Goal: Communication & Community: Answer question/provide support

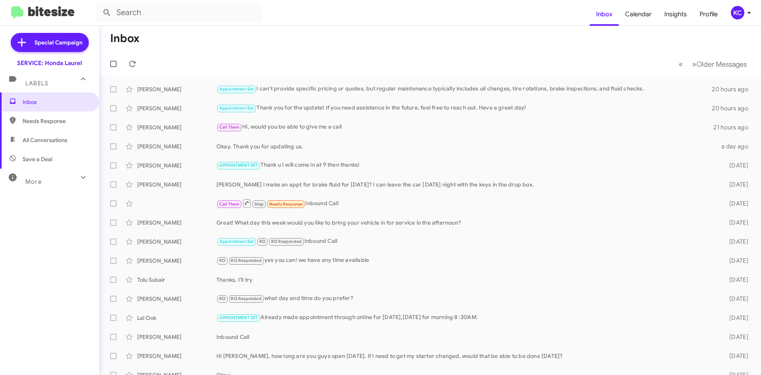
click at [730, 12] on button "KC" at bounding box center [738, 12] width 28 height 13
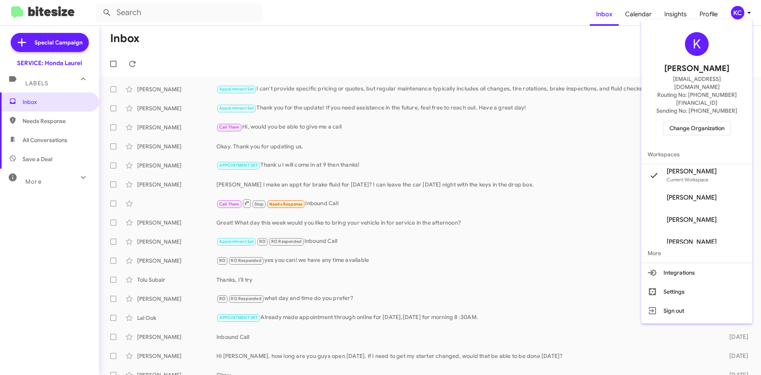
click at [703, 121] on span "Change Organization" at bounding box center [697, 127] width 55 height 13
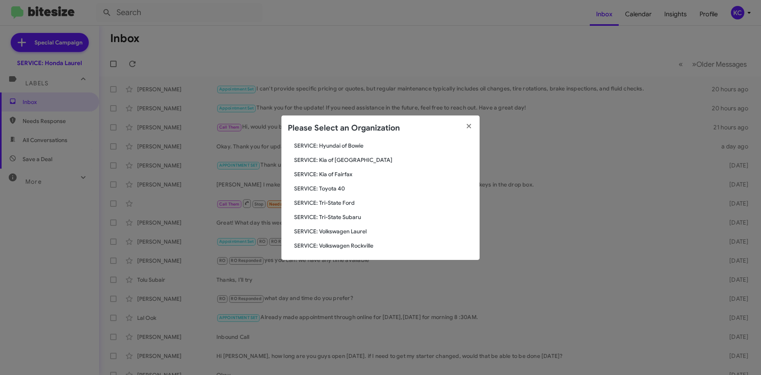
scroll to position [132, 0]
click at [320, 215] on span "SERVICE: Tri-State Subaru" at bounding box center [383, 215] width 179 height 8
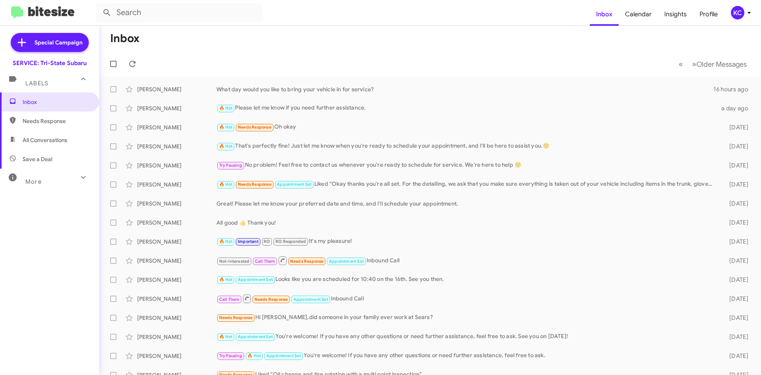
click at [738, 10] on div "KC" at bounding box center [737, 12] width 13 height 13
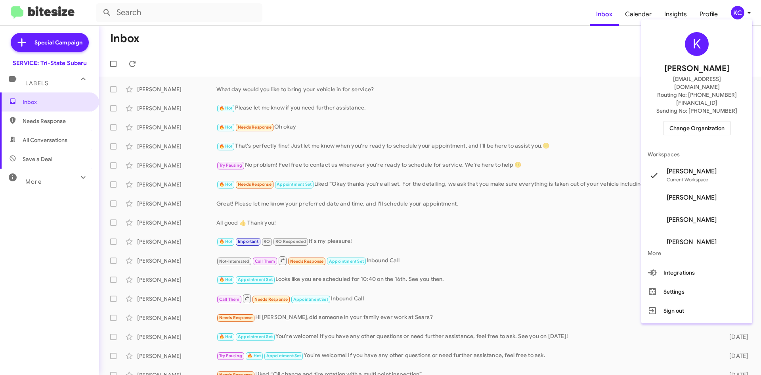
click at [701, 121] on span "Change Organization" at bounding box center [697, 127] width 55 height 13
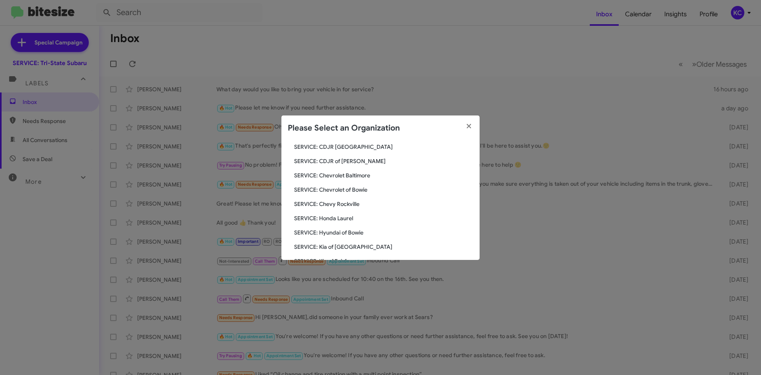
scroll to position [132, 0]
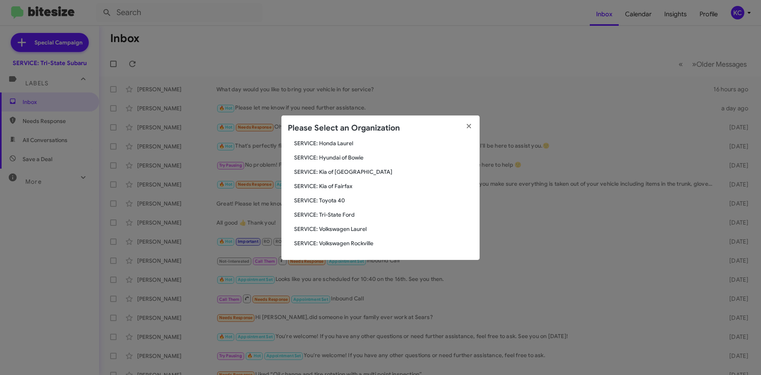
click at [330, 199] on span "SERVICE: Toyota 40" at bounding box center [383, 200] width 179 height 8
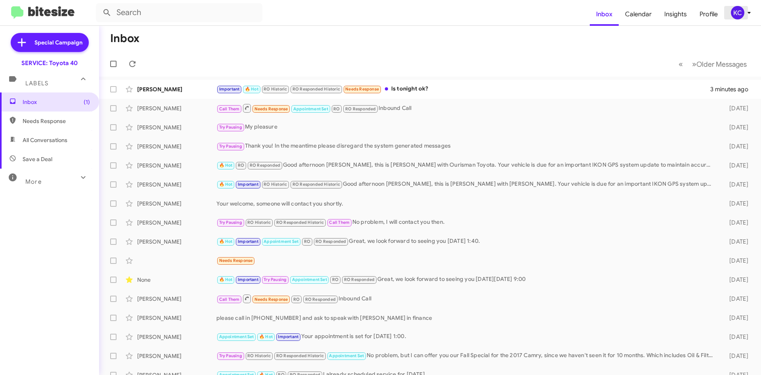
click at [740, 17] on div "KC" at bounding box center [737, 12] width 13 height 13
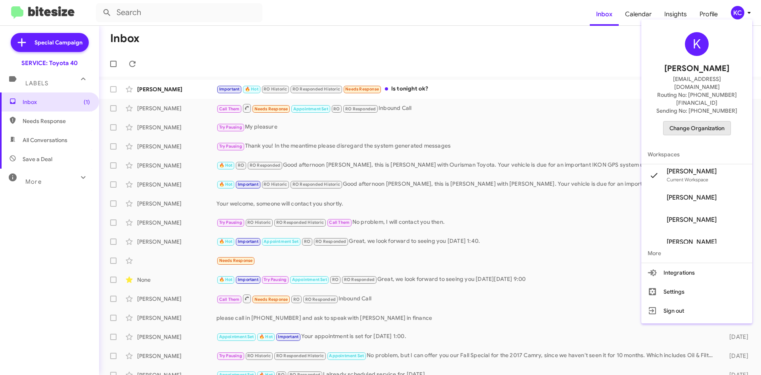
click at [698, 121] on span "Change Organization" at bounding box center [697, 127] width 55 height 13
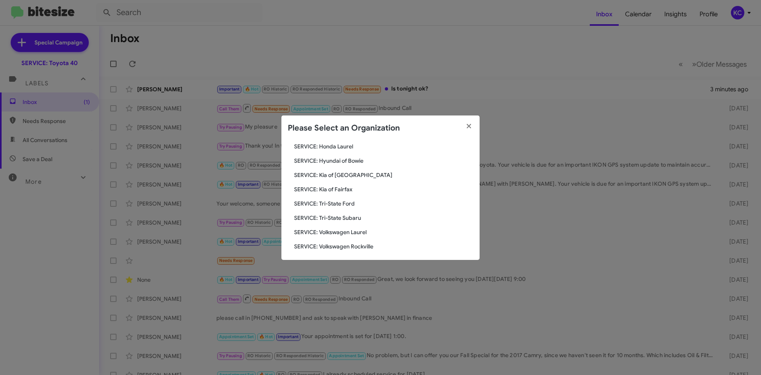
scroll to position [132, 0]
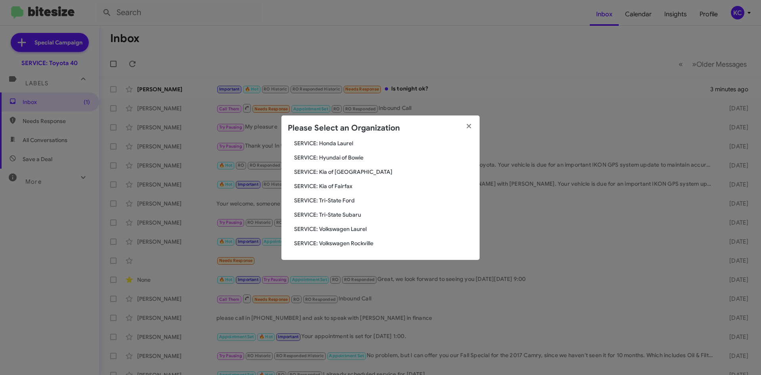
click at [335, 199] on span "SERVICE: Tri-State Ford" at bounding box center [383, 200] width 179 height 8
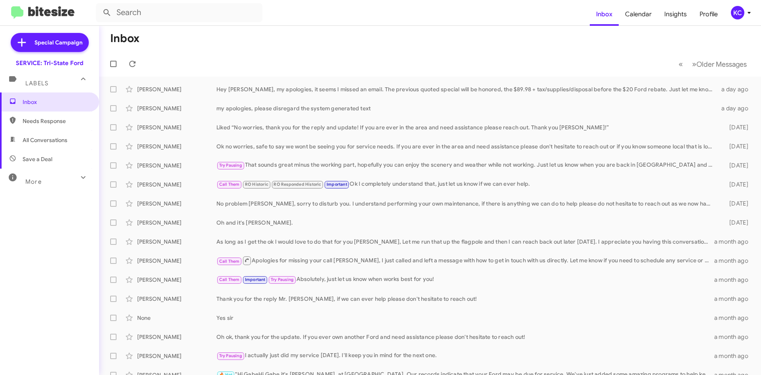
click at [736, 12] on div "KC" at bounding box center [737, 12] width 13 height 13
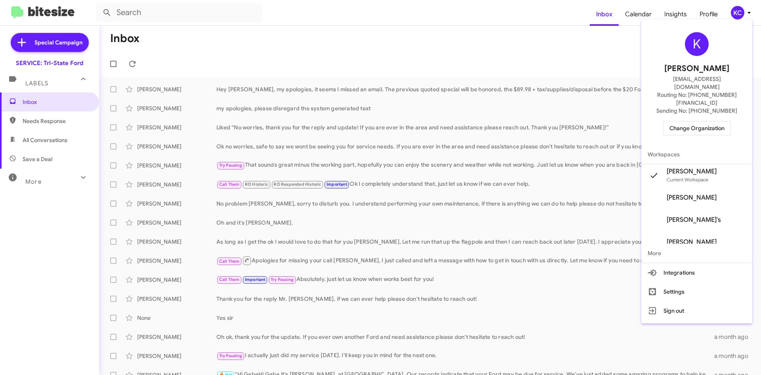
click at [690, 123] on div "K Kimberly Cole kcole@ourismancars.com Routing No: +1 (410) 709-7250 Sending No…" at bounding box center [697, 84] width 111 height 122
click at [689, 121] on span "Change Organization" at bounding box center [697, 127] width 55 height 13
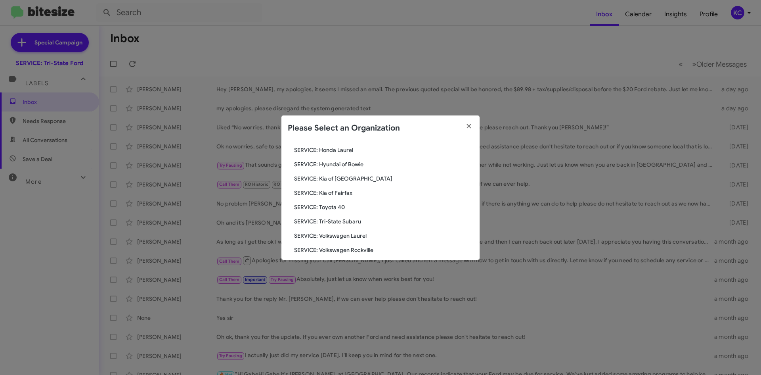
scroll to position [132, 0]
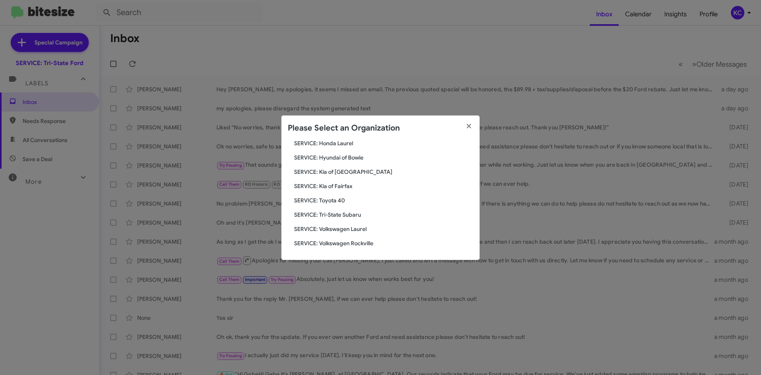
click at [341, 189] on span "SERVICE: Kia of Fairfax" at bounding box center [383, 186] width 179 height 8
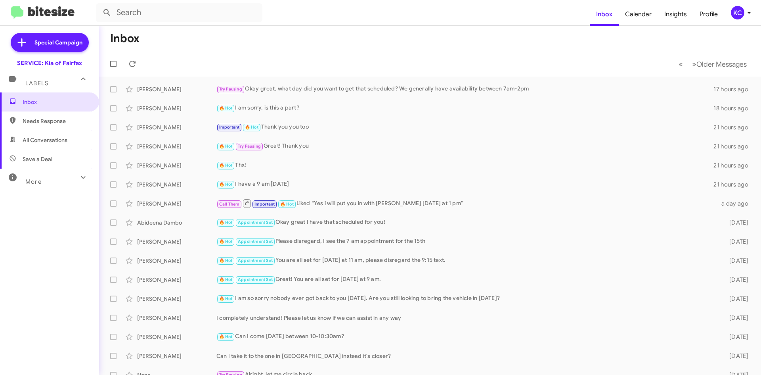
click at [738, 7] on div "KC" at bounding box center [737, 12] width 13 height 13
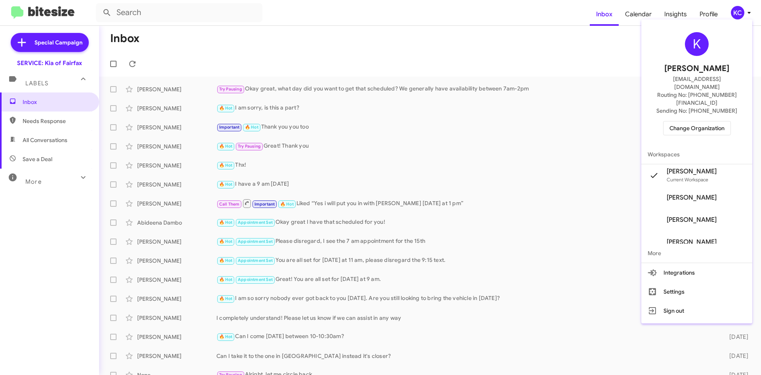
click at [718, 121] on span "Change Organization" at bounding box center [697, 127] width 55 height 13
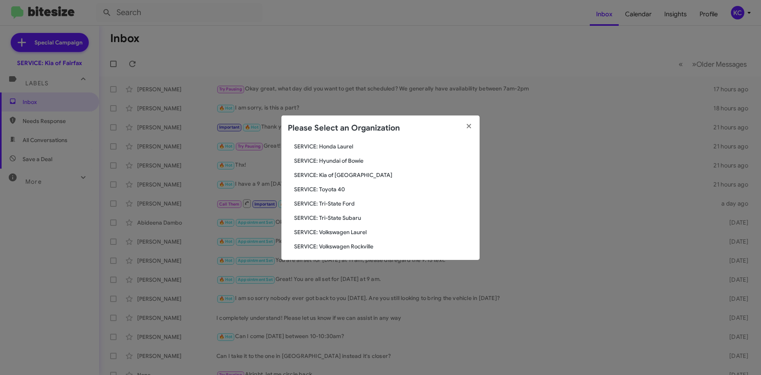
scroll to position [132, 0]
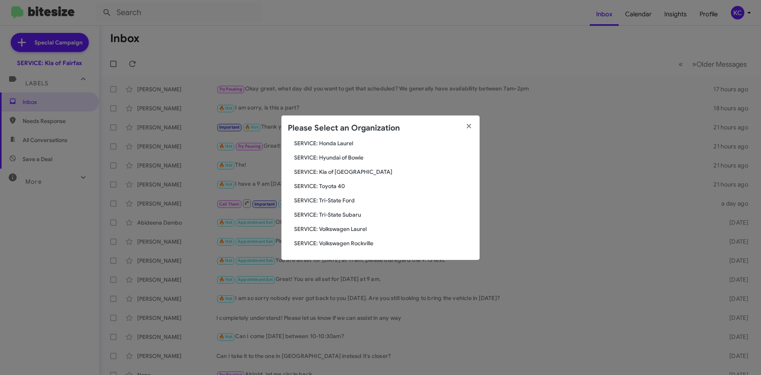
click at [346, 171] on span "SERVICE: Kia of [GEOGRAPHIC_DATA]" at bounding box center [383, 172] width 179 height 8
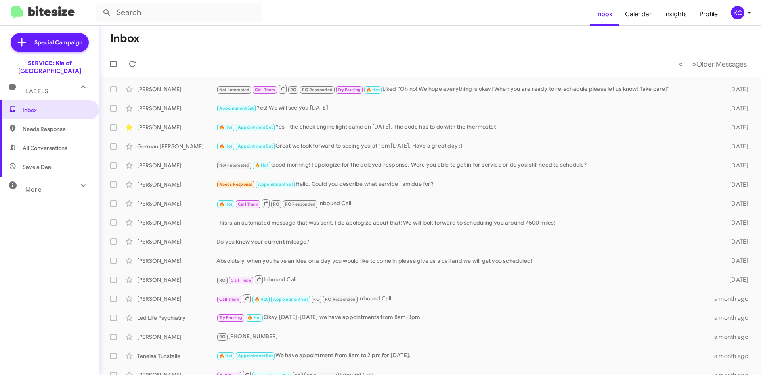
click at [737, 12] on div "KC" at bounding box center [737, 12] width 13 height 13
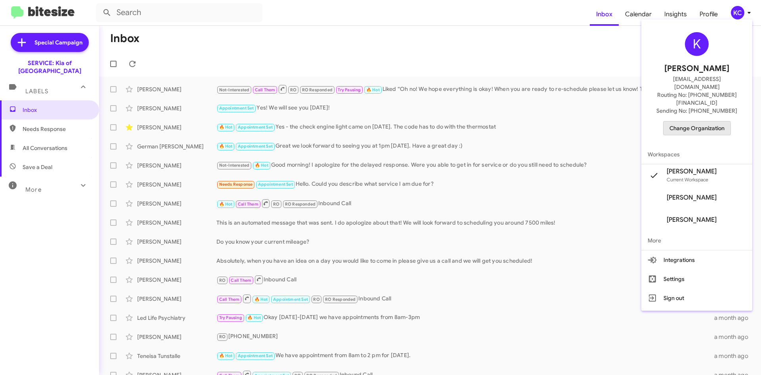
click at [694, 121] on span "Change Organization" at bounding box center [697, 127] width 55 height 13
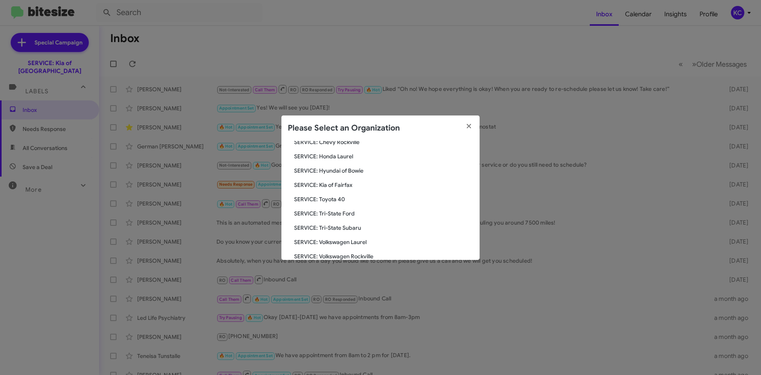
scroll to position [132, 0]
click at [346, 158] on span "SERVICE: Hyundai of Bowie" at bounding box center [383, 157] width 179 height 8
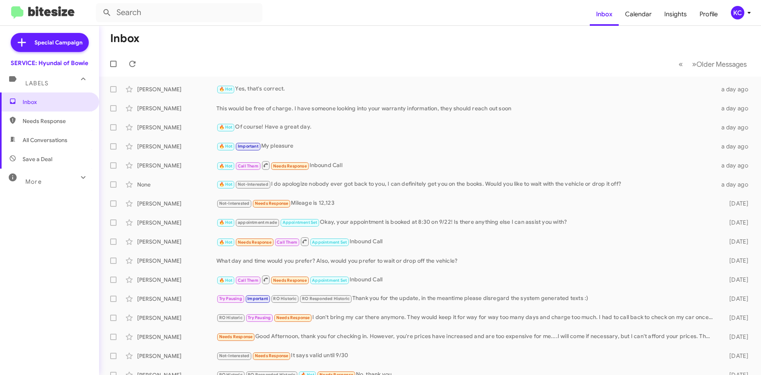
click at [735, 12] on div "KC" at bounding box center [737, 12] width 13 height 13
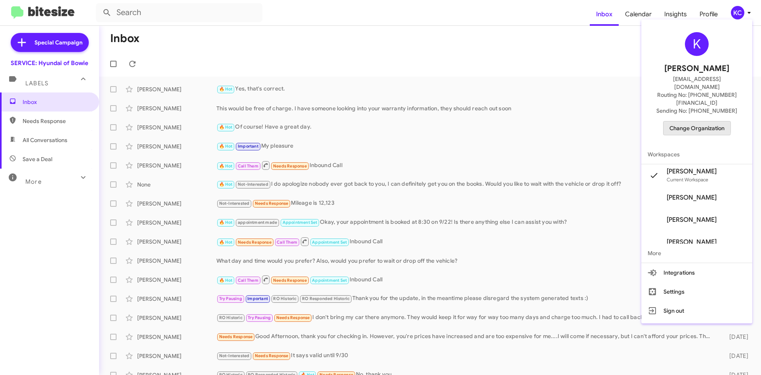
click at [696, 121] on span "Change Organization" at bounding box center [697, 127] width 55 height 13
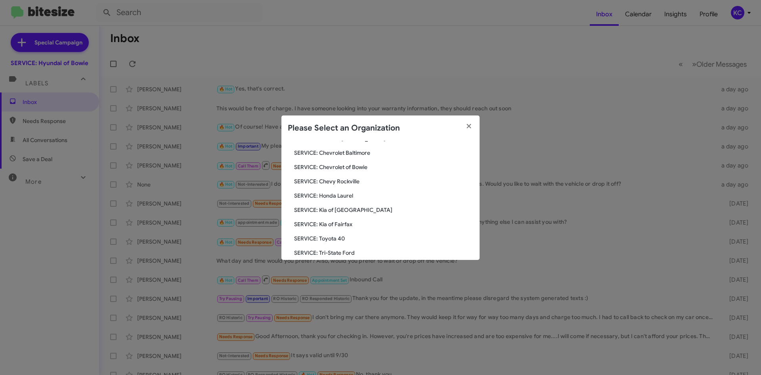
scroll to position [79, 0]
click at [347, 183] on span "SERVICE: Chevy Rockville" at bounding box center [383, 182] width 179 height 8
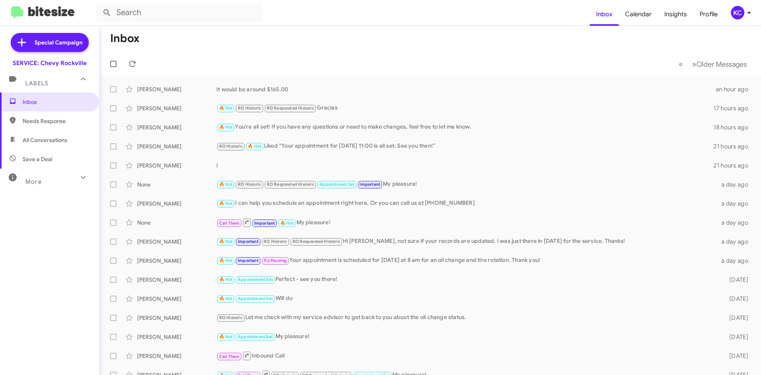
click at [735, 11] on div "KC" at bounding box center [737, 12] width 13 height 13
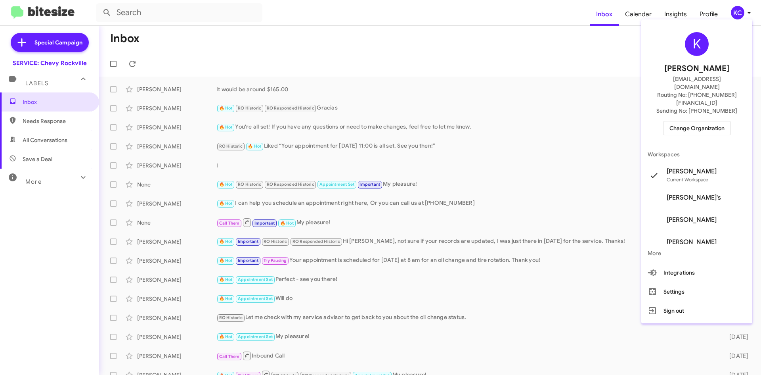
click at [688, 121] on span "Change Organization" at bounding box center [697, 127] width 55 height 13
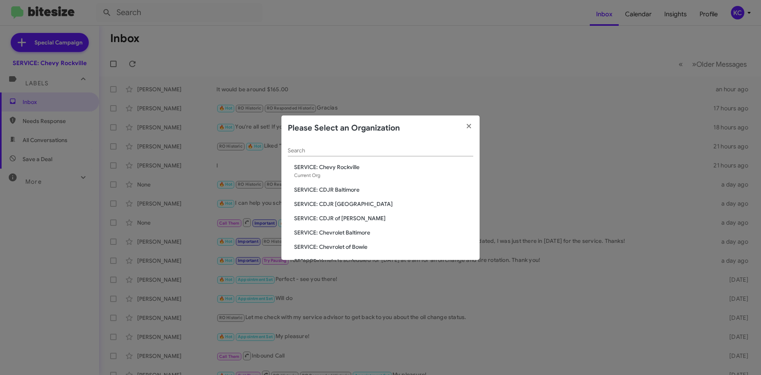
scroll to position [40, 0]
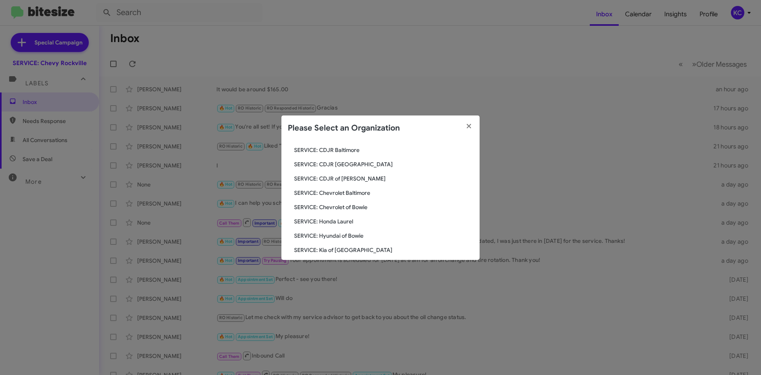
click at [366, 206] on span "SERVICE: Chevrolet of Bowie" at bounding box center [383, 207] width 179 height 8
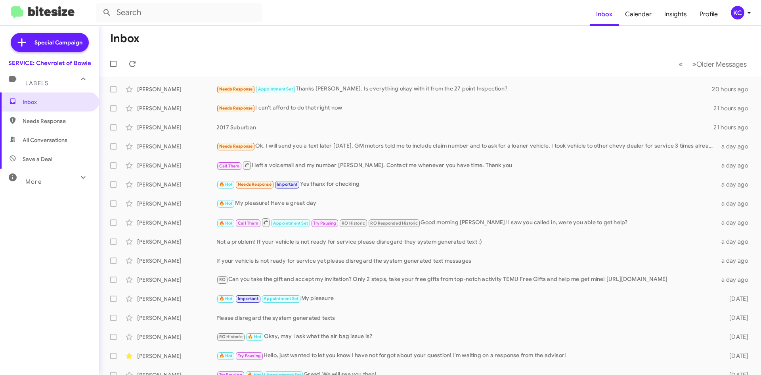
click at [734, 15] on div "KC" at bounding box center [737, 12] width 13 height 13
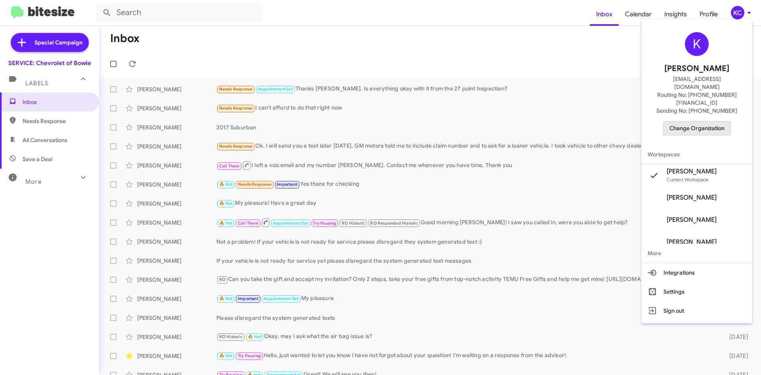
click at [689, 121] on span "Change Organization" at bounding box center [697, 127] width 55 height 13
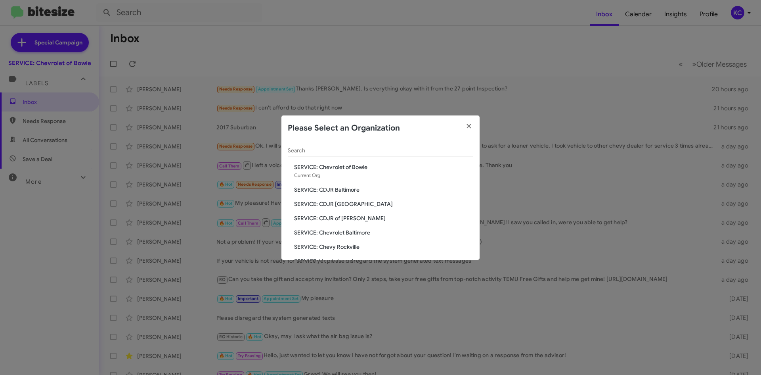
click at [360, 233] on span "SERVICE: Chevrolet Baltimore" at bounding box center [383, 232] width 179 height 8
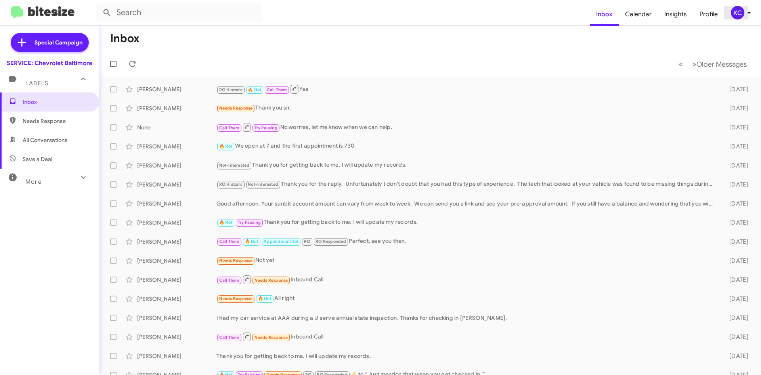
click at [740, 11] on div "KC" at bounding box center [737, 12] width 13 height 13
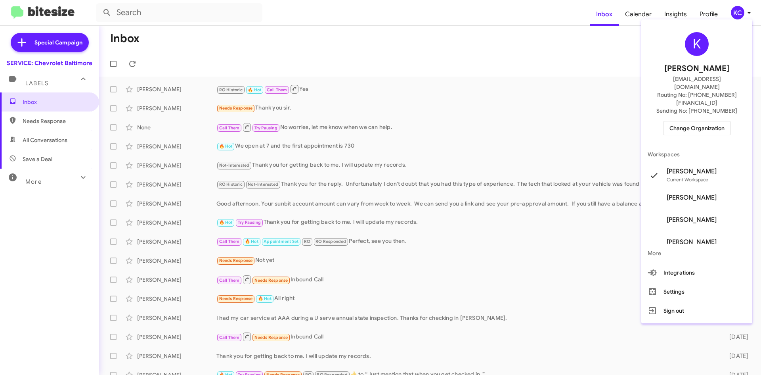
click at [699, 121] on span "Change Organization" at bounding box center [697, 127] width 55 height 13
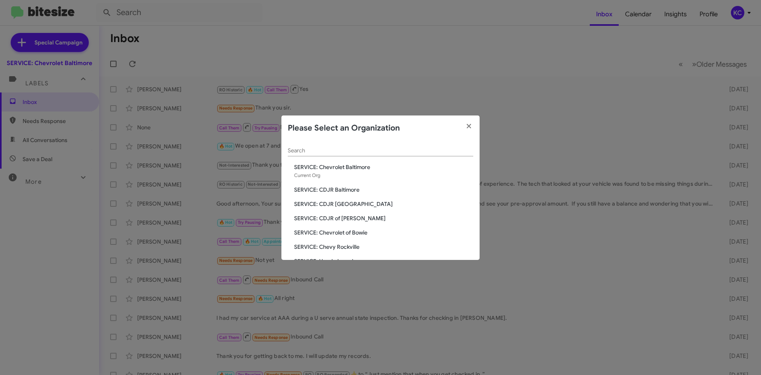
click at [348, 221] on span "SERVICE: CDJR of [PERSON_NAME]" at bounding box center [383, 218] width 179 height 8
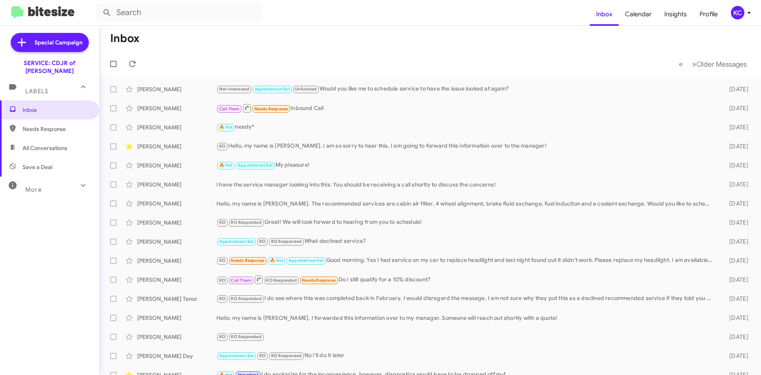
click at [742, 11] on div "KC" at bounding box center [737, 12] width 13 height 13
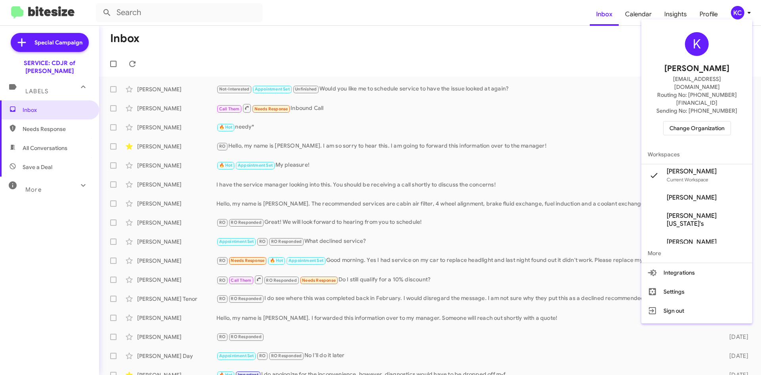
click at [701, 121] on span "Change Organization" at bounding box center [697, 127] width 55 height 13
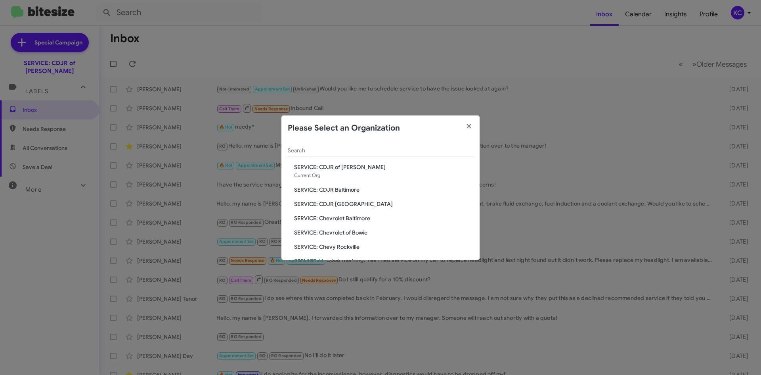
click at [350, 208] on div "Search SERVICE: CDJR of Bowie Current Org SERVICE: CDJR Baltimore SERVICE: CDJR…" at bounding box center [381, 200] width 198 height 119
click at [349, 202] on span "SERVICE: CDJR [GEOGRAPHIC_DATA]" at bounding box center [383, 204] width 179 height 8
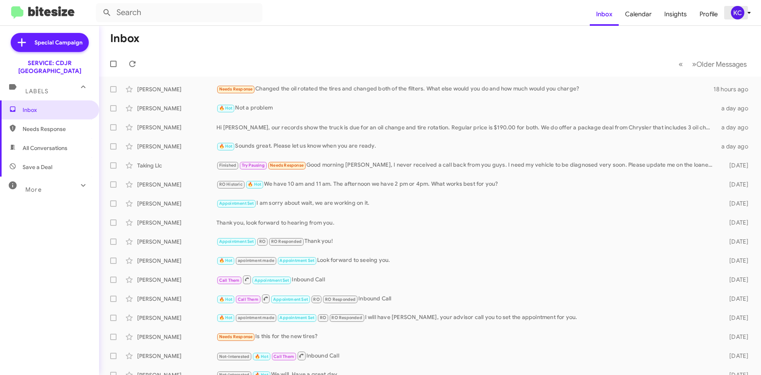
click at [734, 16] on div "KC" at bounding box center [737, 12] width 13 height 13
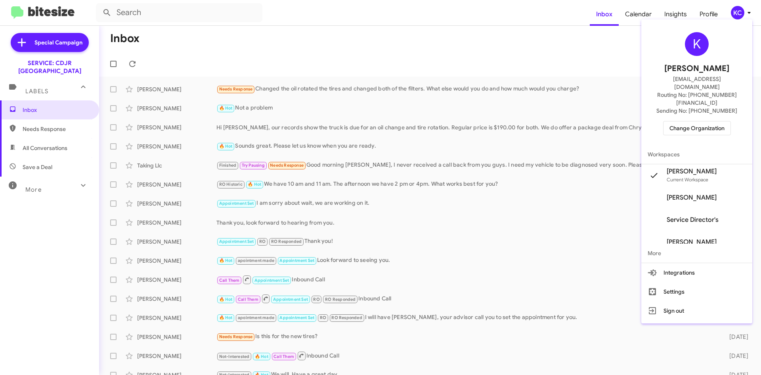
click at [700, 121] on span "Change Organization" at bounding box center [697, 127] width 55 height 13
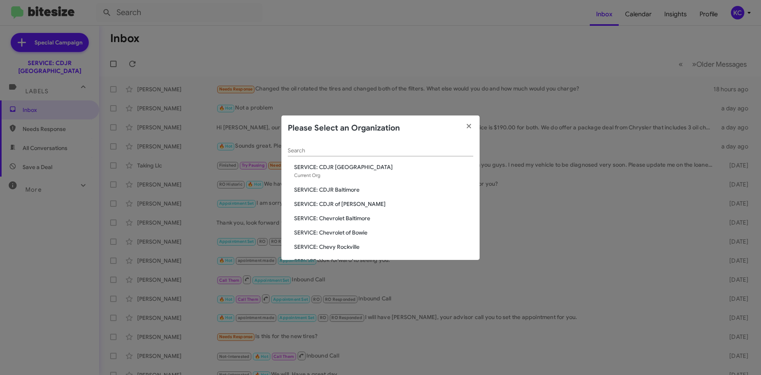
click at [341, 188] on span "SERVICE: CDJR Baltimore" at bounding box center [383, 190] width 179 height 8
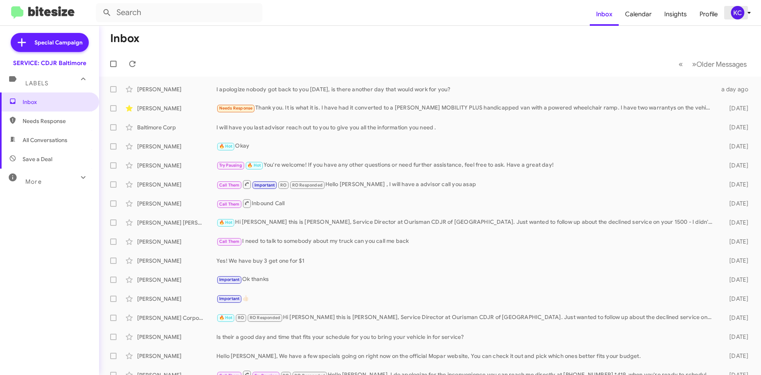
click at [738, 9] on div "KC" at bounding box center [737, 12] width 13 height 13
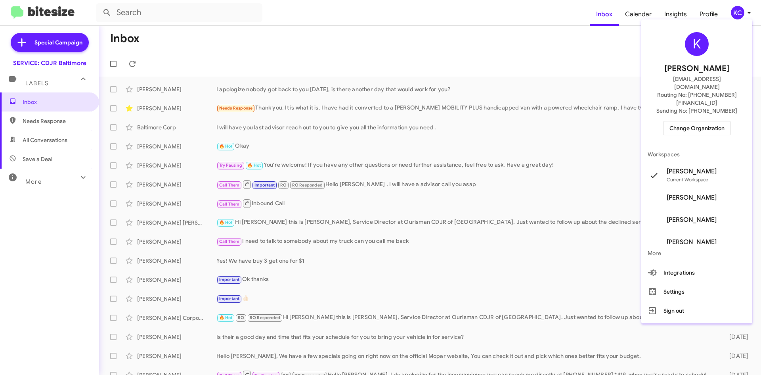
click at [697, 121] on span "Change Organization" at bounding box center [697, 127] width 55 height 13
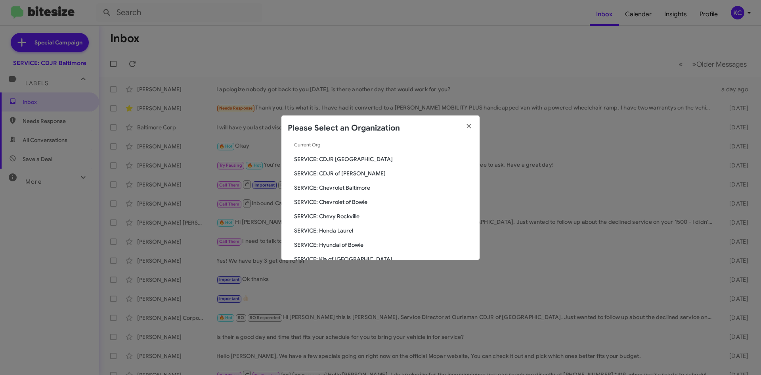
scroll to position [119, 0]
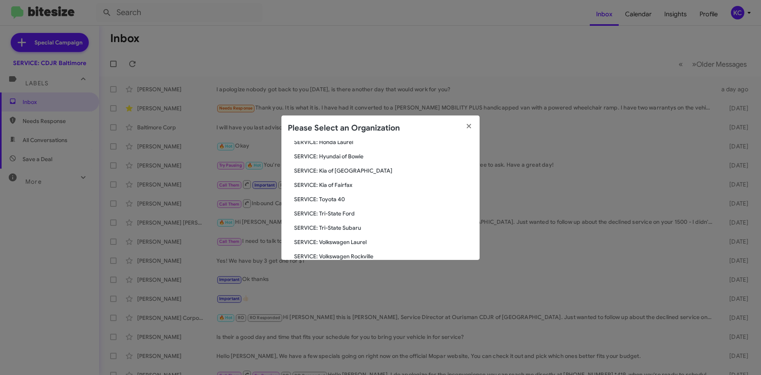
click at [346, 185] on span "SERVICE: Kia of Fairfax" at bounding box center [383, 185] width 179 height 8
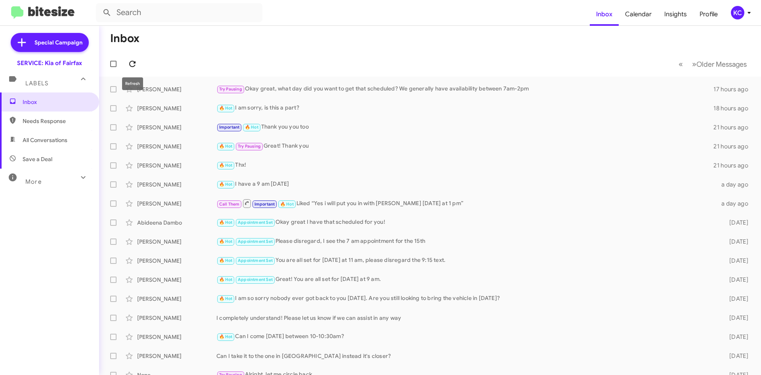
click at [131, 57] on button at bounding box center [133, 64] width 16 height 16
click at [731, 10] on div "KC" at bounding box center [737, 12] width 13 height 13
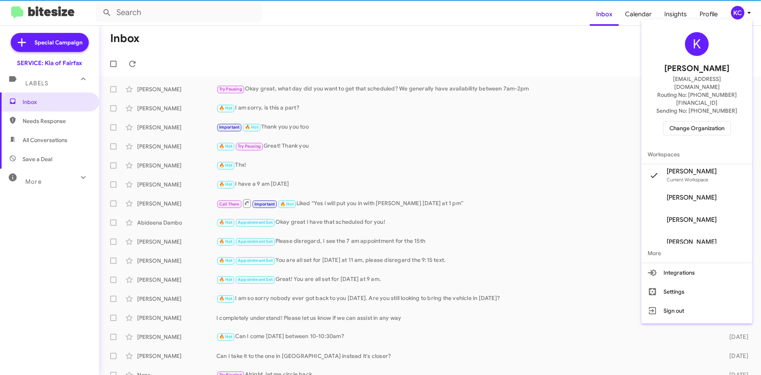
click at [707, 121] on span "Change Organization" at bounding box center [697, 127] width 55 height 13
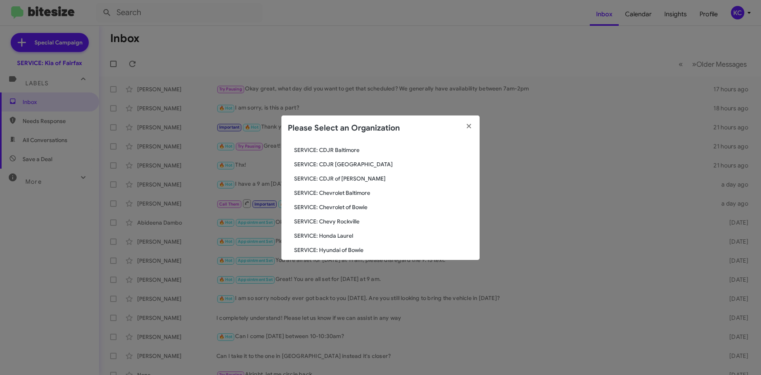
scroll to position [79, 0]
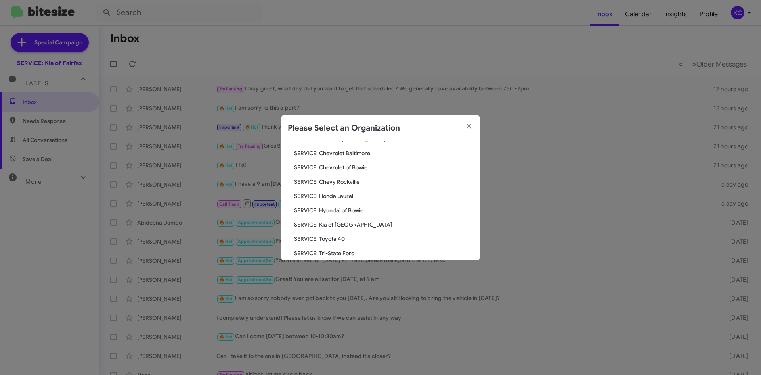
click at [350, 211] on span "SERVICE: Hyundai of Bowie" at bounding box center [383, 210] width 179 height 8
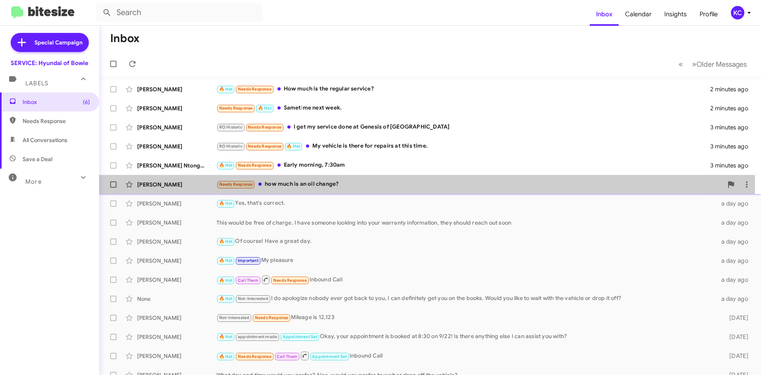
click at [327, 184] on div "Needs Response how much is an oil change?" at bounding box center [470, 184] width 507 height 9
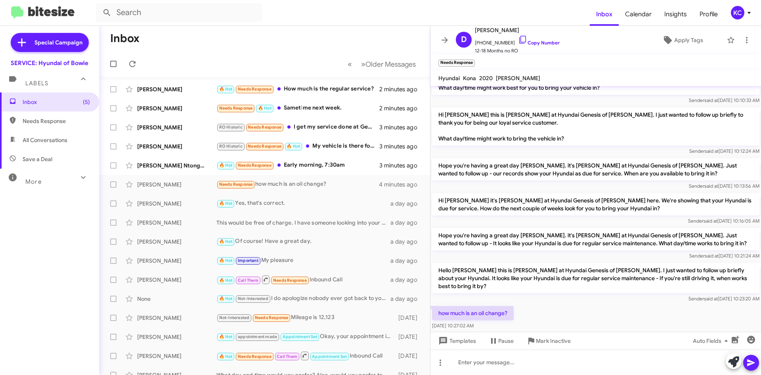
scroll to position [36, 0]
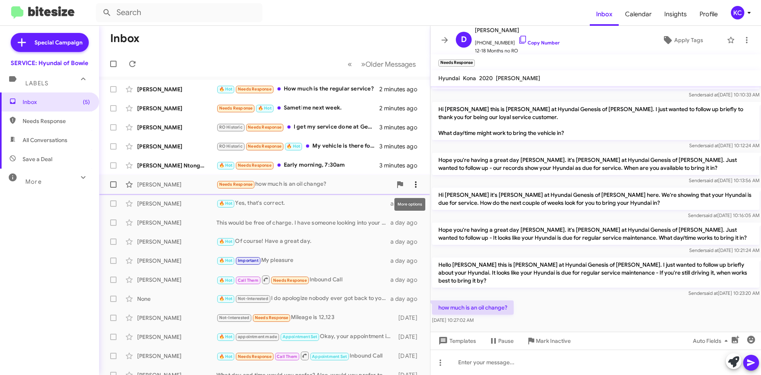
click at [415, 187] on icon at bounding box center [416, 184] width 2 height 6
click at [409, 210] on button "Mark as unread" at bounding box center [363, 204] width 110 height 19
drag, startPoint x: 308, startPoint y: 162, endPoint x: 313, endPoint y: 195, distance: 33.8
click at [313, 195] on mat-action-list "Ebony Killette 🔥 Hot Needs Response How much is the regular service? 2 minutes …" at bounding box center [264, 269] width 331 height 384
click at [346, 88] on div "🔥 Hot Needs Response How much is the regular service?" at bounding box center [305, 88] width 176 height 9
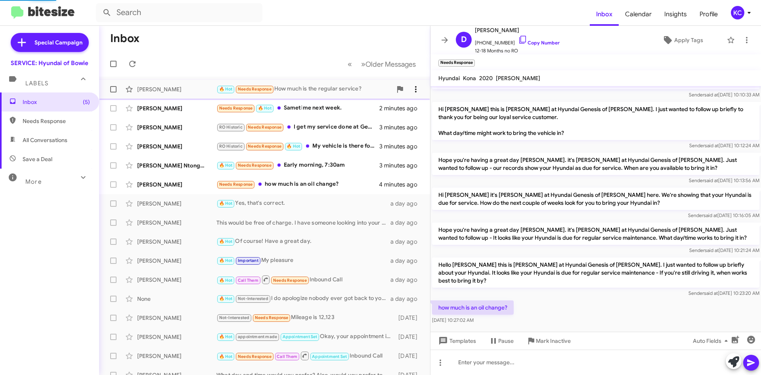
scroll to position [100, 0]
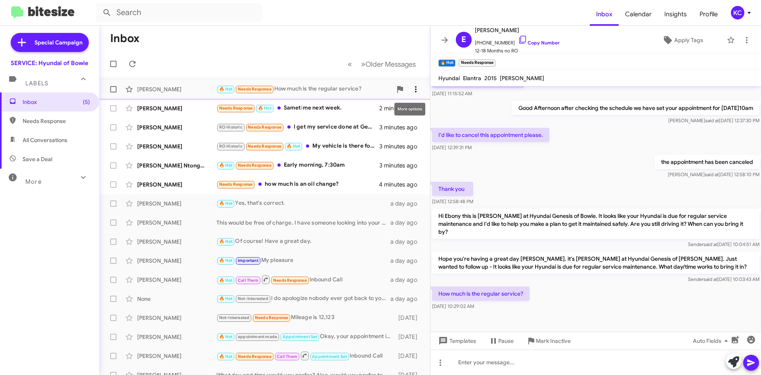
click at [411, 90] on icon at bounding box center [416, 89] width 10 height 10
click at [400, 132] on span "Mark as responded" at bounding box center [370, 128] width 81 height 19
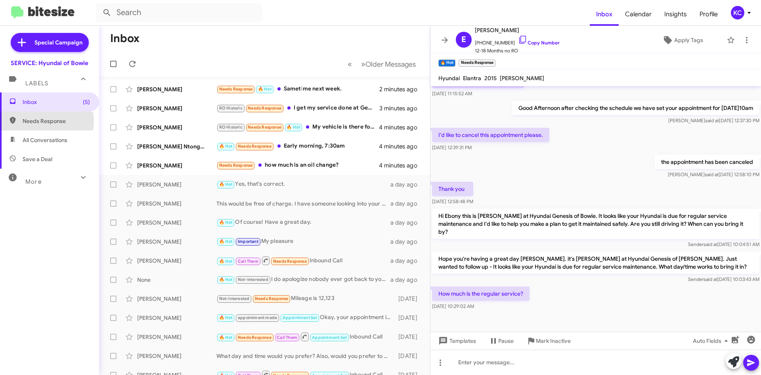
click at [46, 121] on span "Needs Response" at bounding box center [56, 121] width 67 height 8
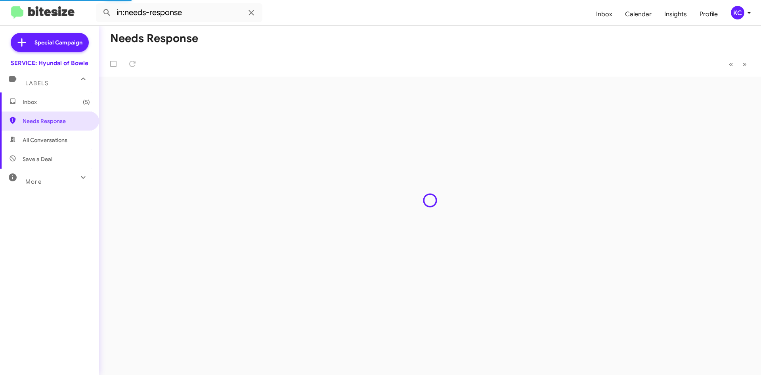
click at [51, 139] on span "All Conversations" at bounding box center [45, 140] width 45 height 8
type input "in:all-conversations"
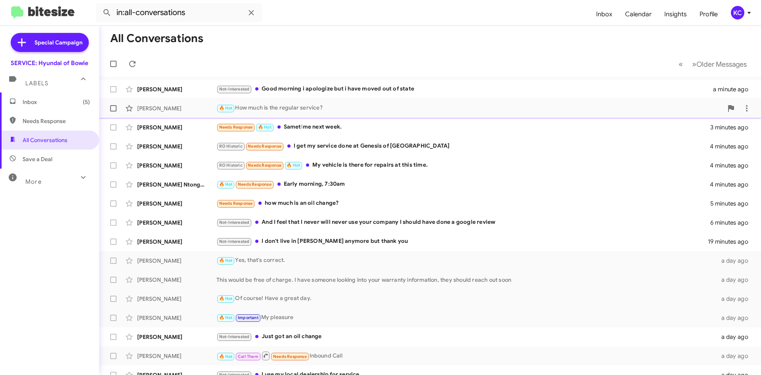
click at [662, 111] on div "🔥 Hot How much is the regular service?" at bounding box center [470, 107] width 507 height 9
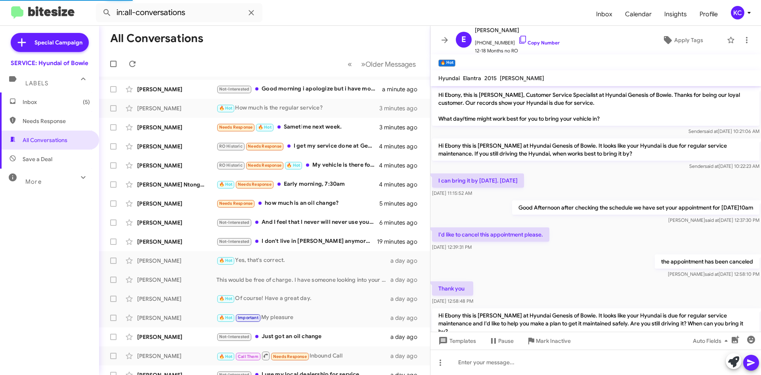
scroll to position [100, 0]
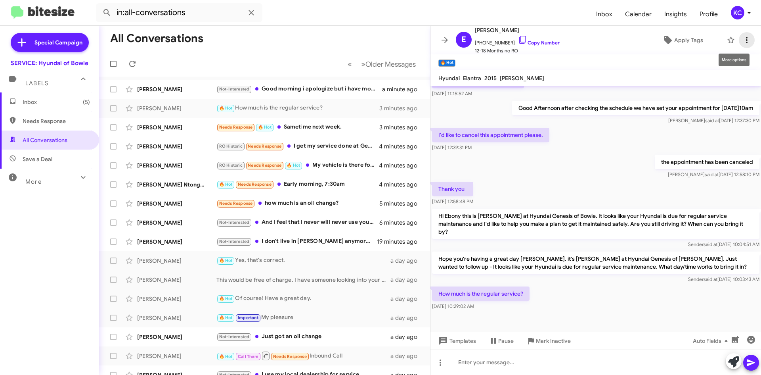
click at [746, 37] on span at bounding box center [747, 40] width 16 height 10
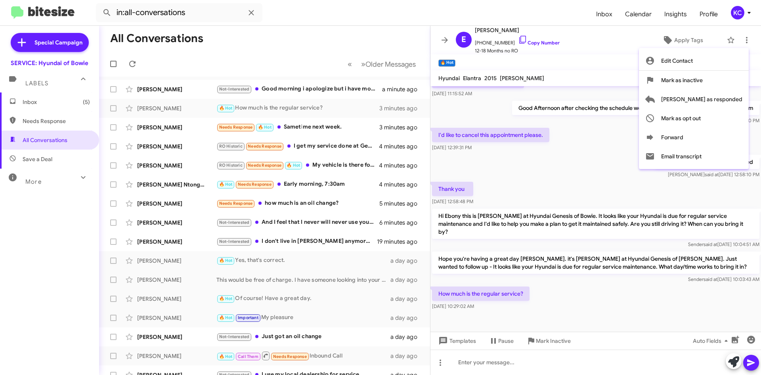
click at [360, 110] on div at bounding box center [380, 187] width 761 height 375
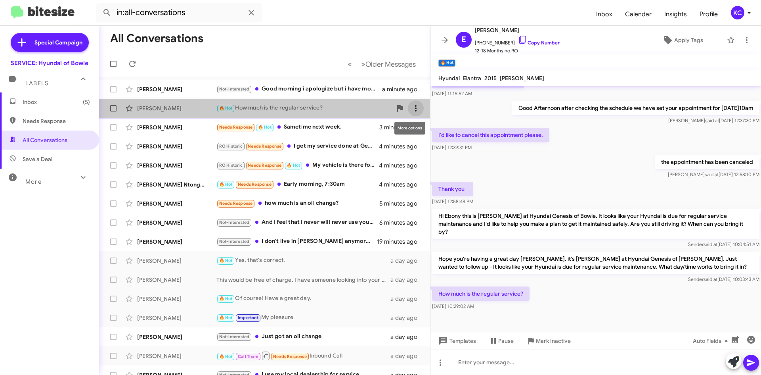
click at [411, 113] on icon at bounding box center [416, 108] width 10 height 10
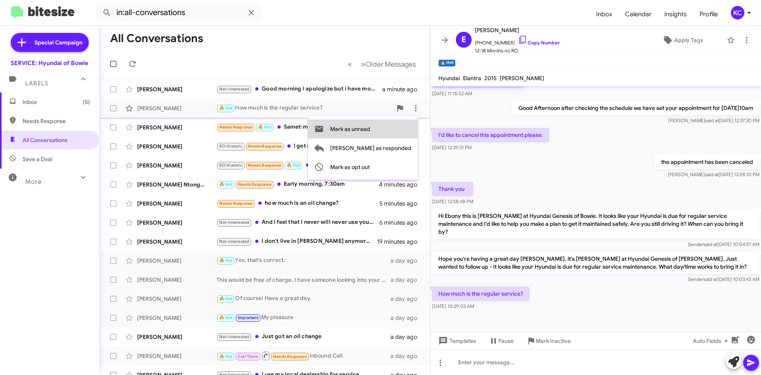
click at [370, 134] on span "Mark as unread" at bounding box center [350, 128] width 40 height 19
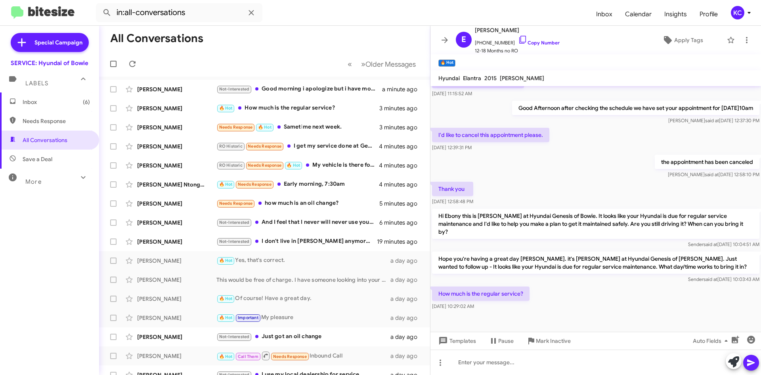
click at [598, 61] on mat-toolbar "🔥 Hot ×" at bounding box center [596, 62] width 331 height 16
click at [345, 91] on div "Not-Interested Good morning i apologize but i have moved out of state" at bounding box center [305, 88] width 176 height 9
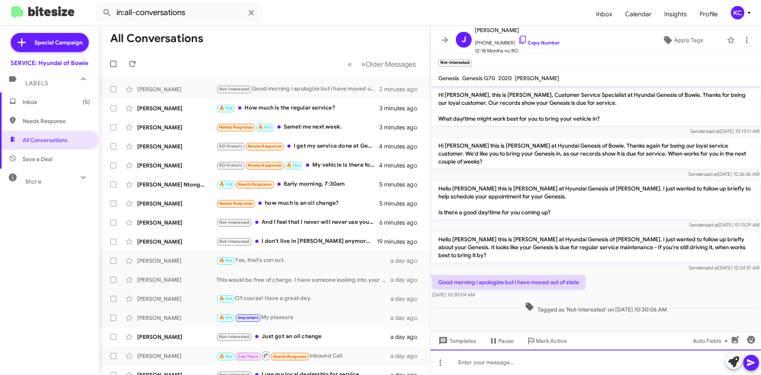
click at [556, 368] on div at bounding box center [596, 361] width 331 height 25
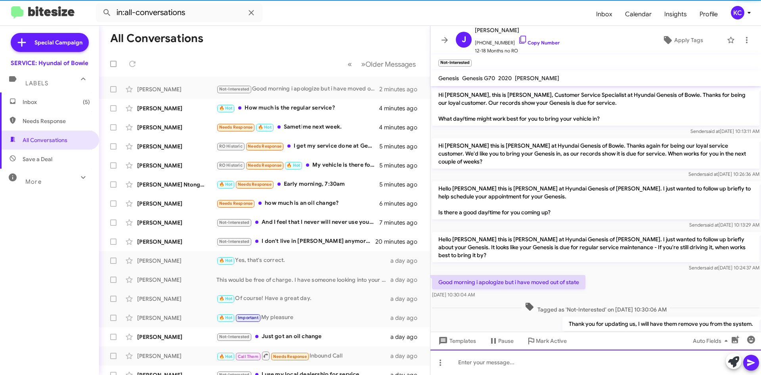
scroll to position [8, 0]
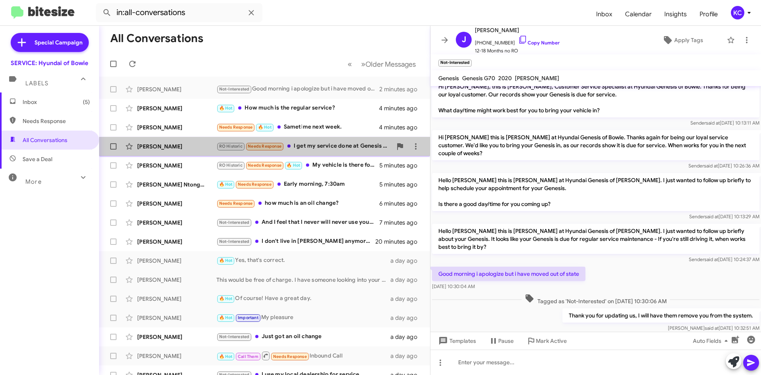
click at [318, 147] on div "RO Historic Needs Response I get my service done at Genesis of Annapolis" at bounding box center [305, 146] width 176 height 9
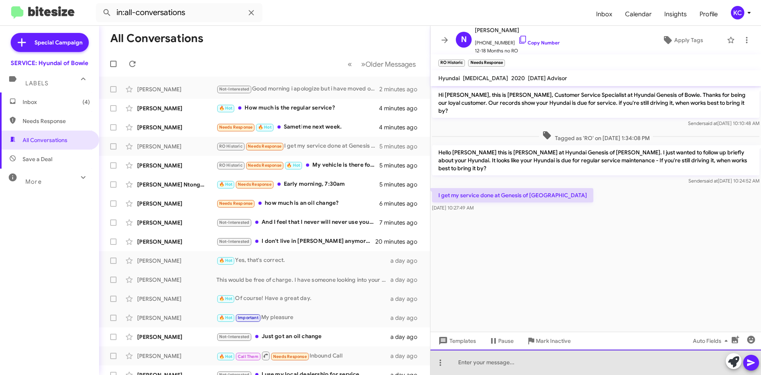
click at [481, 354] on div at bounding box center [596, 361] width 331 height 25
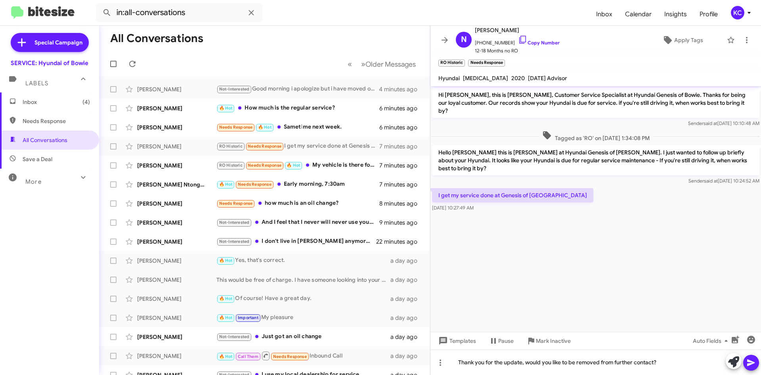
click at [751, 362] on icon at bounding box center [751, 362] width 8 height 7
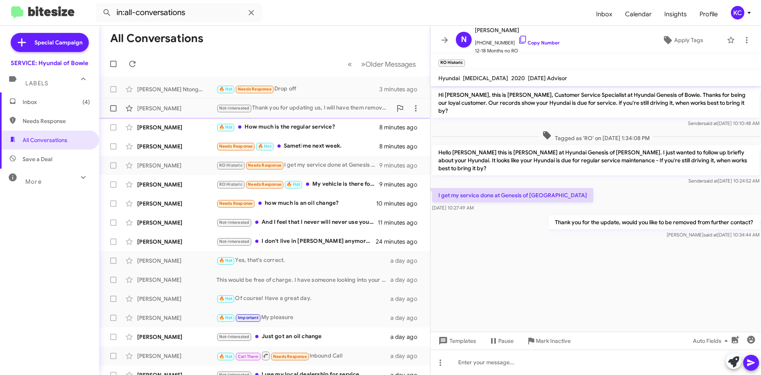
click at [302, 102] on div "Jaieun Kim Not-Interested Thank you for updating us, I will have them remove yo…" at bounding box center [264, 108] width 318 height 16
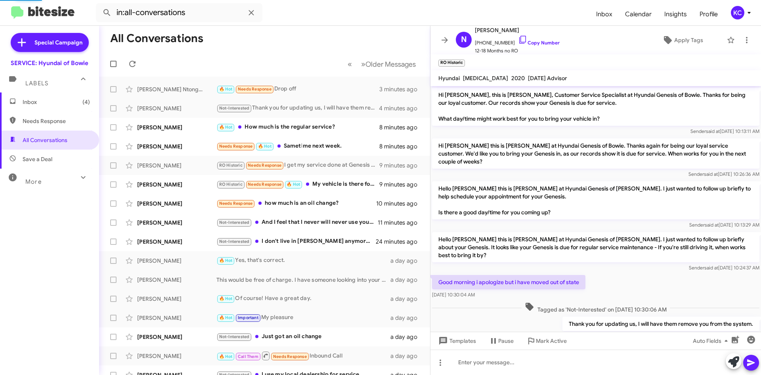
scroll to position [8, 0]
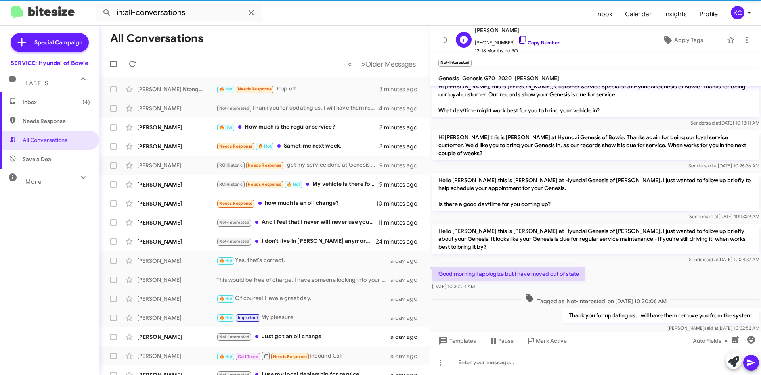
click at [518, 37] on icon at bounding box center [523, 40] width 10 height 10
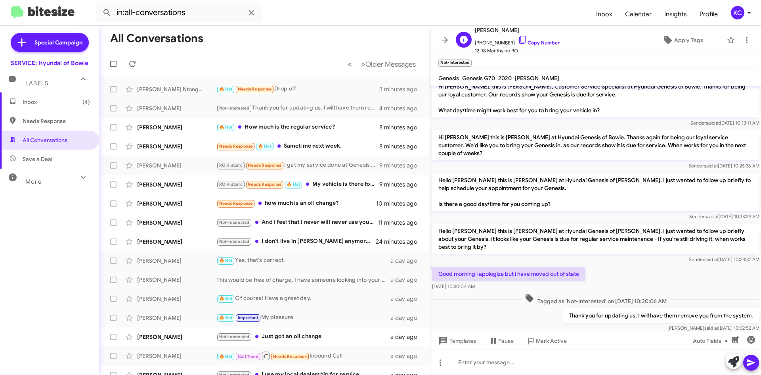
drag, startPoint x: 498, startPoint y: 30, endPoint x: 494, endPoint y: 30, distance: 4.4
click at [494, 31] on span "[PERSON_NAME]" at bounding box center [517, 30] width 85 height 10
click at [494, 30] on span "[PERSON_NAME]" at bounding box center [517, 30] width 85 height 10
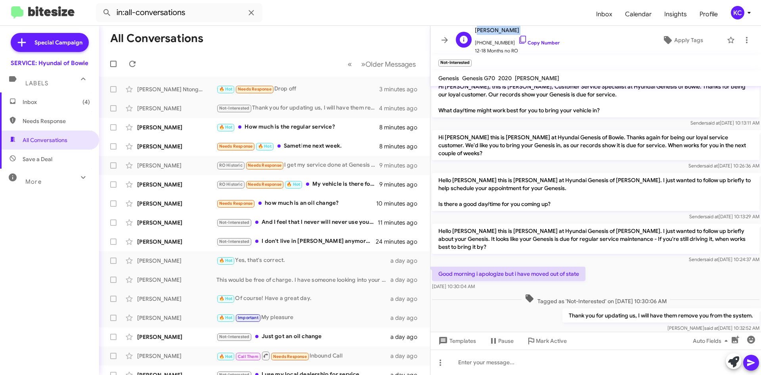
copy span "[PERSON_NAME]"
click at [317, 167] on div "RO Historic Needs Response I get my service done at Genesis of Annapolis" at bounding box center [305, 165] width 176 height 9
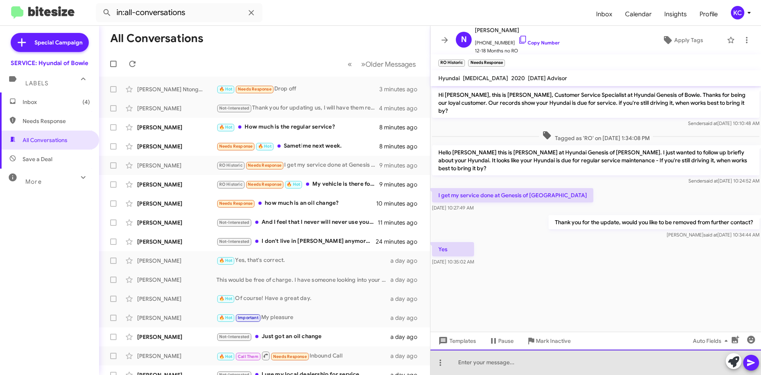
click at [472, 366] on div at bounding box center [596, 361] width 331 height 25
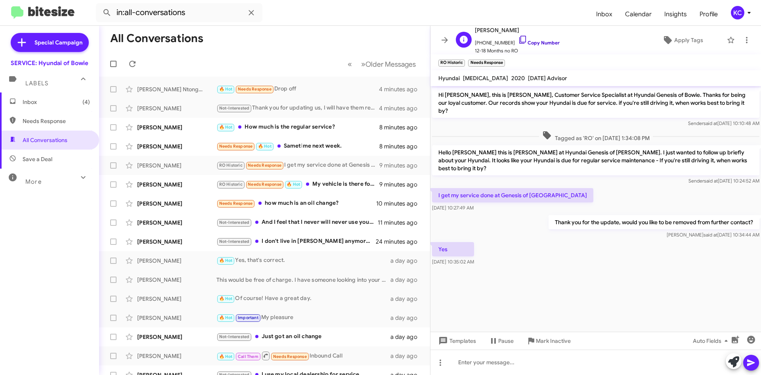
click at [518, 39] on icon at bounding box center [523, 40] width 10 height 10
click at [491, 29] on span "[PERSON_NAME]" at bounding box center [517, 30] width 85 height 10
drag, startPoint x: 502, startPoint y: 29, endPoint x: 476, endPoint y: 30, distance: 26.2
click at [476, 30] on span "[PERSON_NAME]" at bounding box center [517, 30] width 85 height 10
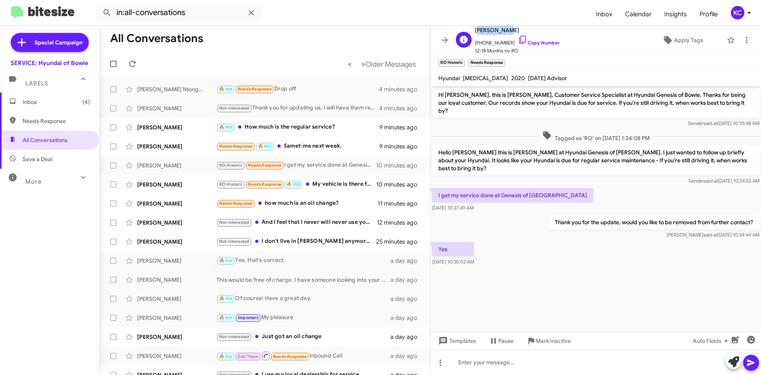
copy span "[PERSON_NAME]"
click at [411, 107] on icon at bounding box center [416, 108] width 10 height 10
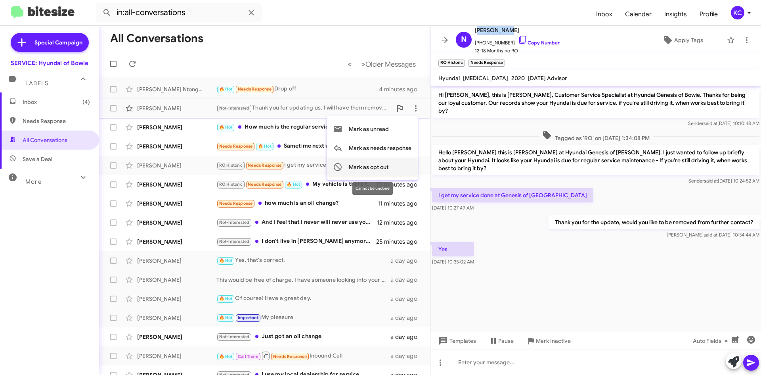
click at [391, 165] on button "Mark as opt out" at bounding box center [372, 166] width 91 height 19
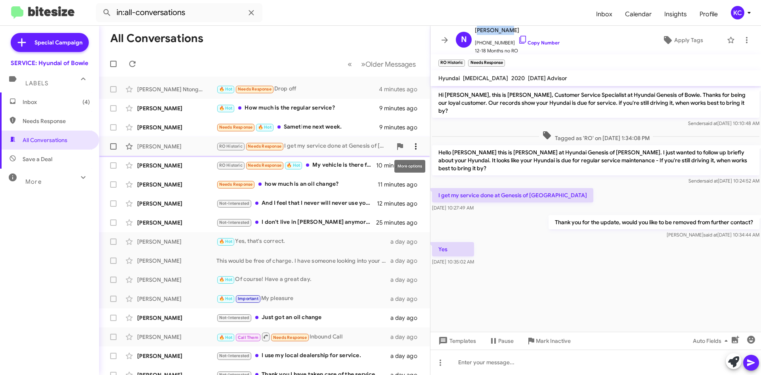
click at [413, 148] on icon at bounding box center [416, 147] width 10 height 10
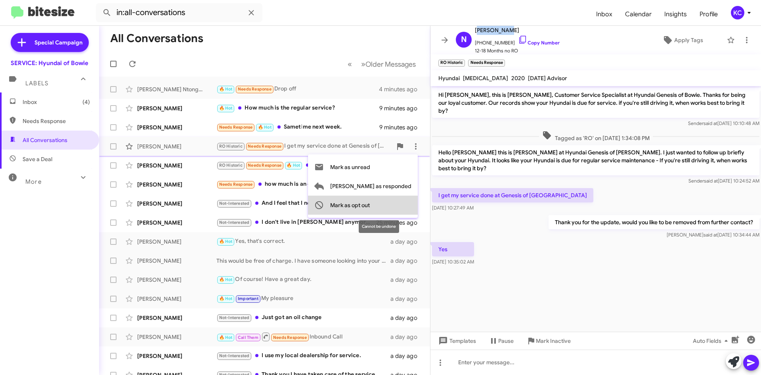
click at [370, 207] on span "Mark as opt out" at bounding box center [350, 204] width 40 height 19
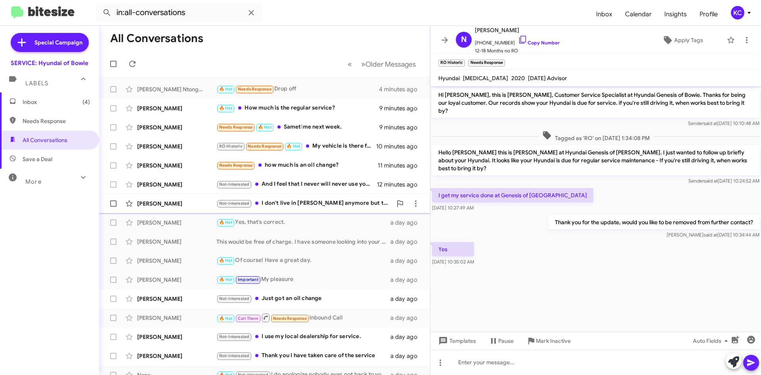
click at [330, 207] on div "Not-Interested I don't live in Bowie anymore but thank you" at bounding box center [305, 203] width 176 height 9
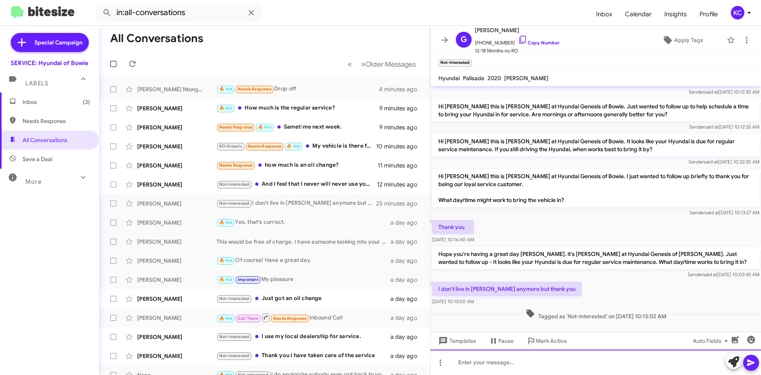
click at [552, 360] on div at bounding box center [596, 361] width 331 height 25
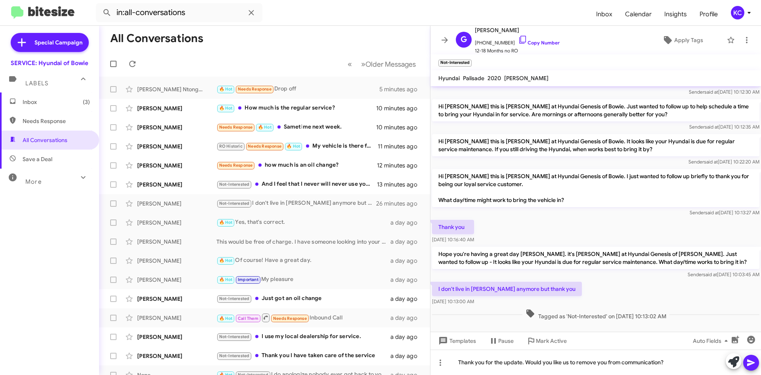
click at [750, 363] on icon at bounding box center [752, 363] width 10 height 10
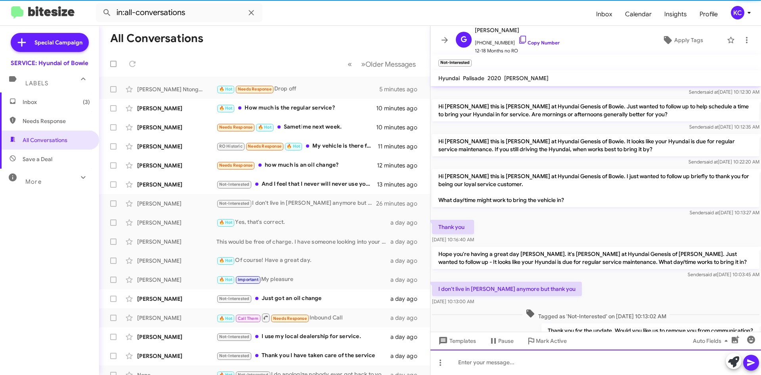
scroll to position [0, 0]
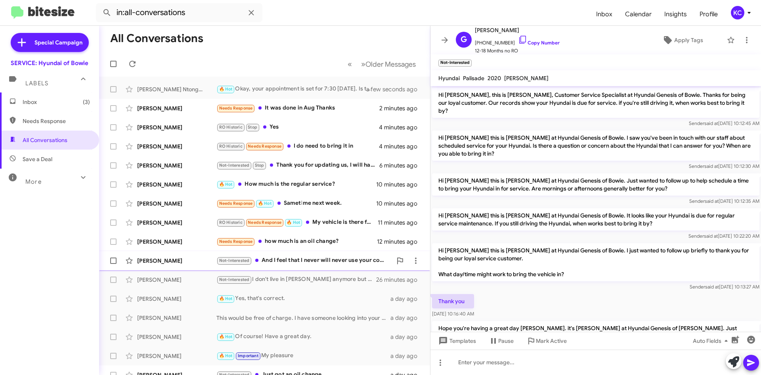
click at [327, 263] on div "Not-Interested And I feel that I never will never use your company I should hav…" at bounding box center [305, 260] width 176 height 9
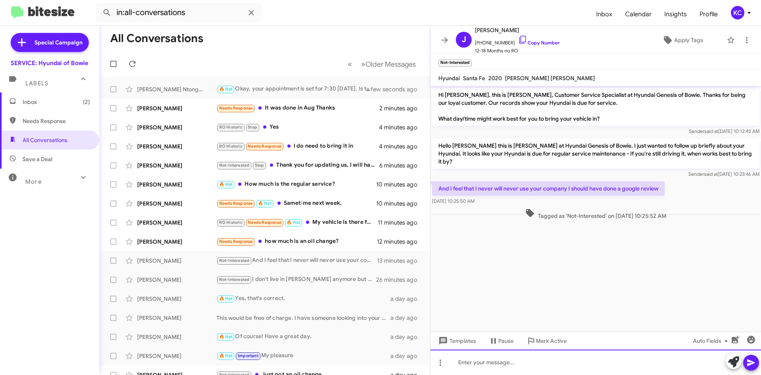
click at [517, 364] on div at bounding box center [596, 361] width 331 height 25
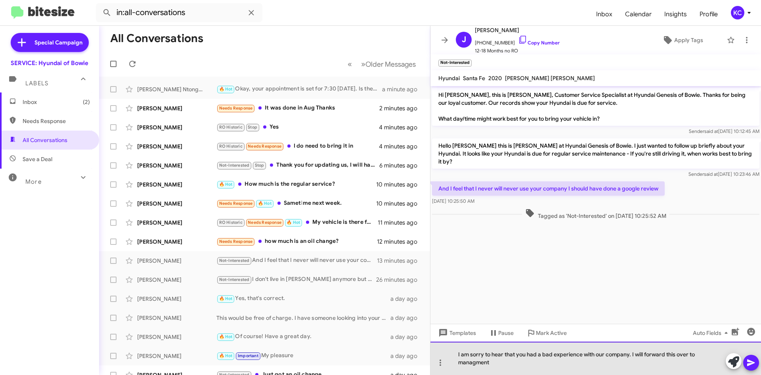
click at [471, 358] on div "I am sorry to hear that you had a bad experience with our company. I will forwa…" at bounding box center [596, 357] width 331 height 33
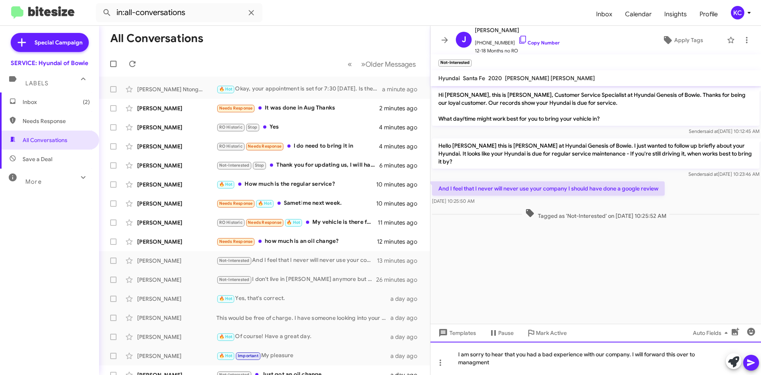
click at [475, 360] on div "I am sorry to hear that you had a bad experience with our company. I will forwa…" at bounding box center [596, 357] width 331 height 33
click at [629, 355] on div "I am sorry to hear that you had a bad experience with our company. I will forwa…" at bounding box center [596, 357] width 331 height 33
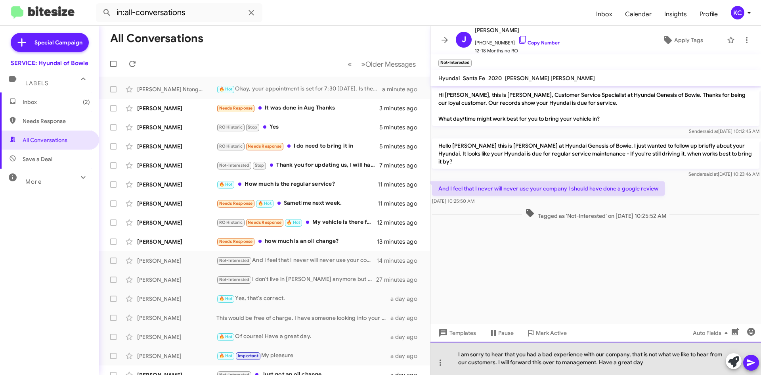
drag, startPoint x: 599, startPoint y: 361, endPoint x: 649, endPoint y: 364, distance: 50.1
click at [649, 364] on div "I am sorry to hear that you had a bad experience with our company, that is not …" at bounding box center [596, 357] width 331 height 33
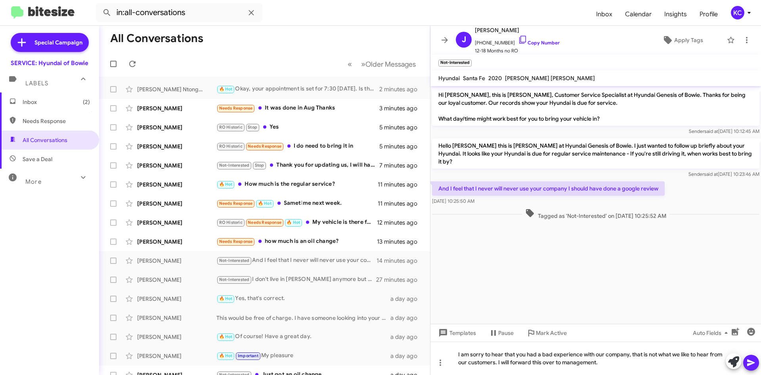
click at [753, 366] on icon at bounding box center [752, 363] width 10 height 10
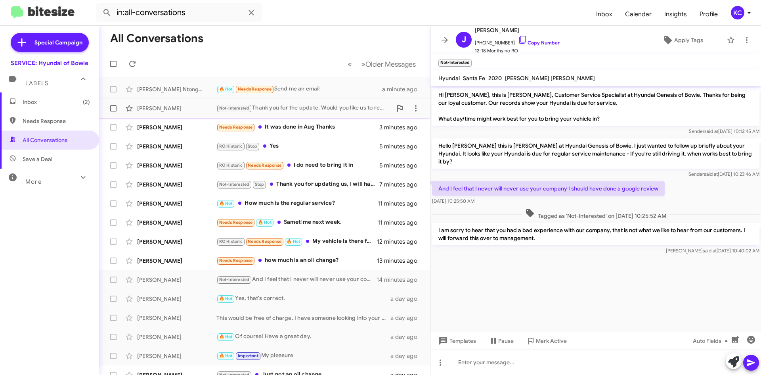
click at [272, 105] on div "Not-Interested Thank you for the update. Would you like us to remove you from c…" at bounding box center [305, 107] width 176 height 9
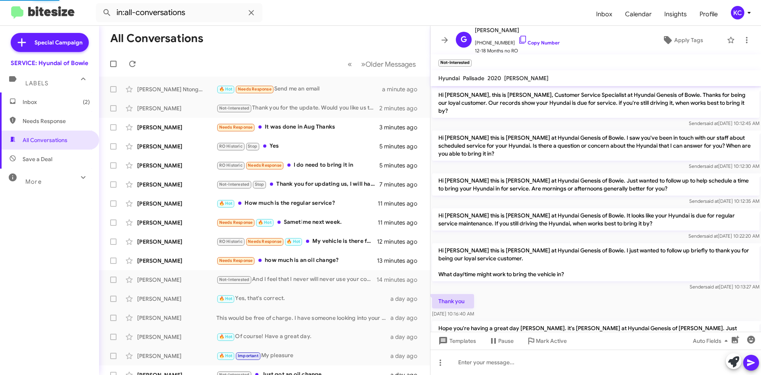
scroll to position [103, 0]
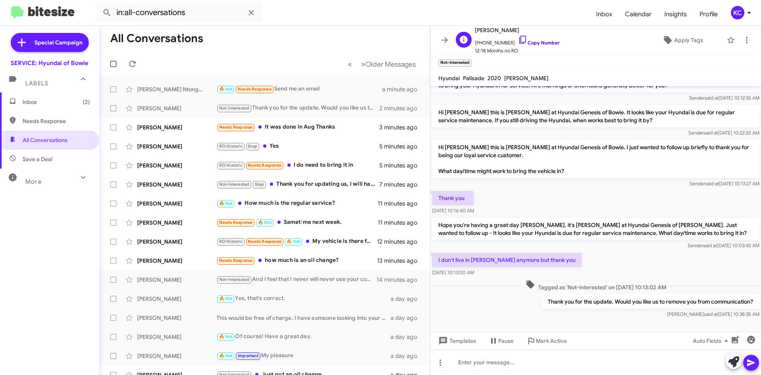
click at [536, 42] on link "Copy Number" at bounding box center [539, 43] width 42 height 6
drag, startPoint x: 516, startPoint y: 29, endPoint x: 475, endPoint y: 32, distance: 41.0
click at [475, 32] on span "[PERSON_NAME]" at bounding box center [517, 30] width 85 height 10
copy span "[PERSON_NAME]"
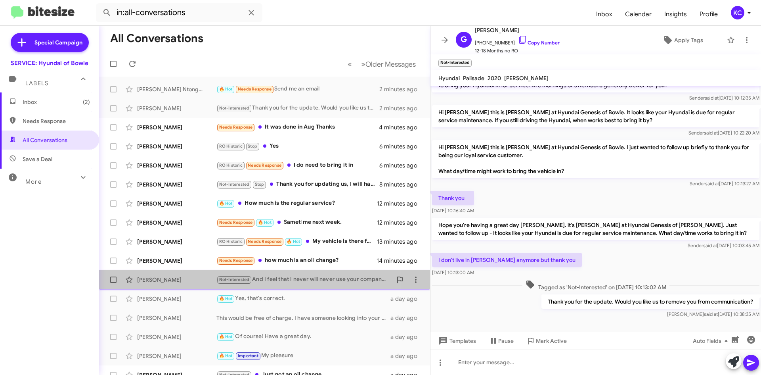
click at [299, 280] on div "Not-Interested And I feel that I never will never use your company I should hav…" at bounding box center [305, 279] width 176 height 9
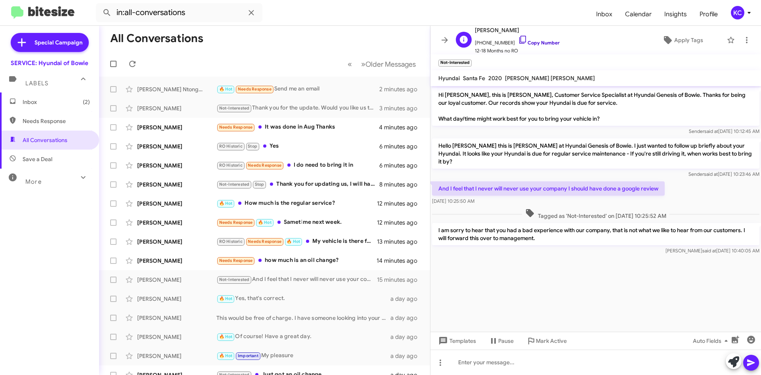
click at [519, 38] on icon at bounding box center [522, 40] width 7 height 8
click at [312, 128] on div "Needs Response It was done in Aug Thanks" at bounding box center [305, 127] width 176 height 9
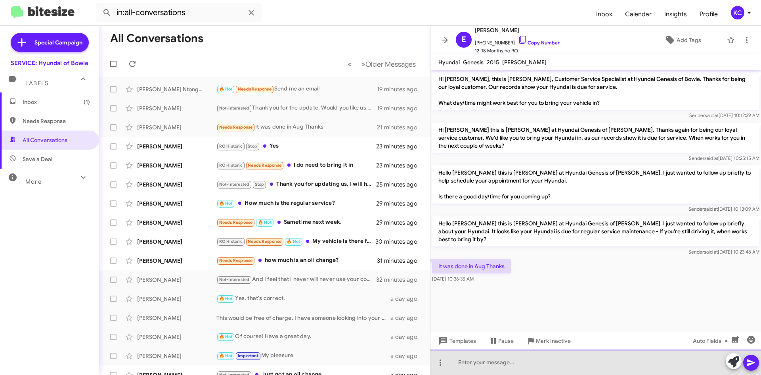
click at [524, 368] on div at bounding box center [596, 361] width 331 height 25
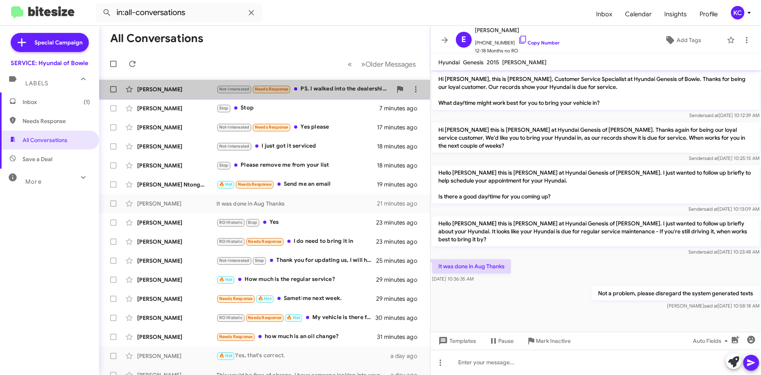
click at [335, 91] on div "Not-Interested Needs Response PS. I walked into the dealership with a certified…" at bounding box center [305, 88] width 176 height 9
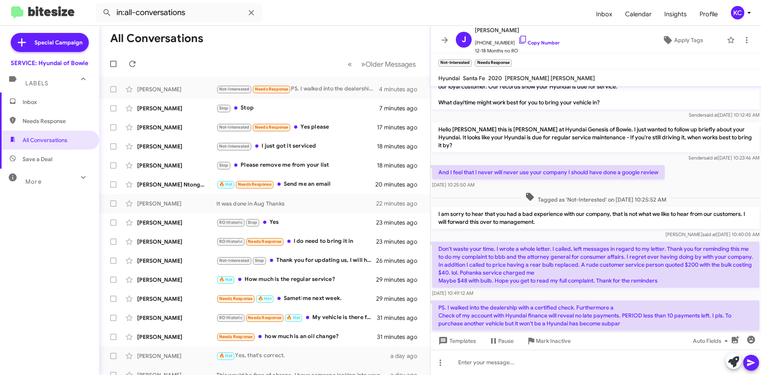
scroll to position [32, 0]
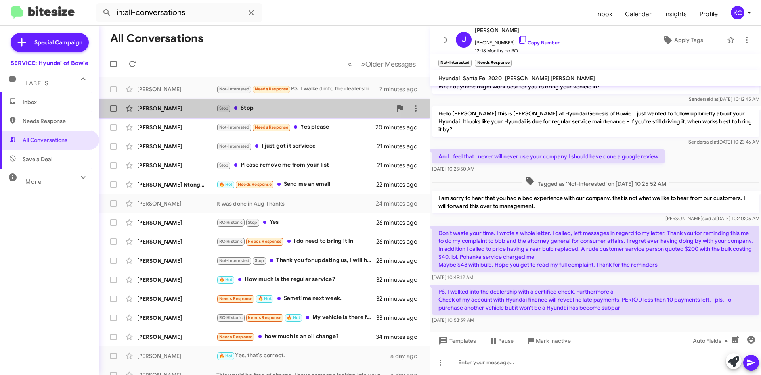
click at [304, 105] on div "Stop Stop" at bounding box center [305, 107] width 176 height 9
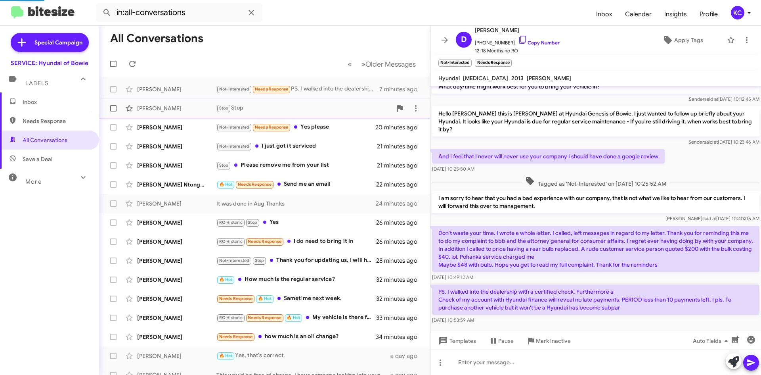
scroll to position [297, 0]
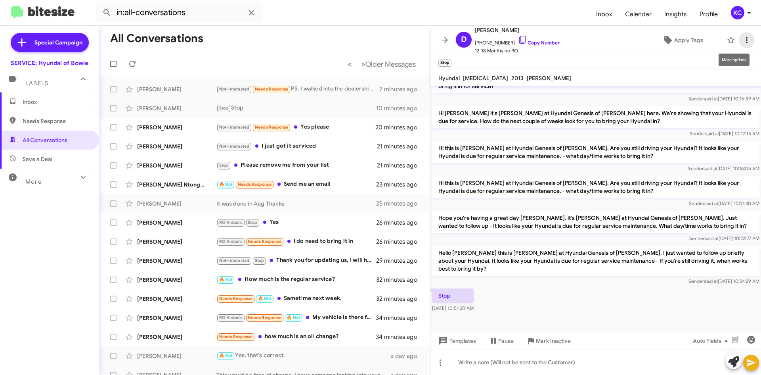
click at [743, 41] on icon at bounding box center [747, 40] width 10 height 10
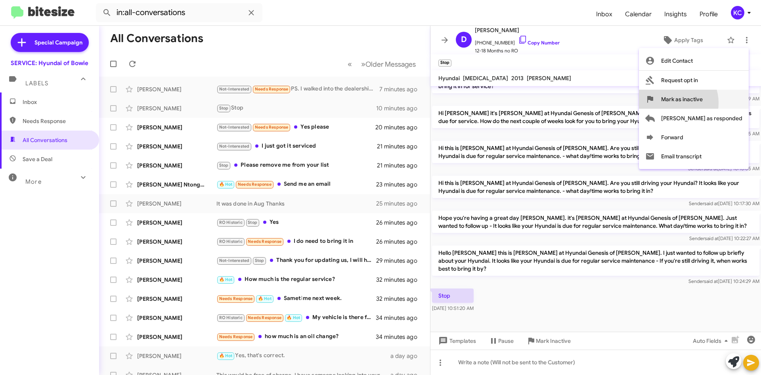
click at [703, 103] on span "Mark as inactive" at bounding box center [682, 99] width 42 height 19
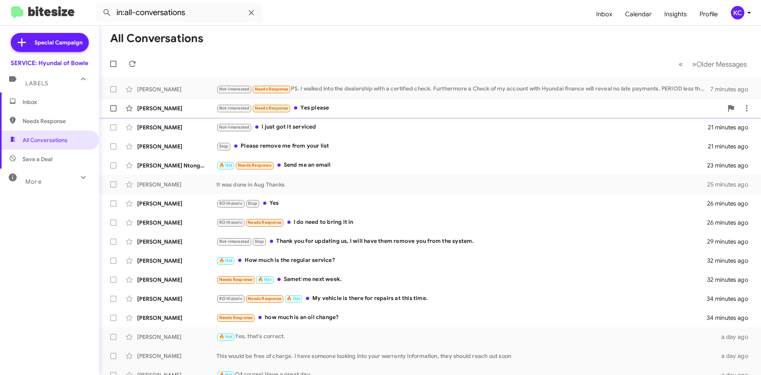
click at [317, 113] on div "Gabriela Rosas Not-Interested Needs Response Yes please 20 minutes ago" at bounding box center [430, 108] width 650 height 16
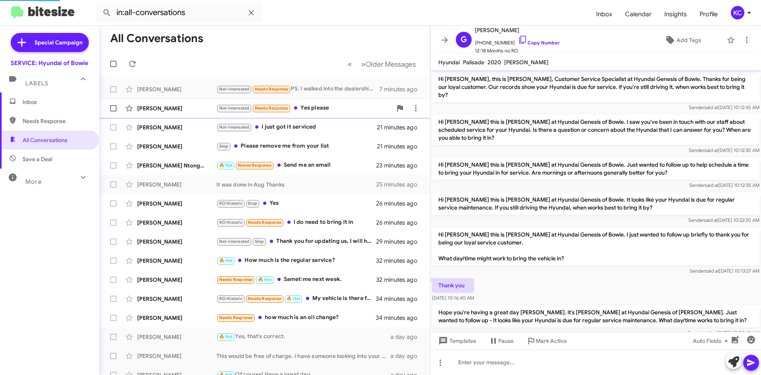
scroll to position [162, 0]
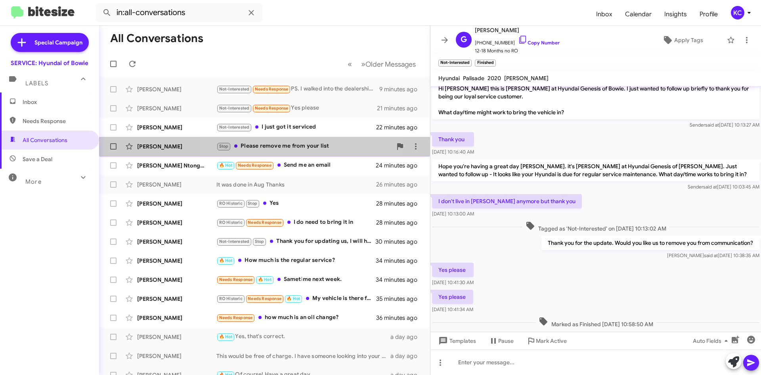
click at [306, 144] on div "Stop Please remove me from your list" at bounding box center [305, 146] width 176 height 9
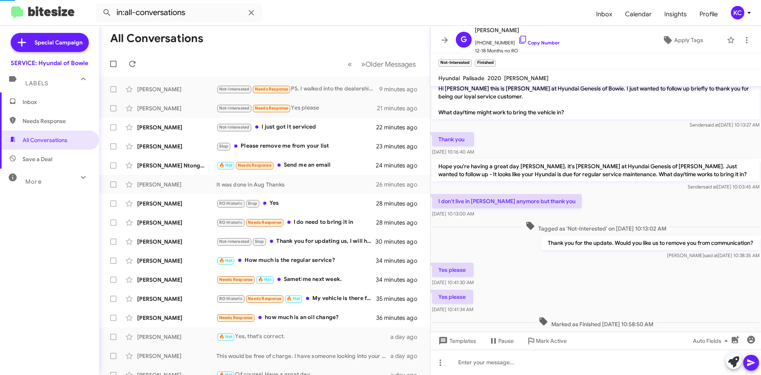
scroll to position [240, 0]
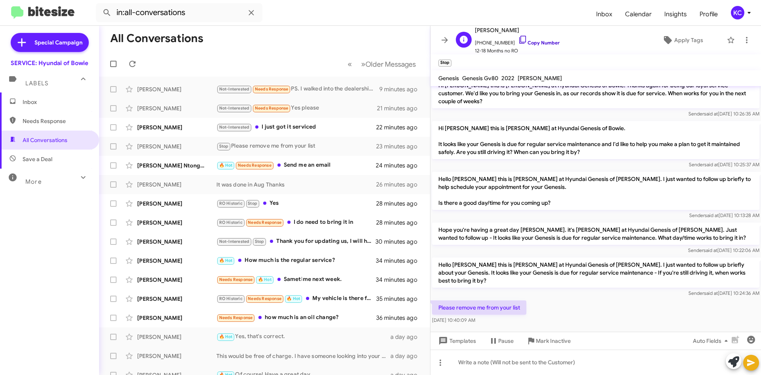
click at [519, 36] on icon at bounding box center [523, 40] width 10 height 10
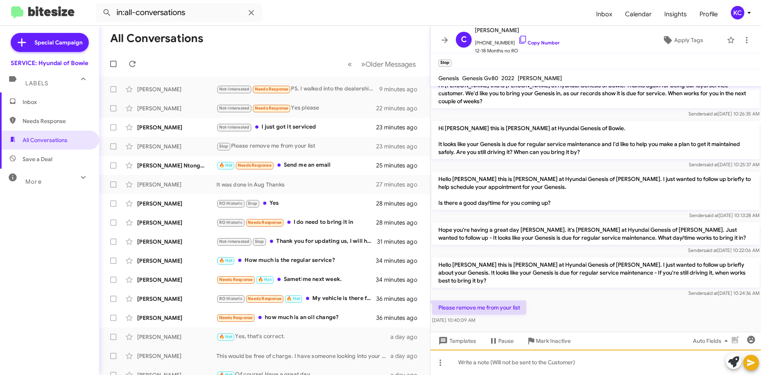
click at [484, 366] on div at bounding box center [596, 361] width 331 height 25
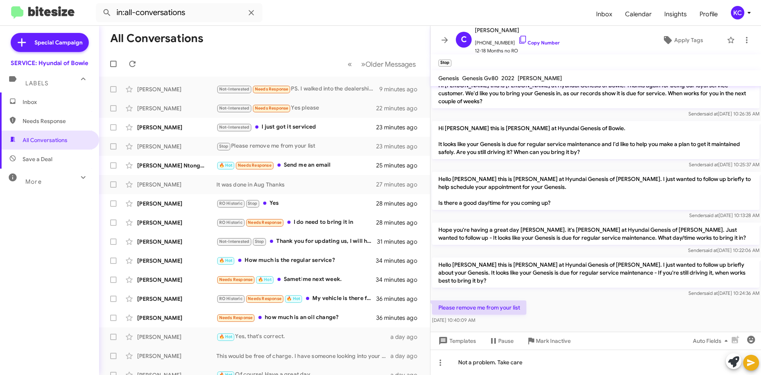
click at [751, 359] on icon at bounding box center [752, 363] width 10 height 10
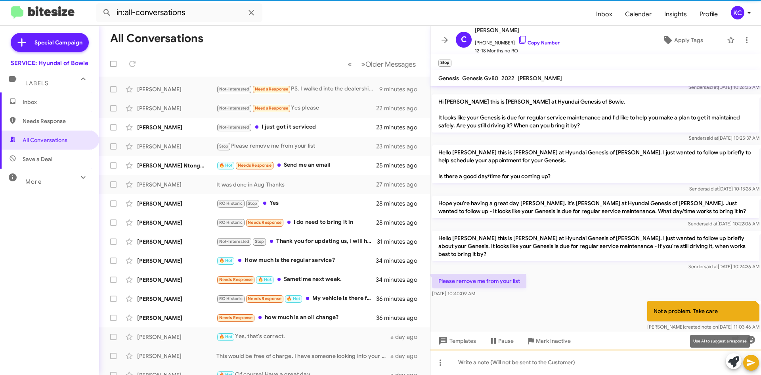
scroll to position [275, 0]
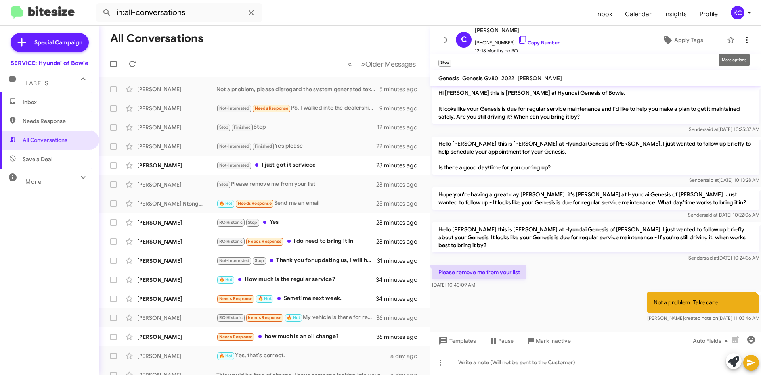
click at [745, 40] on icon at bounding box center [747, 40] width 10 height 10
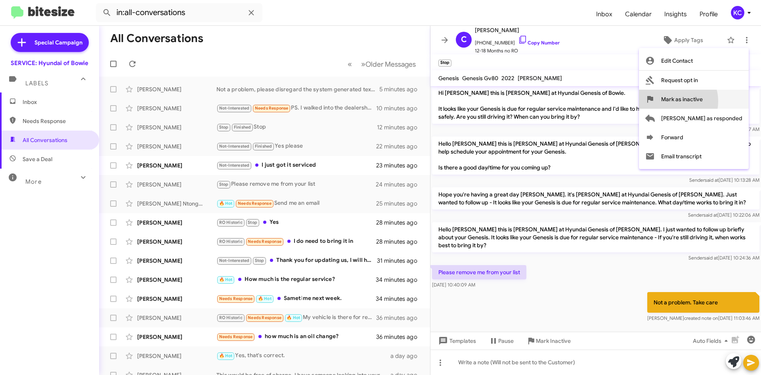
click at [703, 101] on span "Mark as inactive" at bounding box center [682, 99] width 42 height 19
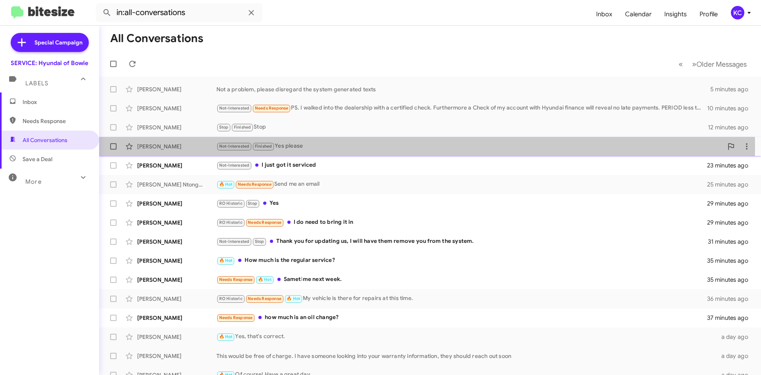
click at [300, 147] on div "Not-Interested Finished Yes please" at bounding box center [470, 146] width 507 height 9
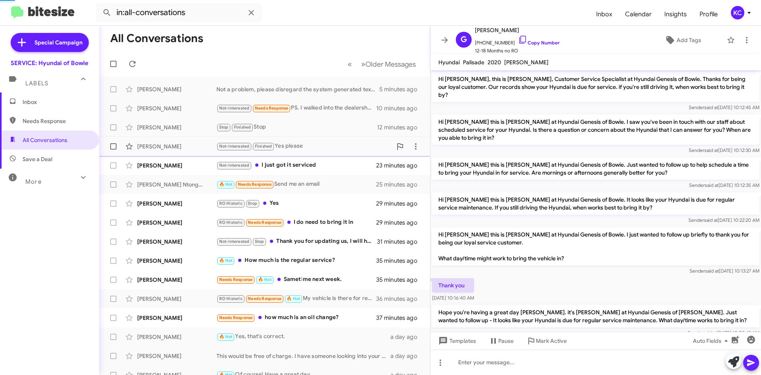
scroll to position [162, 0]
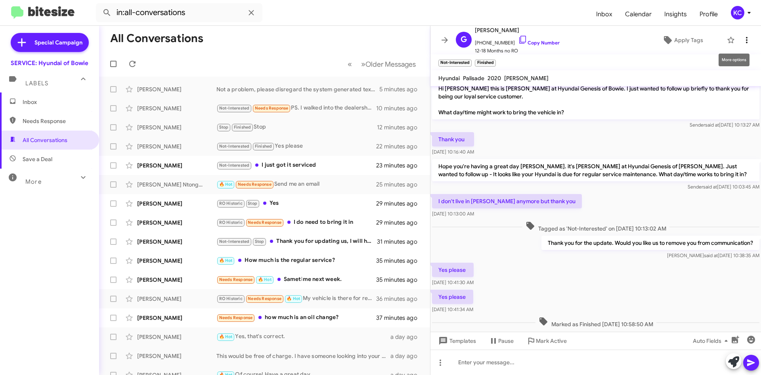
click at [742, 44] on icon at bounding box center [747, 40] width 10 height 10
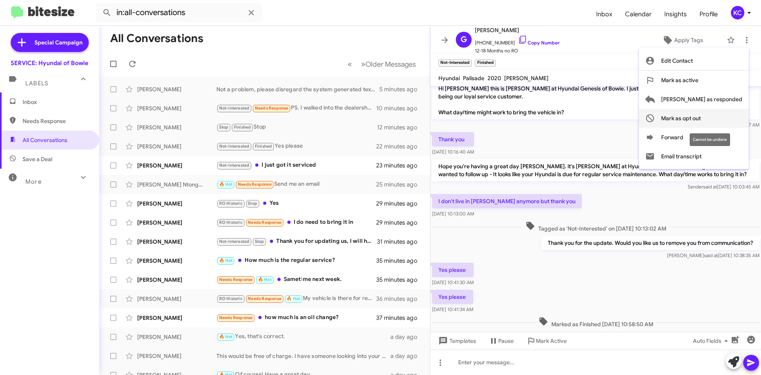
click at [701, 117] on span "Mark as opt out" at bounding box center [681, 118] width 40 height 19
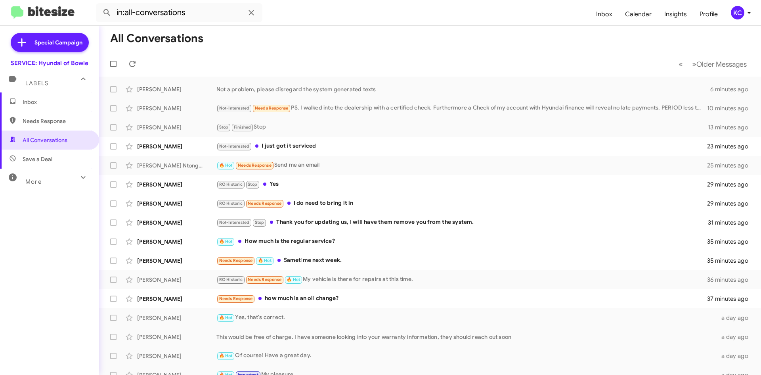
click at [39, 162] on span "Save a Deal" at bounding box center [38, 159] width 30 height 8
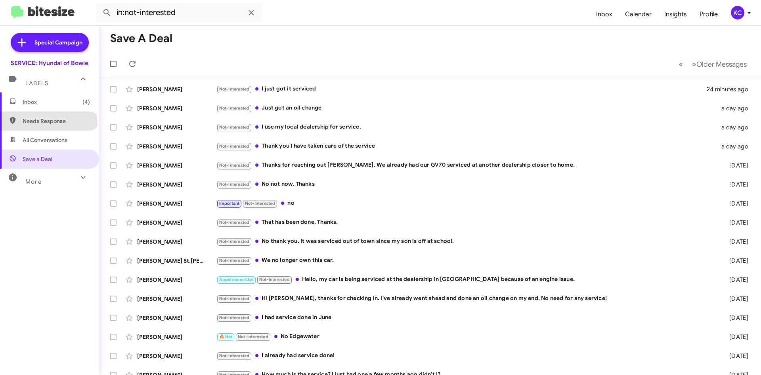
click at [48, 124] on span "Needs Response" at bounding box center [56, 121] width 67 height 8
type input "in:needs-response"
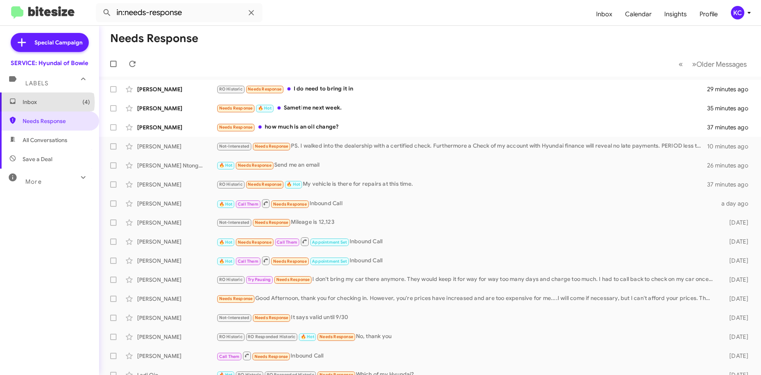
click at [47, 102] on span "Inbox (4)" at bounding box center [56, 102] width 67 height 8
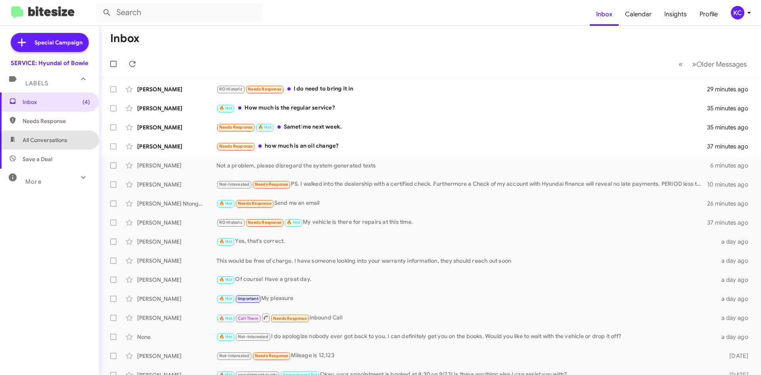
click at [54, 146] on span "All Conversations" at bounding box center [49, 139] width 99 height 19
type input "in:all-conversations"
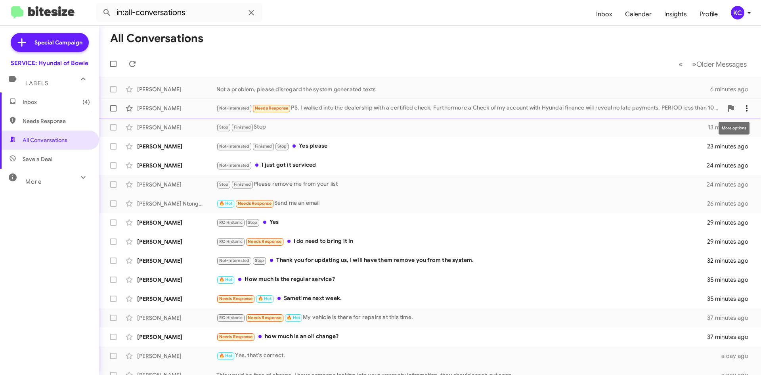
click at [746, 110] on icon at bounding box center [747, 108] width 2 height 6
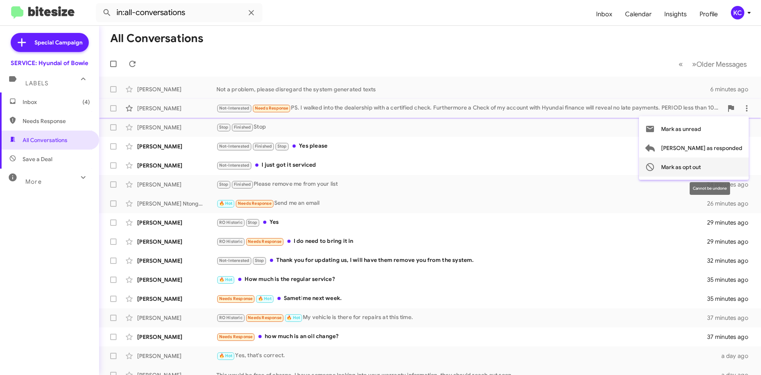
click at [735, 169] on button "Mark as opt out" at bounding box center [694, 166] width 110 height 19
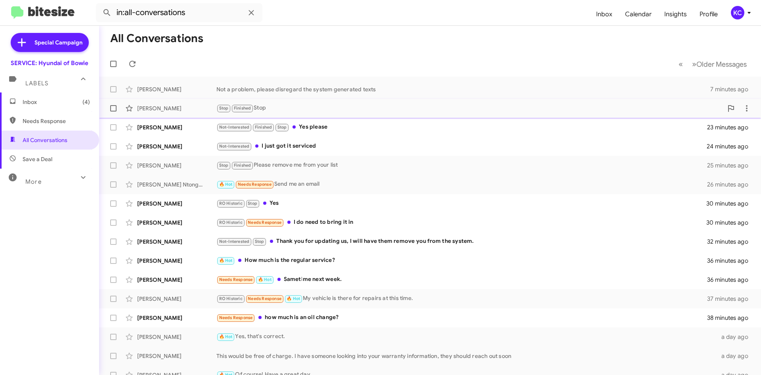
click at [305, 111] on div "Stop Finished Stop" at bounding box center [470, 107] width 507 height 9
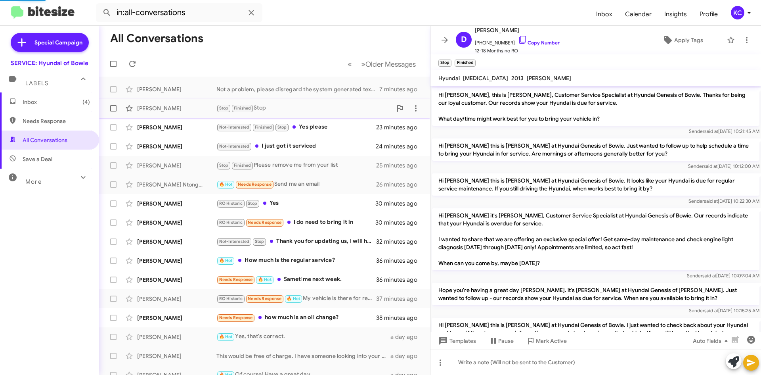
scroll to position [315, 0]
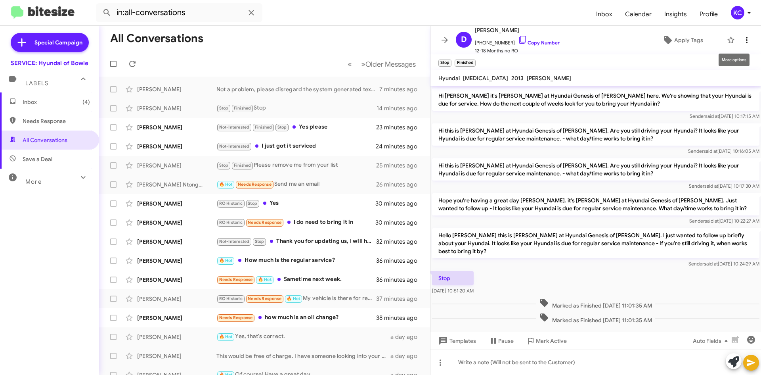
click at [742, 41] on icon at bounding box center [747, 40] width 10 height 10
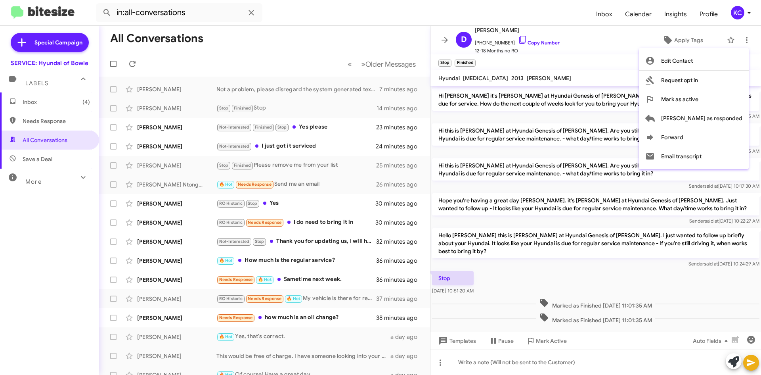
click at [315, 131] on div at bounding box center [380, 187] width 761 height 375
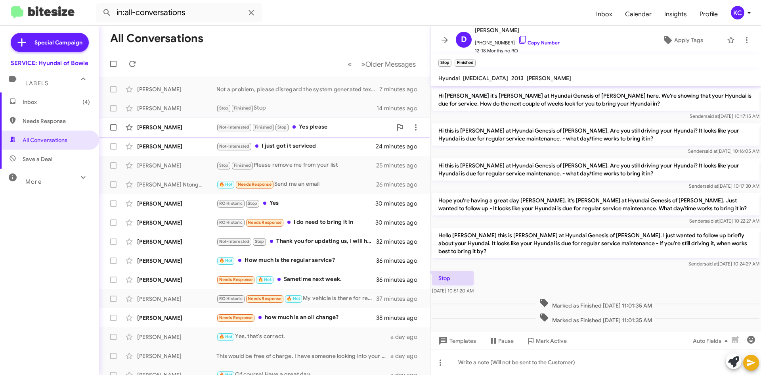
click at [316, 129] on div "Not-Interested Finished Stop Yes please" at bounding box center [305, 127] width 176 height 9
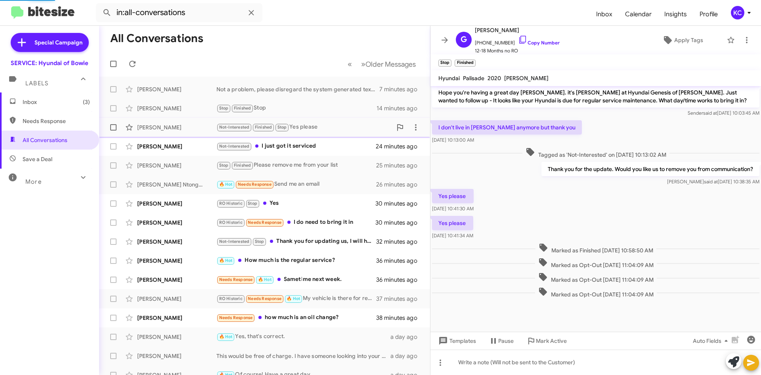
scroll to position [228, 0]
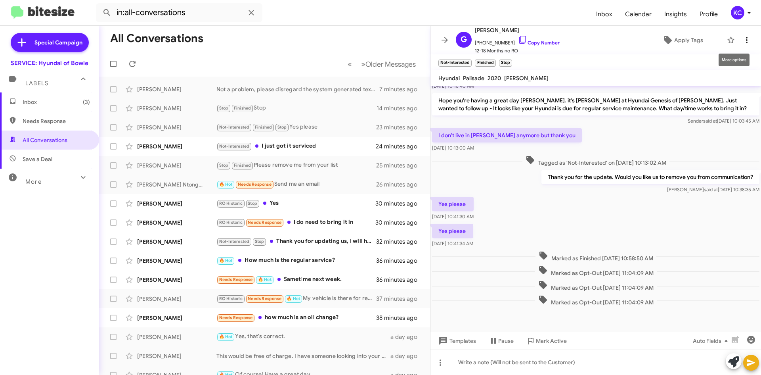
click at [742, 39] on icon at bounding box center [747, 40] width 10 height 10
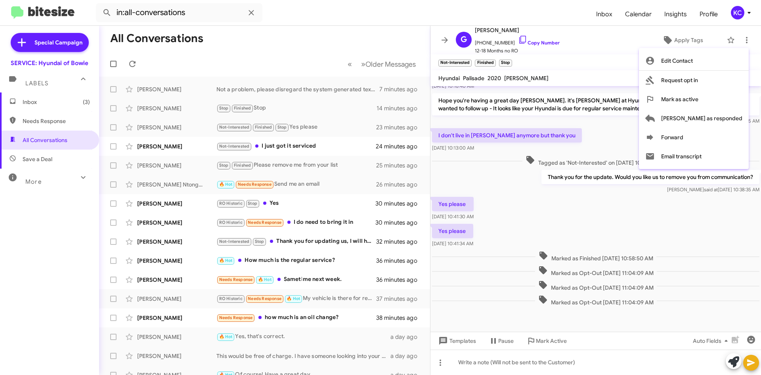
click at [394, 30] on div at bounding box center [380, 187] width 761 height 375
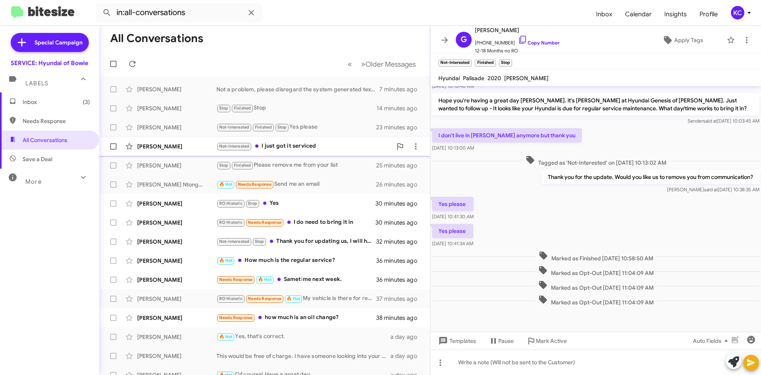
click at [313, 147] on div "Not-Interested I just got it serviced" at bounding box center [305, 146] width 176 height 9
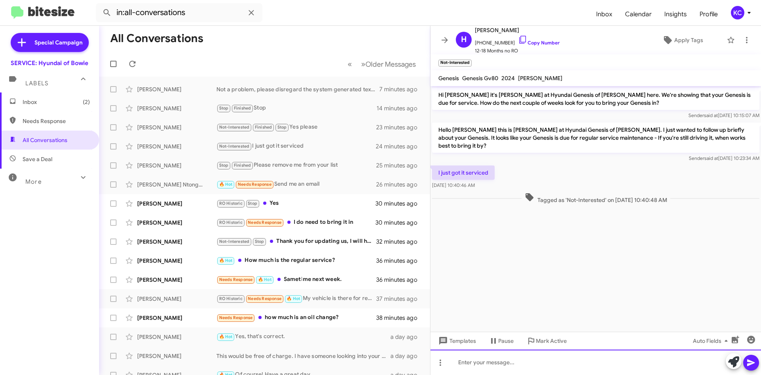
click at [498, 364] on div at bounding box center [596, 361] width 331 height 25
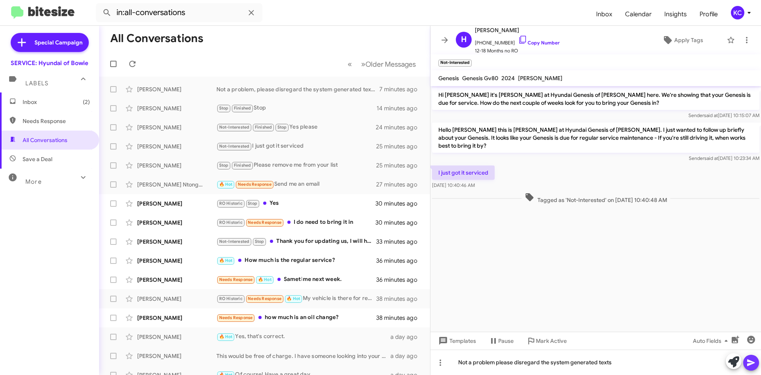
click at [754, 359] on icon at bounding box center [752, 363] width 10 height 10
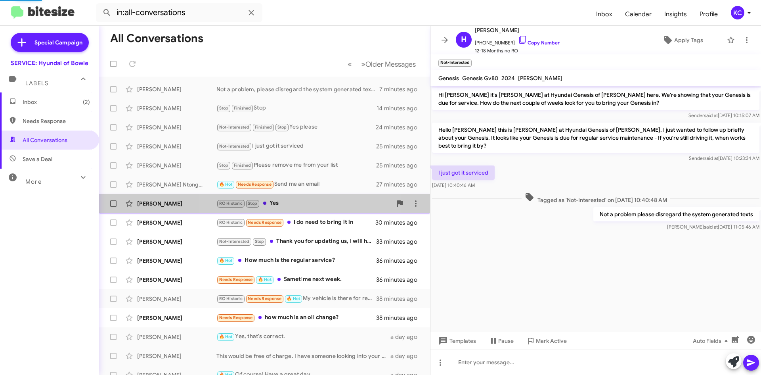
click at [272, 197] on div "Nicole Day RO Historic Stop Yes 30 minutes ago" at bounding box center [264, 203] width 318 height 16
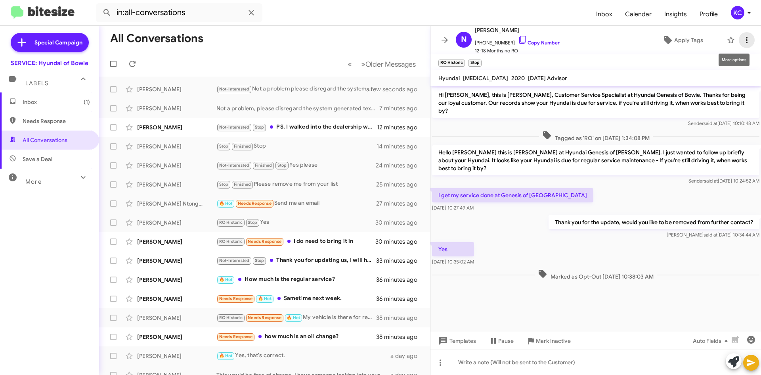
click at [742, 40] on icon at bounding box center [747, 40] width 10 height 10
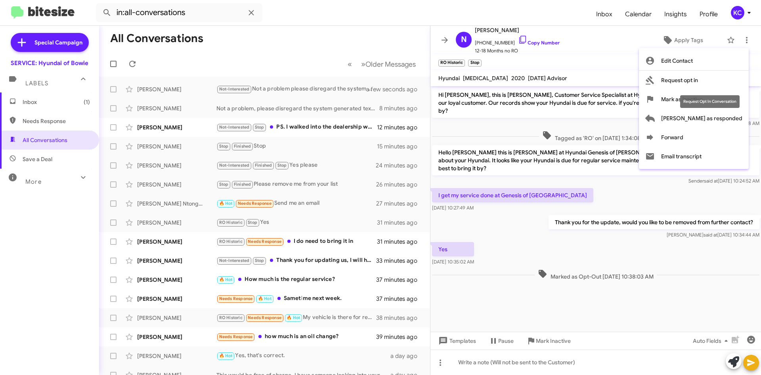
click at [732, 100] on div "Request Opt In Conversation" at bounding box center [709, 101] width 59 height 13
click at [703, 98] on span "Mark as inactive" at bounding box center [682, 99] width 42 height 19
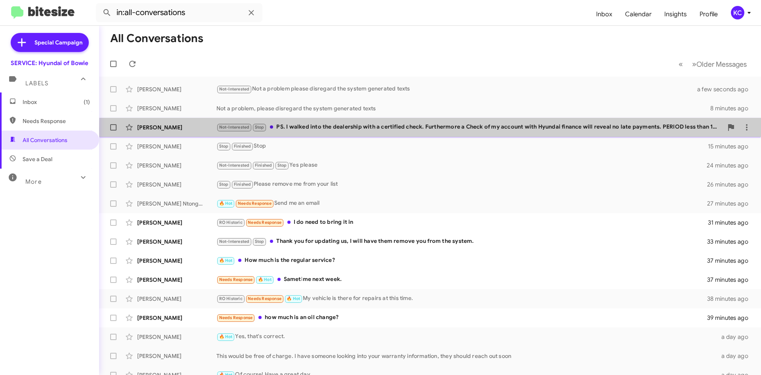
click at [493, 129] on div "Not-Interested Stop PS. I walked into the dealership with a certified check. Fu…" at bounding box center [470, 127] width 507 height 9
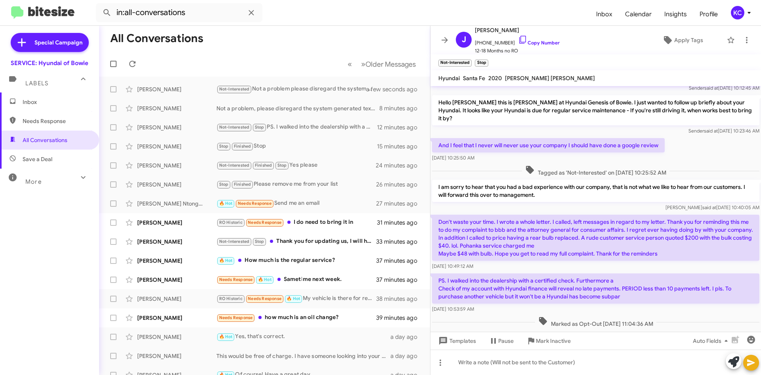
scroll to position [49, 0]
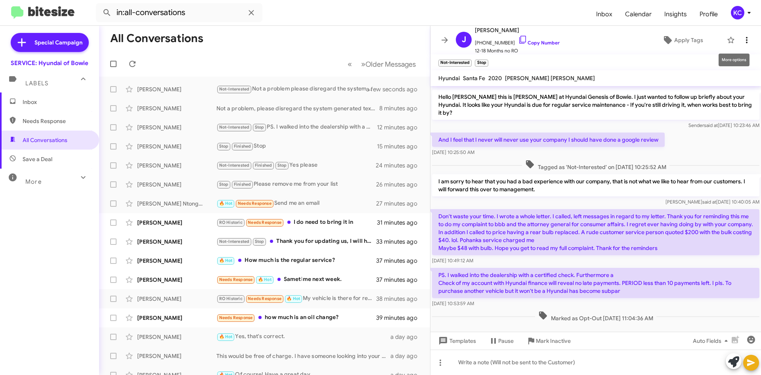
click at [743, 41] on icon at bounding box center [747, 40] width 10 height 10
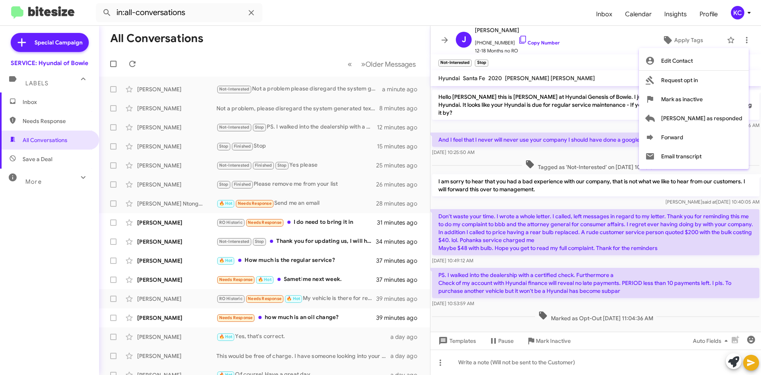
click at [305, 221] on div at bounding box center [380, 187] width 761 height 375
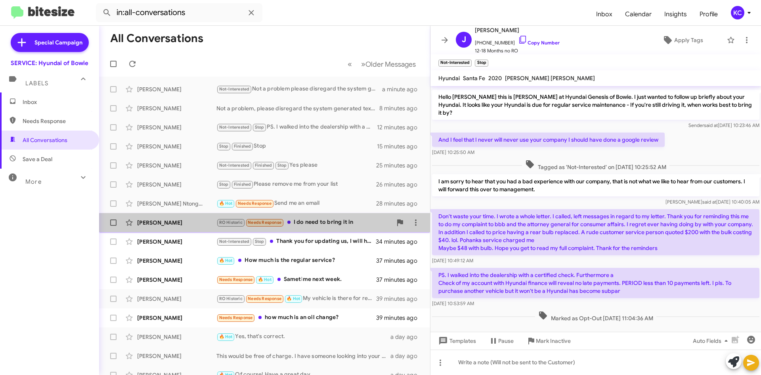
click at [319, 219] on div "RO Historic Needs Response I do need to bring it in" at bounding box center [305, 222] width 176 height 9
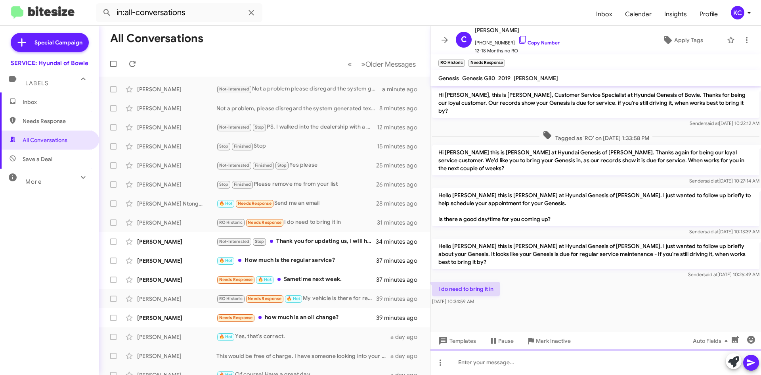
click at [471, 358] on div at bounding box center [596, 361] width 331 height 25
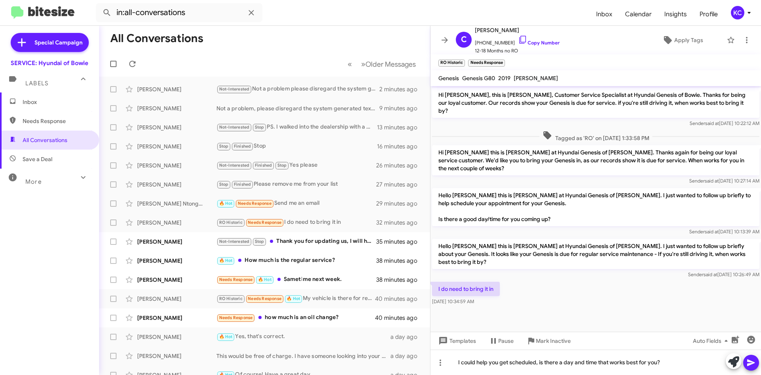
click at [751, 361] on icon at bounding box center [751, 362] width 8 height 7
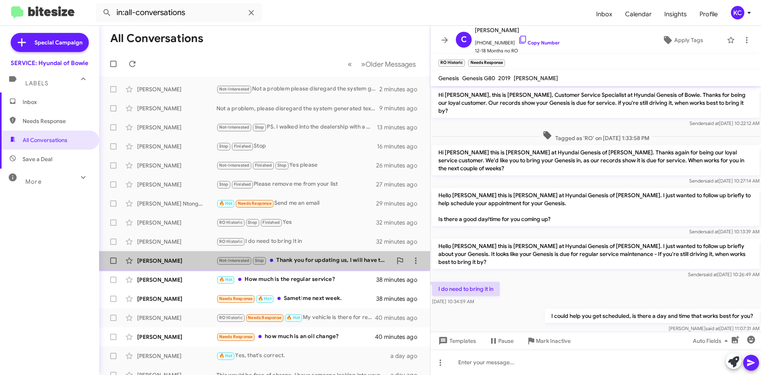
click at [311, 260] on div "Not-Interested Stop Thank you for updating us, I will have them remove you from…" at bounding box center [305, 260] width 176 height 9
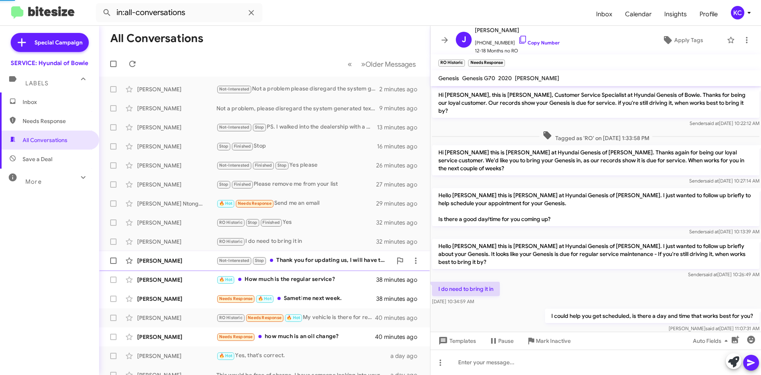
scroll to position [25, 0]
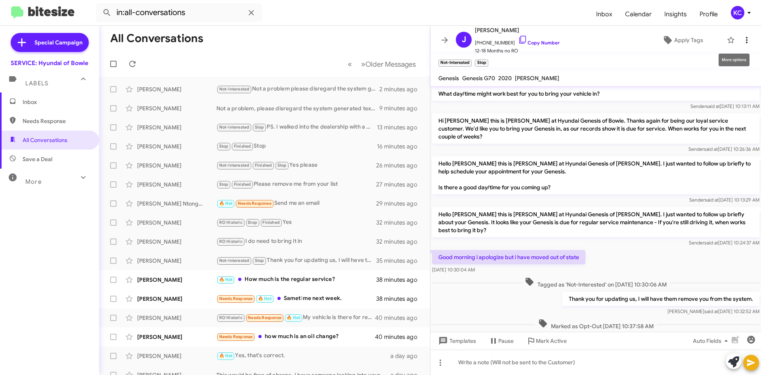
click at [742, 38] on icon at bounding box center [747, 40] width 10 height 10
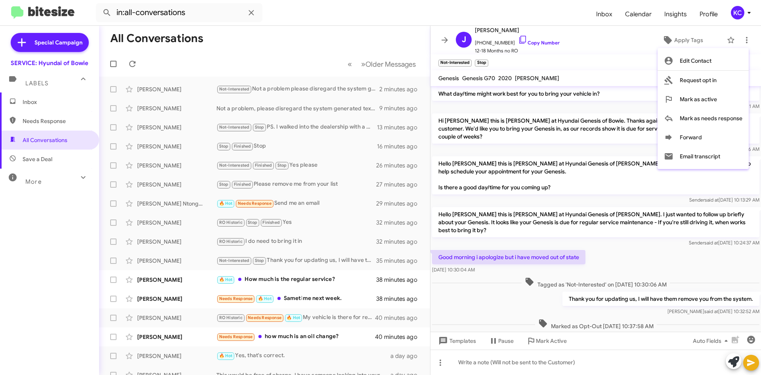
click at [286, 280] on div at bounding box center [380, 187] width 761 height 375
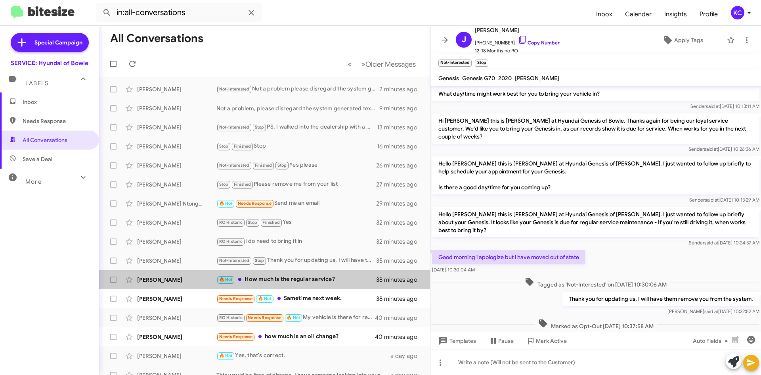
click at [286, 280] on div "🔥 Hot How much is the regular service?" at bounding box center [297, 279] width 160 height 9
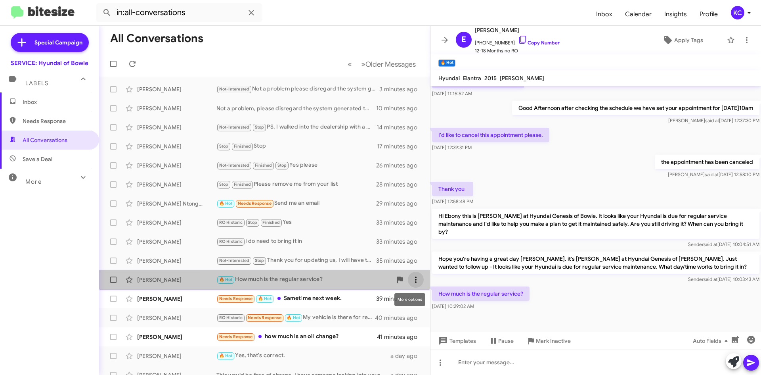
click at [414, 282] on icon at bounding box center [416, 280] width 10 height 10
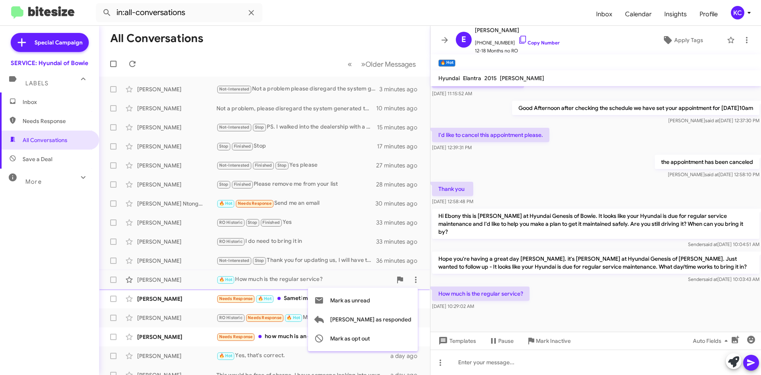
click at [516, 41] on div at bounding box center [380, 187] width 761 height 375
drag, startPoint x: 512, startPoint y: 30, endPoint x: 333, endPoint y: 10, distance: 179.5
click at [512, 30] on span "[PERSON_NAME]" at bounding box center [517, 30] width 85 height 10
click at [518, 40] on icon at bounding box center [523, 40] width 10 height 10
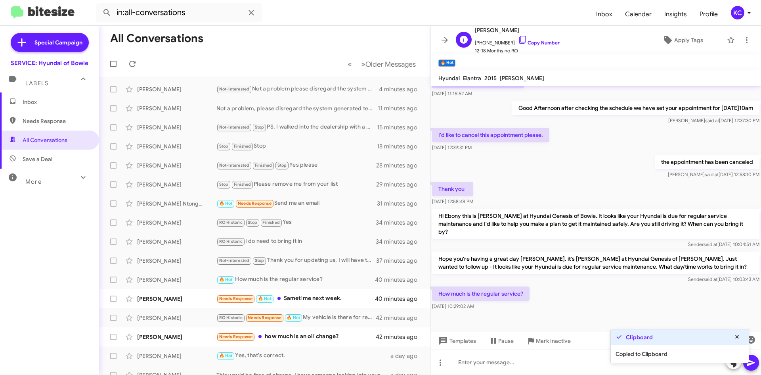
click at [494, 26] on span "[PERSON_NAME]" at bounding box center [517, 30] width 85 height 10
drag, startPoint x: 493, startPoint y: 27, endPoint x: 491, endPoint y: 30, distance: 4.3
click at [492, 28] on span "[PERSON_NAME]" at bounding box center [517, 30] width 85 height 10
click at [491, 30] on span "[PERSON_NAME]" at bounding box center [517, 30] width 85 height 10
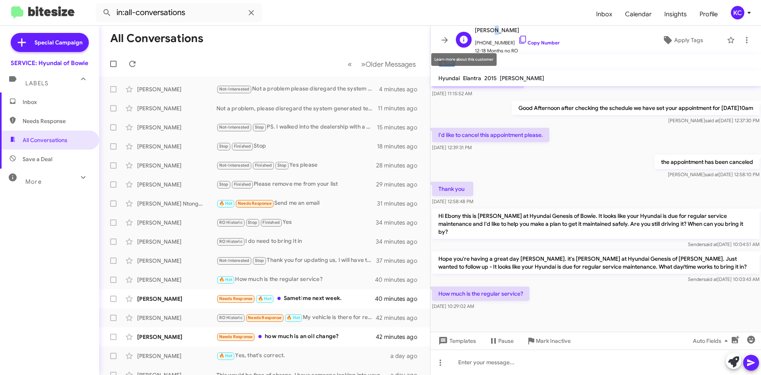
drag, startPoint x: 512, startPoint y: 28, endPoint x: 471, endPoint y: 36, distance: 41.7
click at [471, 36] on div "E Ebony Killette +12403500760 Copy Number 12-18 Months no RO" at bounding box center [506, 39] width 107 height 29
drag, startPoint x: 491, startPoint y: 25, endPoint x: 474, endPoint y: 30, distance: 17.8
click at [480, 32] on span "[PERSON_NAME]" at bounding box center [517, 30] width 85 height 10
drag, startPoint x: 476, startPoint y: 29, endPoint x: 511, endPoint y: 31, distance: 35.3
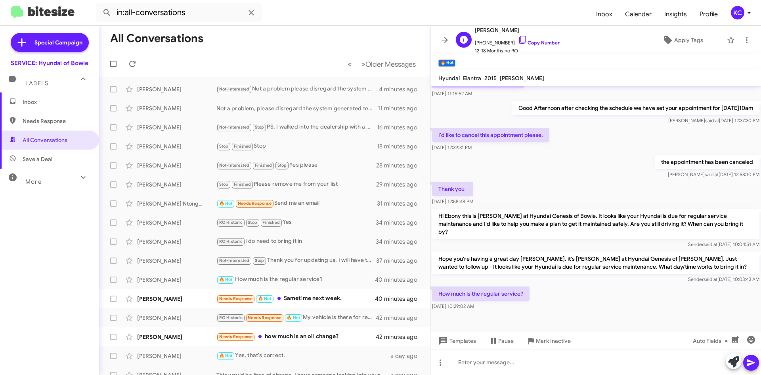
click at [511, 31] on span "[PERSON_NAME]" at bounding box center [517, 30] width 85 height 10
copy span "[PERSON_NAME]"
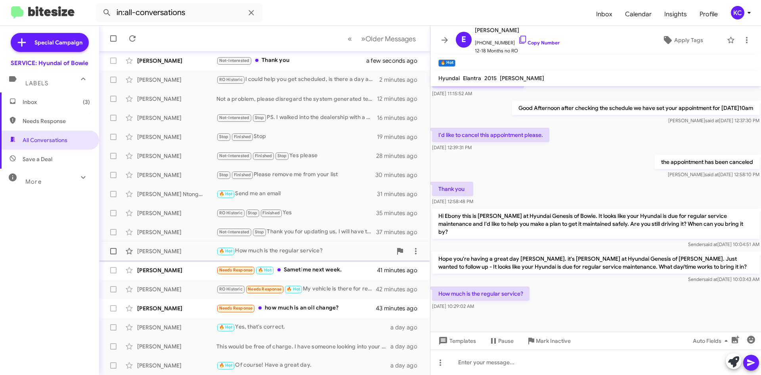
scroll to position [40, 0]
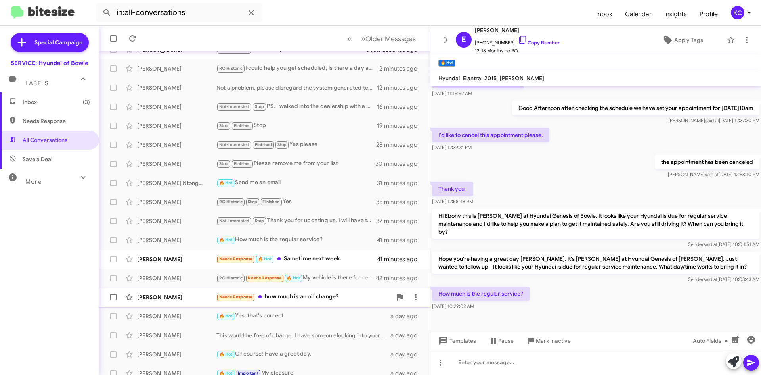
click at [308, 297] on div "Needs Response how much is an oil change?" at bounding box center [305, 296] width 176 height 9
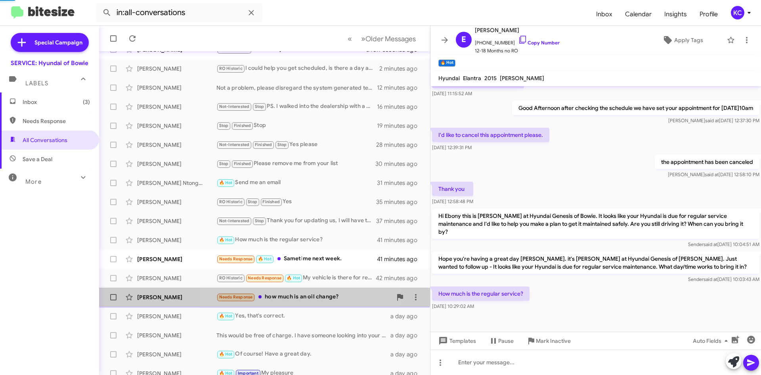
scroll to position [36, 0]
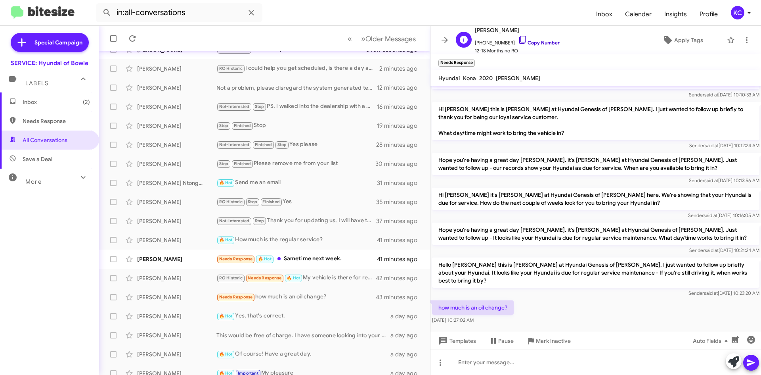
click at [518, 38] on icon at bounding box center [523, 40] width 10 height 10
drag, startPoint x: 508, startPoint y: 30, endPoint x: 474, endPoint y: 33, distance: 33.9
click at [474, 33] on div "D Delonta Dent +12408406793 Copy Number 12-18 Months no RO" at bounding box center [506, 39] width 107 height 29
copy span "[PERSON_NAME]"
click at [318, 234] on div "Ebony Killette 🔥 Hot How much is the regular service? 41 minutes ago" at bounding box center [264, 240] width 318 height 16
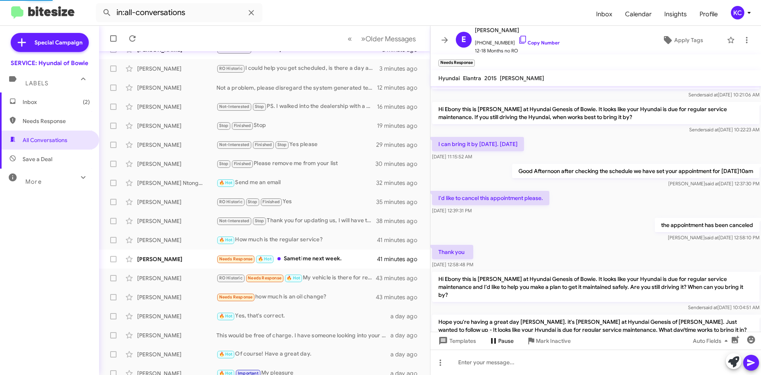
scroll to position [100, 0]
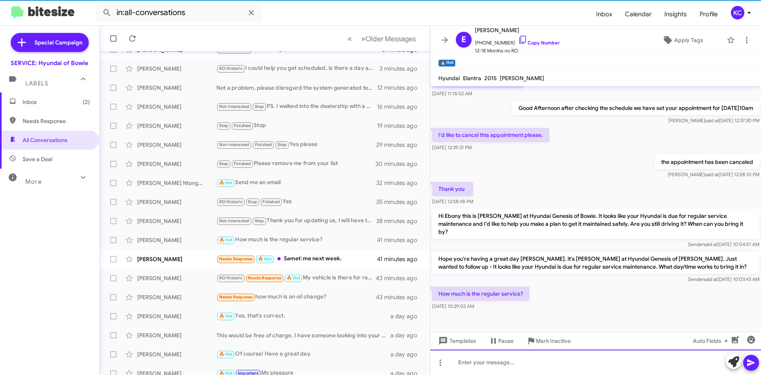
click at [505, 362] on div at bounding box center [596, 361] width 331 height 25
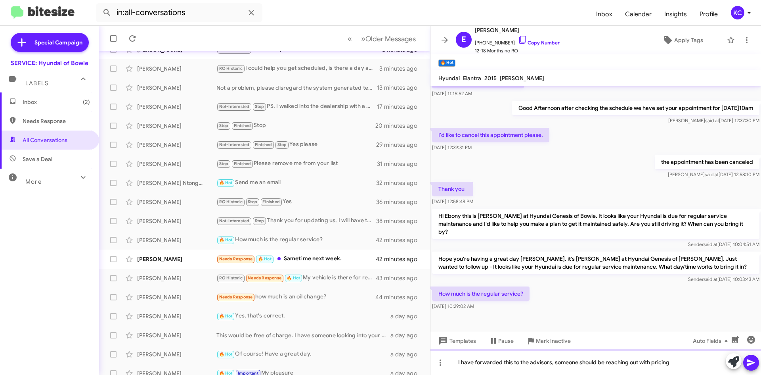
drag, startPoint x: 645, startPoint y: 364, endPoint x: 447, endPoint y: 357, distance: 198.0
click at [447, 357] on div "I have forwarded this to the advisors, someone should be reaching out with pric…" at bounding box center [596, 361] width 331 height 25
copy div "I have forwarded this to the advisors, someone should be reaching out with pric…"
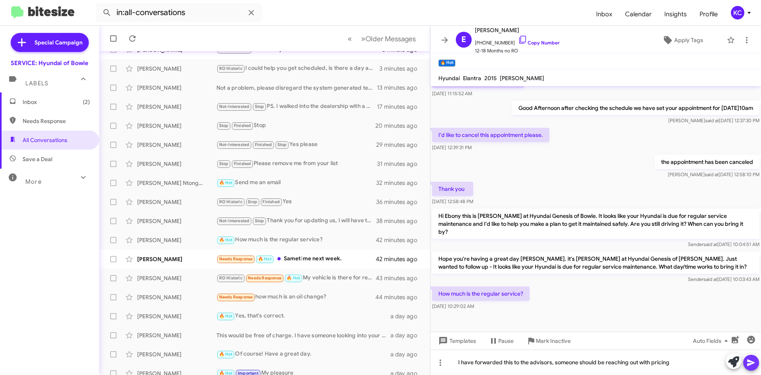
click at [753, 362] on icon at bounding box center [751, 362] width 8 height 7
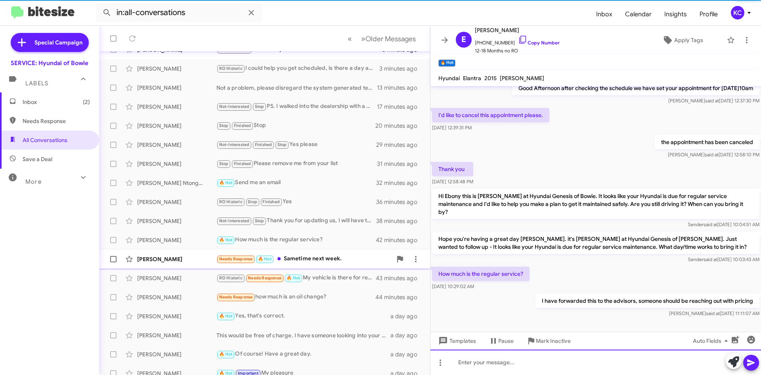
scroll to position [128, 0]
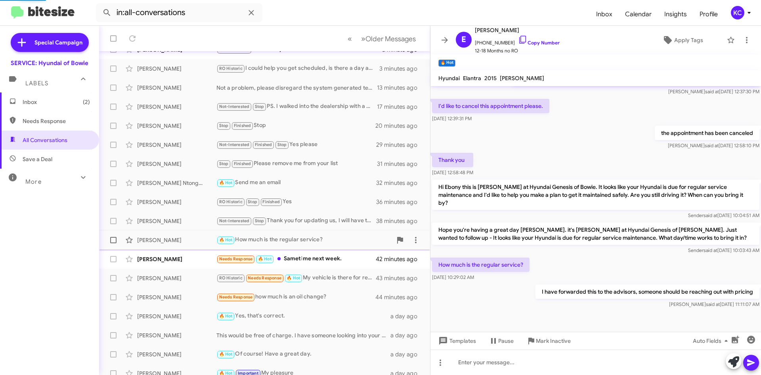
click at [314, 240] on div "🔥 Hot How much is the regular service?" at bounding box center [305, 239] width 176 height 9
click at [313, 294] on div "Needs Response how much is an oil change?" at bounding box center [305, 296] width 176 height 9
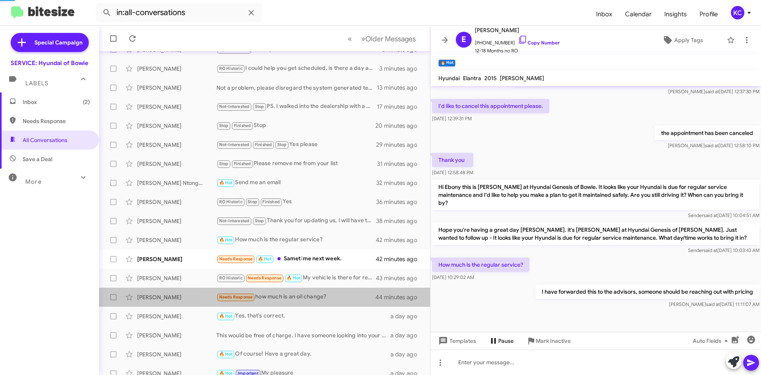
scroll to position [36, 0]
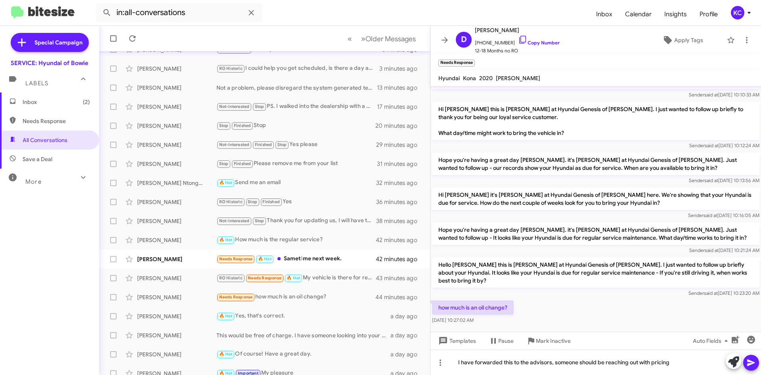
click at [752, 359] on icon at bounding box center [752, 363] width 10 height 10
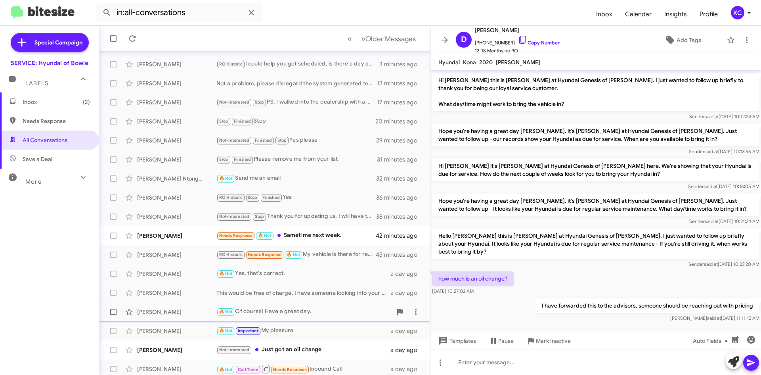
scroll to position [86, 0]
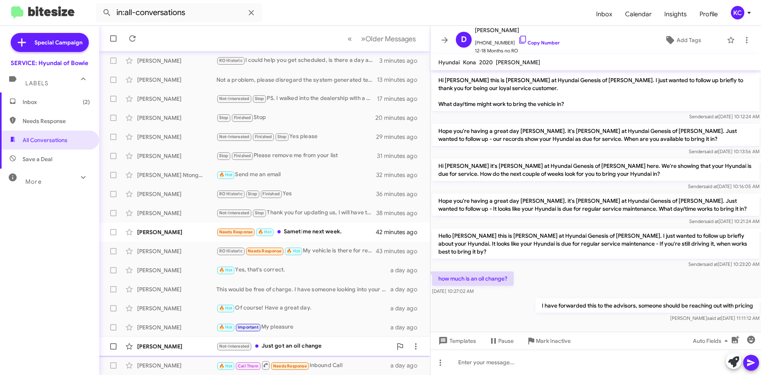
click at [311, 347] on div "Not-Interested Just got an oil change" at bounding box center [305, 345] width 176 height 9
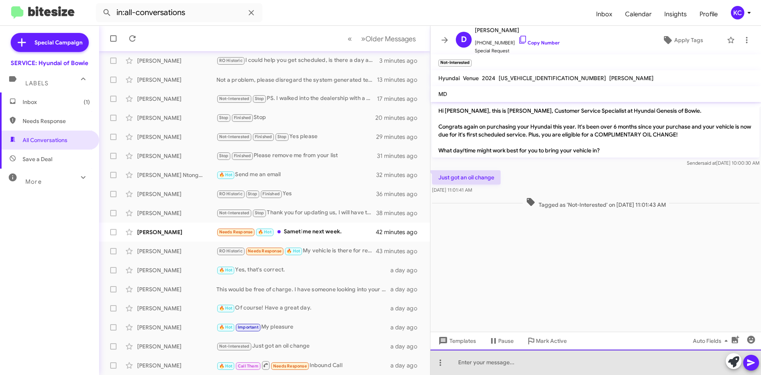
click at [510, 367] on div at bounding box center [596, 361] width 331 height 25
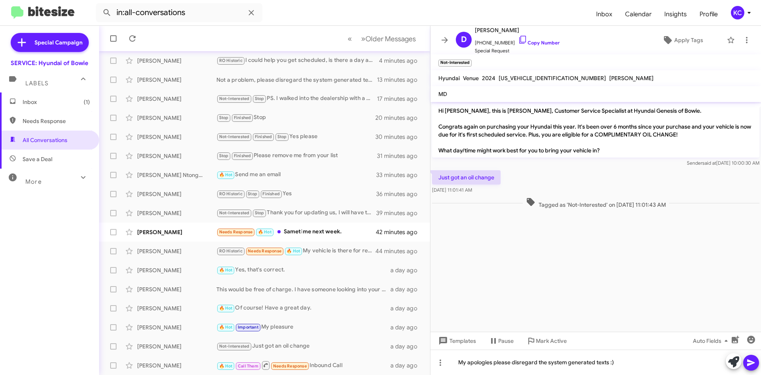
click at [745, 361] on button at bounding box center [751, 362] width 16 height 16
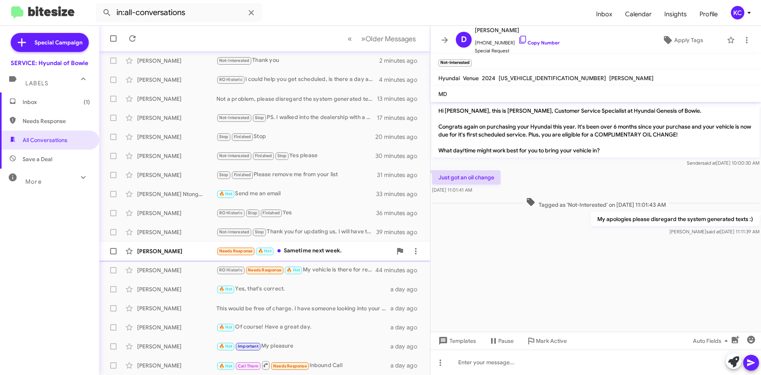
click at [316, 234] on div "Not-Interested Stop Thank you for updating us, I will have them remove you from…" at bounding box center [297, 231] width 160 height 9
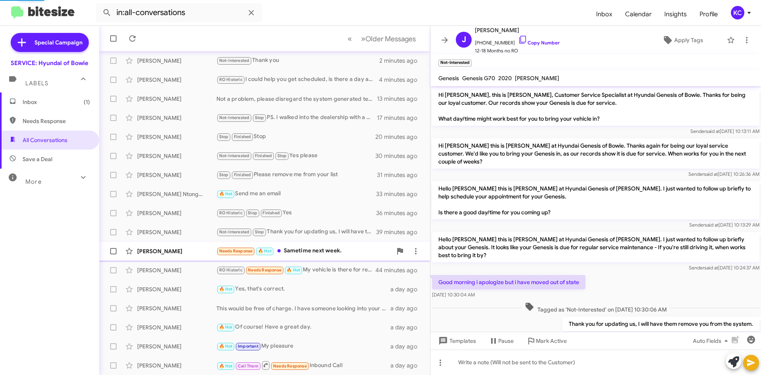
scroll to position [25, 0]
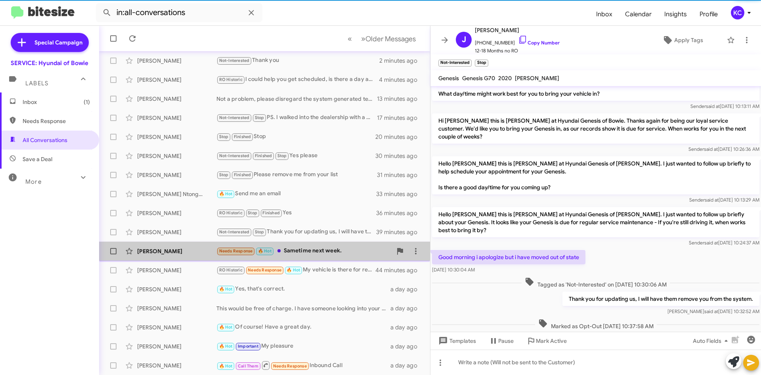
click at [317, 249] on div "Needs Response 🔥 Hot Sametime next week." at bounding box center [305, 250] width 176 height 9
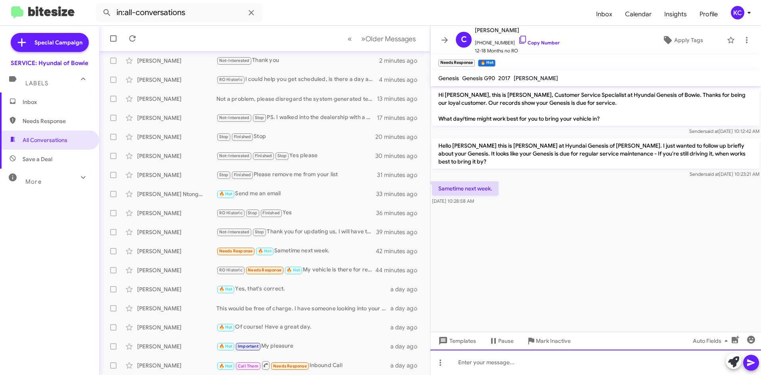
click at [471, 367] on div at bounding box center [596, 361] width 331 height 25
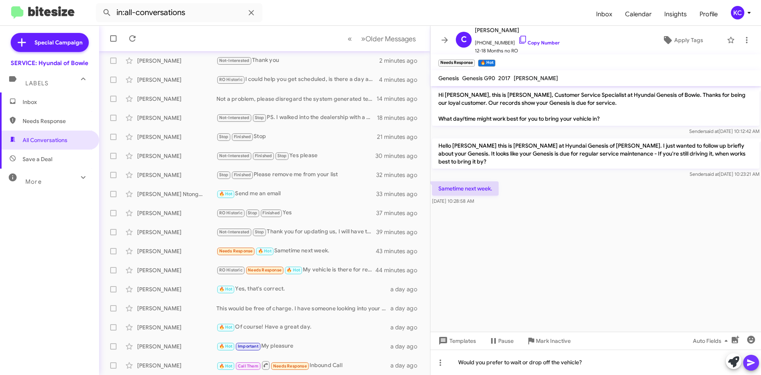
click at [751, 362] on icon at bounding box center [752, 363] width 10 height 10
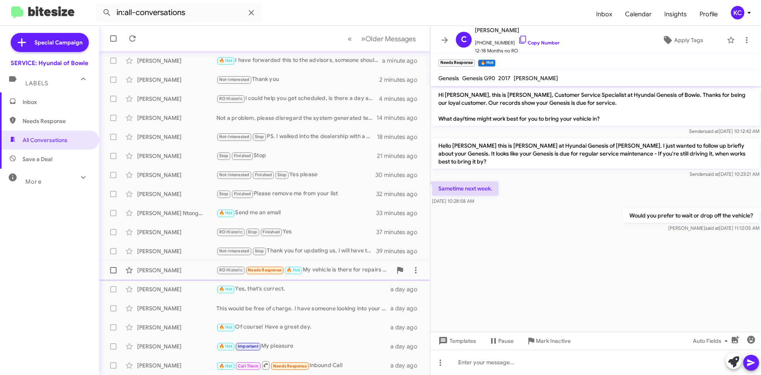
click at [316, 270] on div "RO Historic Needs Response 🔥 Hot My vehicle is there for repairs at this time." at bounding box center [305, 269] width 176 height 9
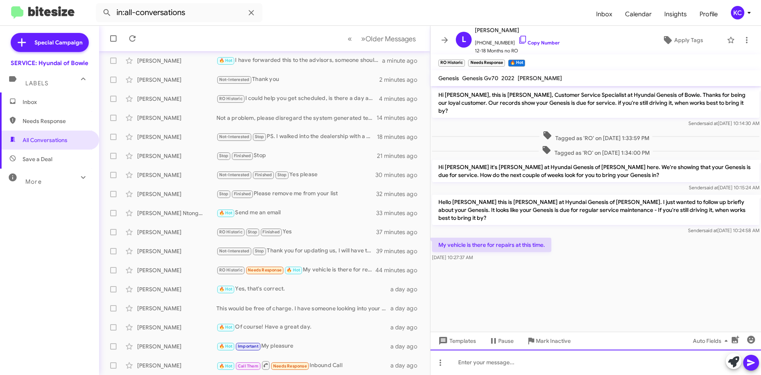
click at [491, 362] on div at bounding box center [596, 361] width 331 height 25
click at [457, 362] on div "Please disregard the system generated texts" at bounding box center [596, 361] width 331 height 25
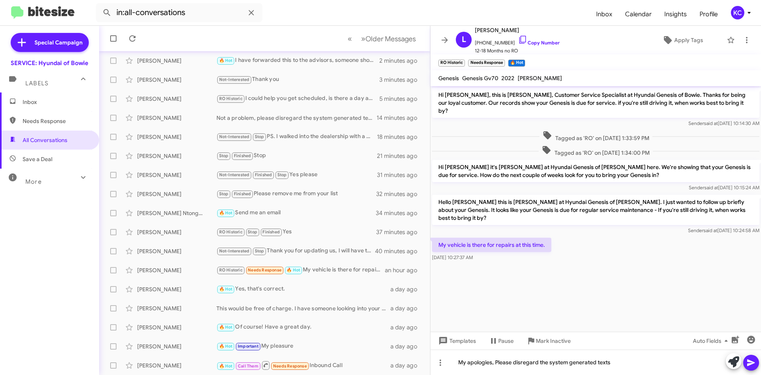
click at [748, 360] on icon at bounding box center [751, 362] width 8 height 7
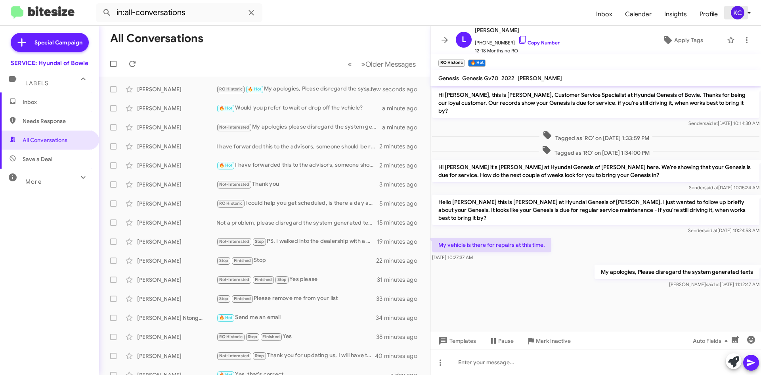
click at [742, 12] on div "KC" at bounding box center [737, 12] width 13 height 13
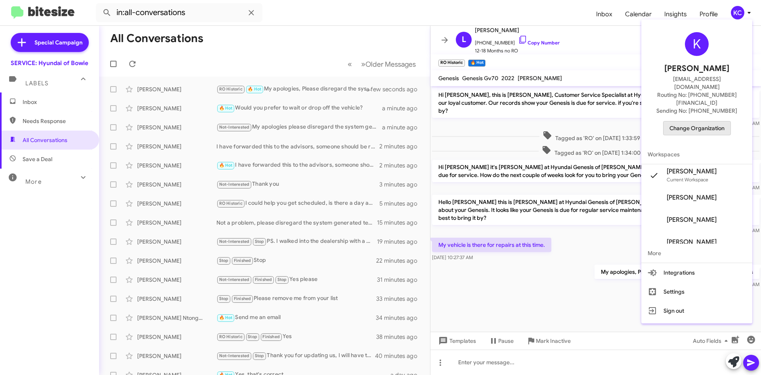
click at [700, 121] on span "Change Organization" at bounding box center [697, 127] width 55 height 13
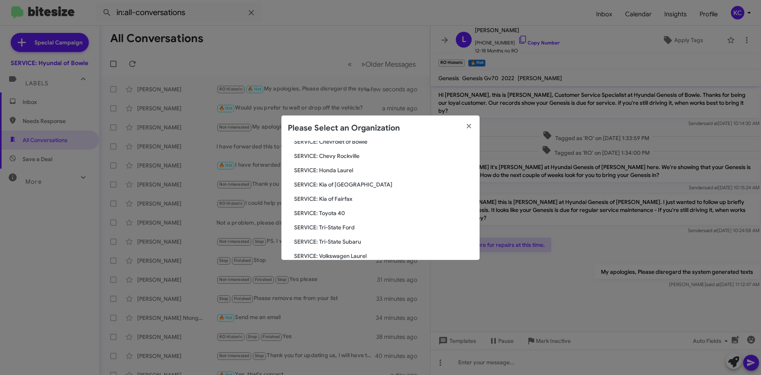
scroll to position [119, 0]
click at [331, 185] on span "SERVICE: Kia of Fairfax" at bounding box center [383, 185] width 179 height 8
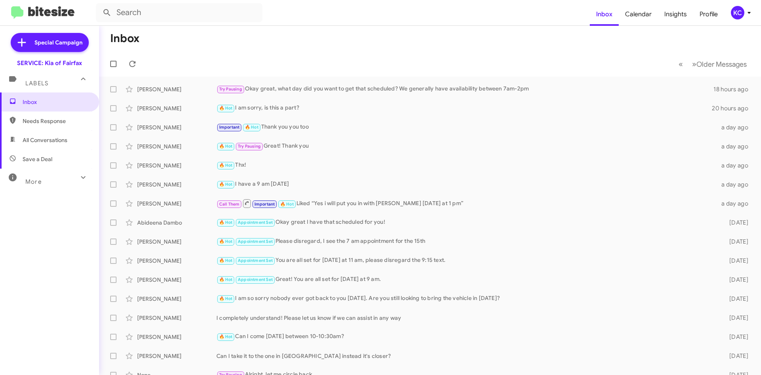
click at [741, 15] on div "KC" at bounding box center [737, 12] width 13 height 13
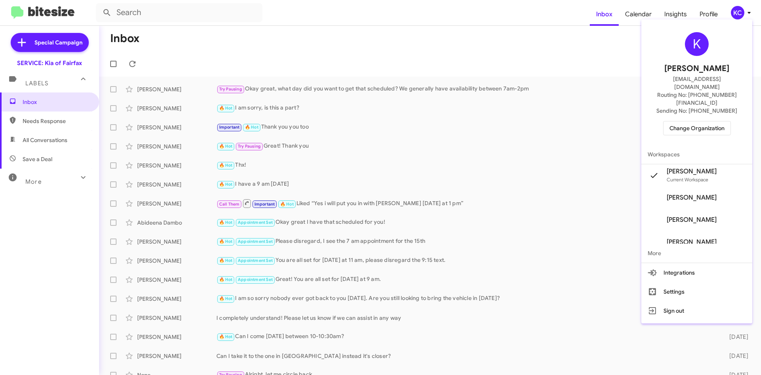
click at [707, 121] on span "Change Organization" at bounding box center [697, 127] width 55 height 13
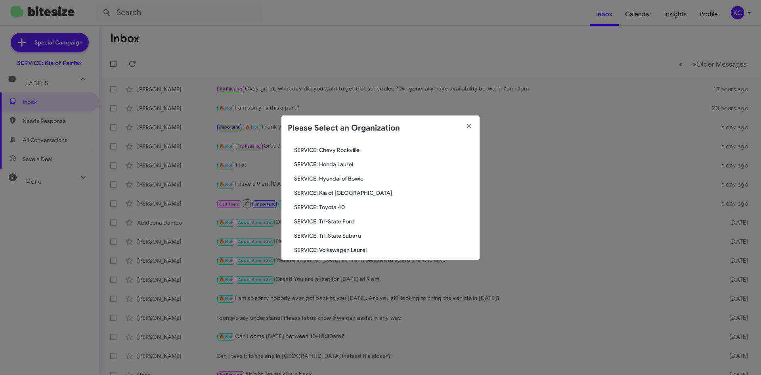
scroll to position [119, 0]
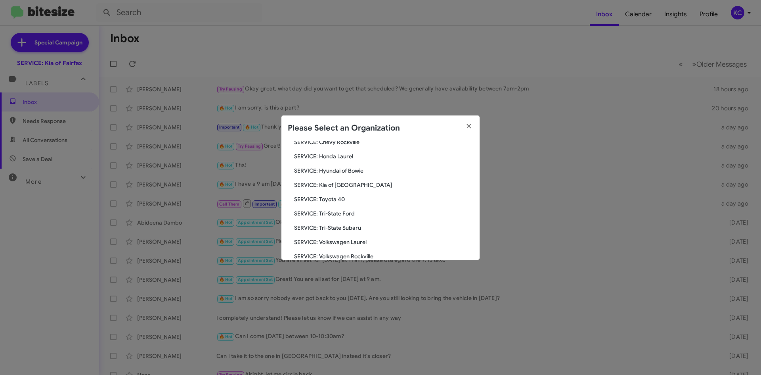
click at [357, 228] on span "SERVICE: Tri-State Subaru" at bounding box center [383, 228] width 179 height 8
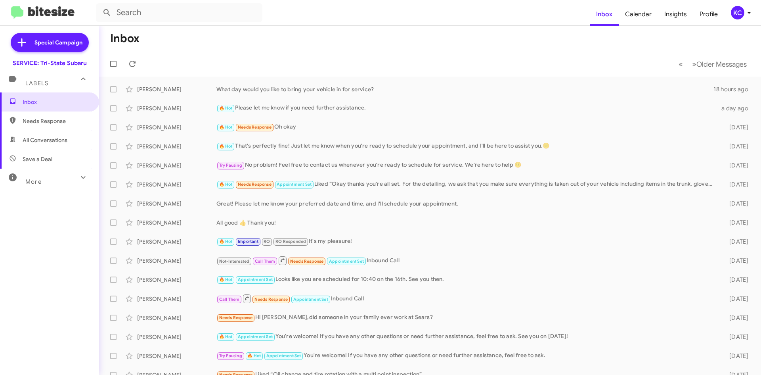
click at [740, 11] on div "KC" at bounding box center [737, 12] width 13 height 13
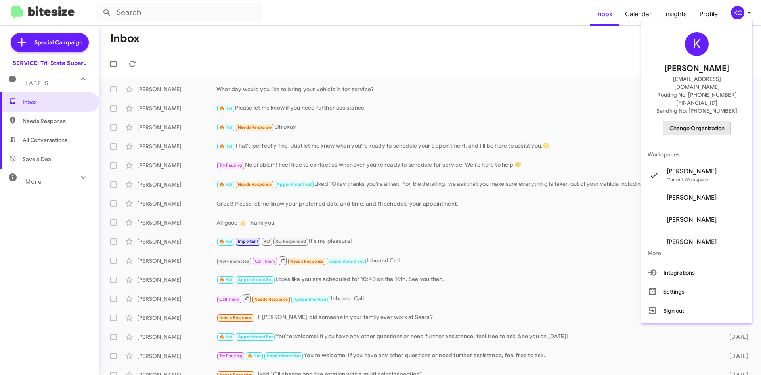
click at [707, 121] on span "Change Organization" at bounding box center [697, 127] width 55 height 13
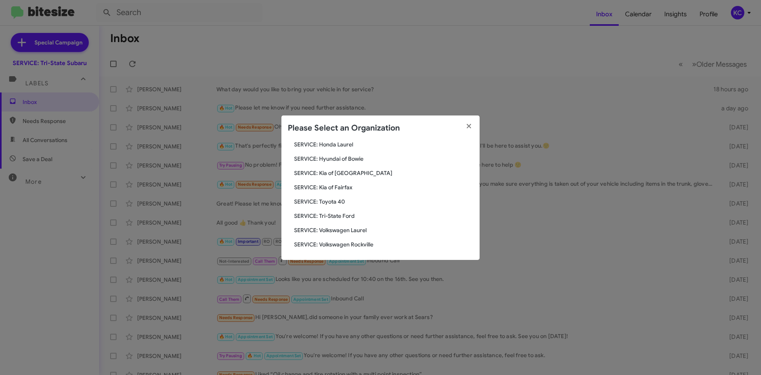
scroll to position [132, 0]
click at [345, 215] on span "SERVICE: Tri-State Ford" at bounding box center [383, 215] width 179 height 8
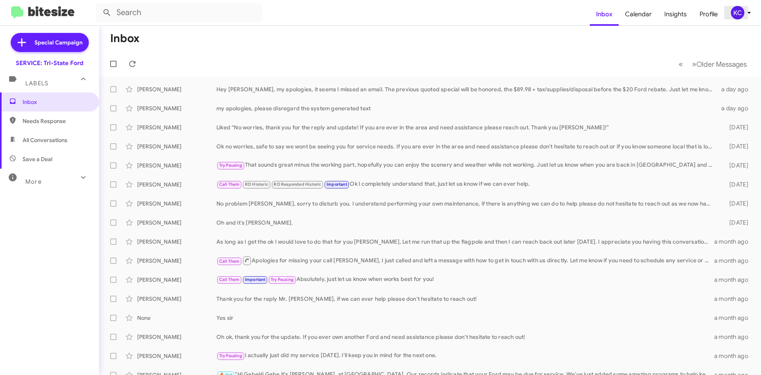
click at [733, 14] on div "KC" at bounding box center [737, 12] width 13 height 13
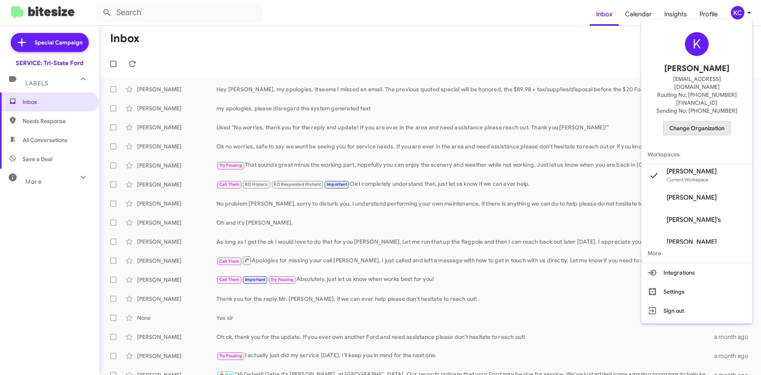
click at [680, 121] on span "Change Organization" at bounding box center [697, 127] width 55 height 13
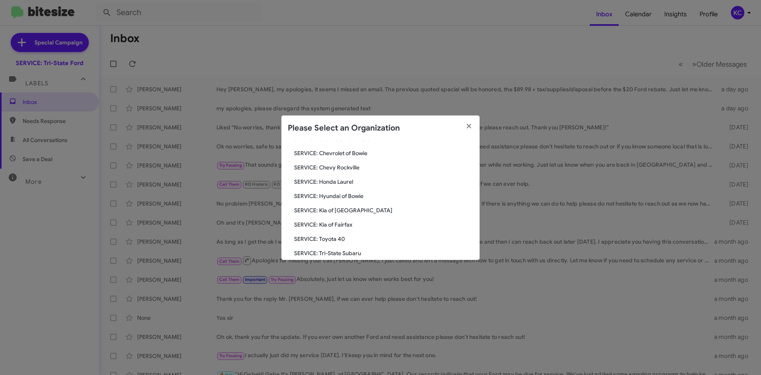
scroll to position [119, 0]
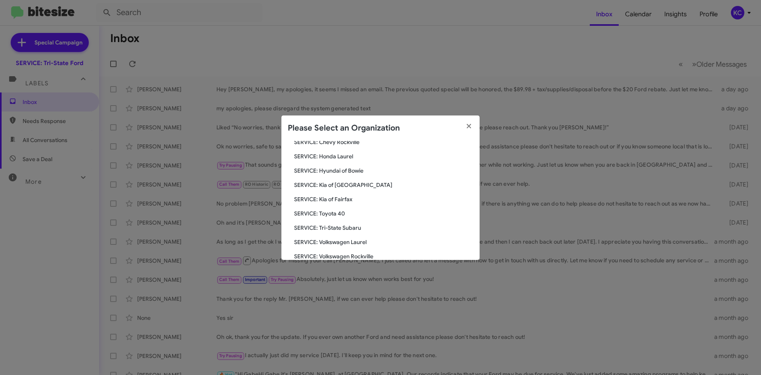
click at [345, 172] on span "SERVICE: Hyundai of Bowie" at bounding box center [383, 171] width 179 height 8
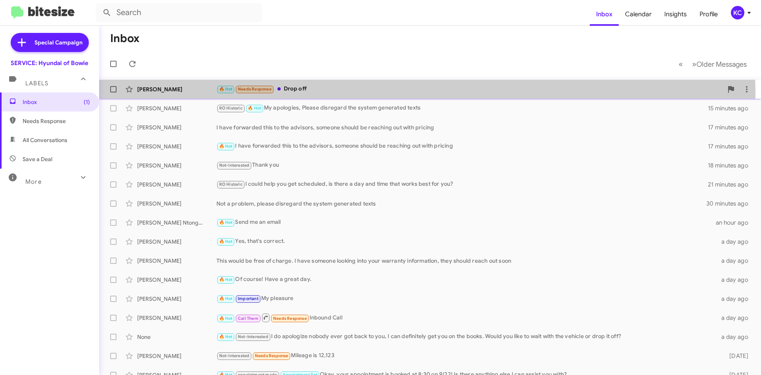
click at [325, 95] on div "Charles Drain 🔥 Hot Needs Response Drop off a few seconds ago" at bounding box center [430, 89] width 650 height 16
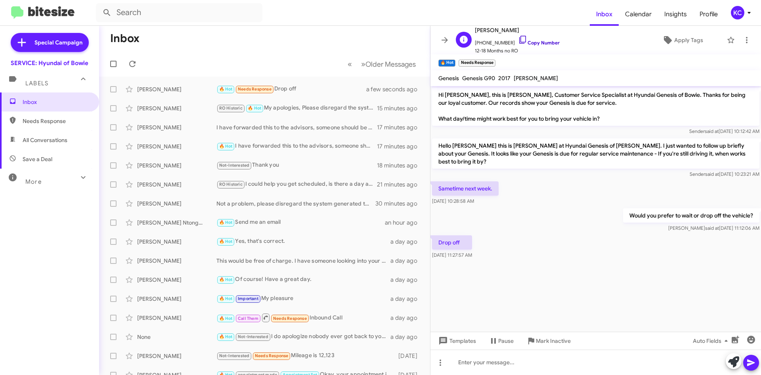
click at [518, 38] on icon at bounding box center [523, 40] width 10 height 10
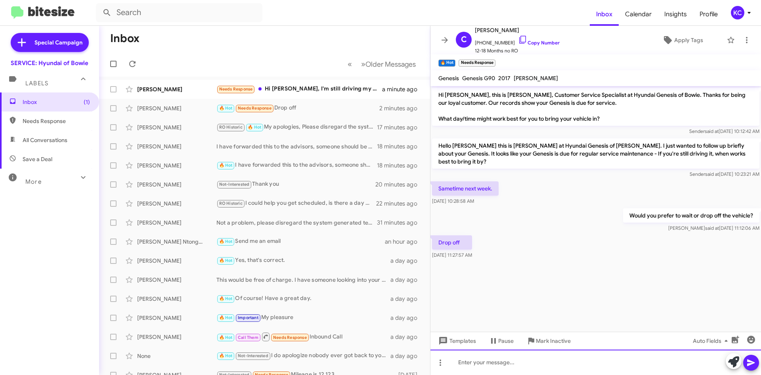
click at [496, 365] on div at bounding box center [596, 361] width 331 height 25
click at [577, 363] on div "How does Tuesday the 23rd at 8 am sound? orwould you like something a little la…" at bounding box center [596, 361] width 331 height 25
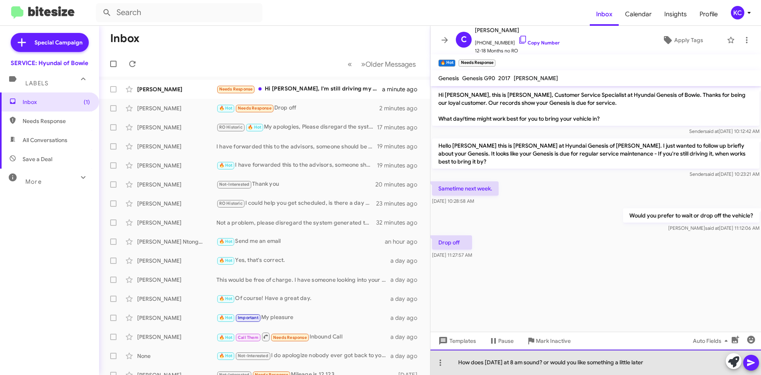
click at [676, 364] on div "How does Tuesday the 23rd at 8 am sound? or would you like something a little l…" at bounding box center [596, 361] width 331 height 25
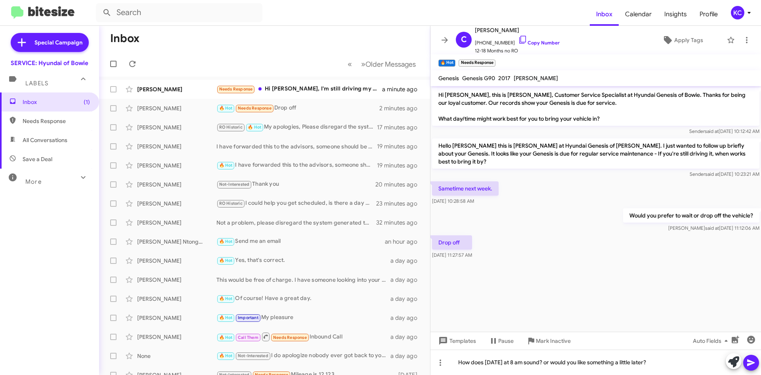
click at [749, 363] on icon at bounding box center [751, 362] width 8 height 7
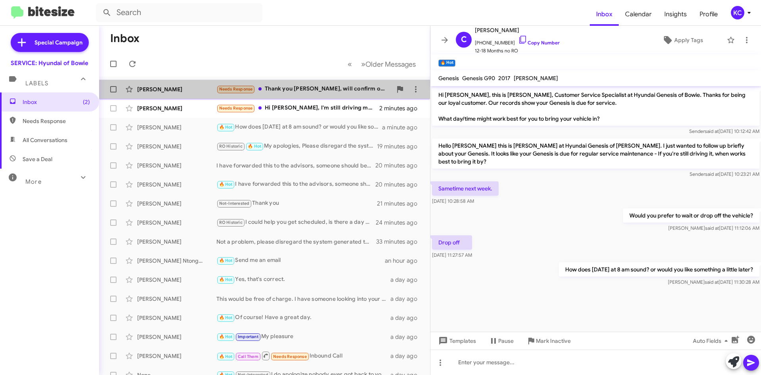
click at [278, 92] on div "Needs Response Thank you [PERSON_NAME], will confirm on the date" at bounding box center [305, 88] width 176 height 9
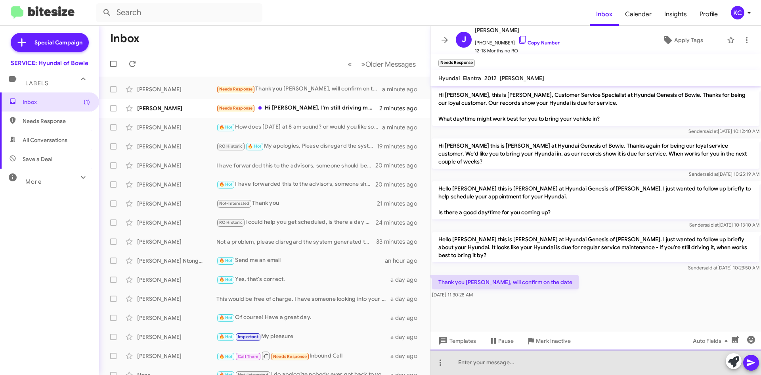
click at [532, 361] on div at bounding box center [596, 361] width 331 height 25
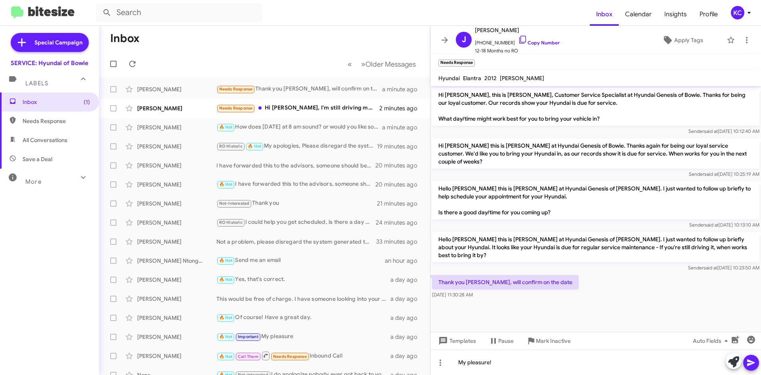
click at [750, 358] on icon at bounding box center [752, 363] width 10 height 10
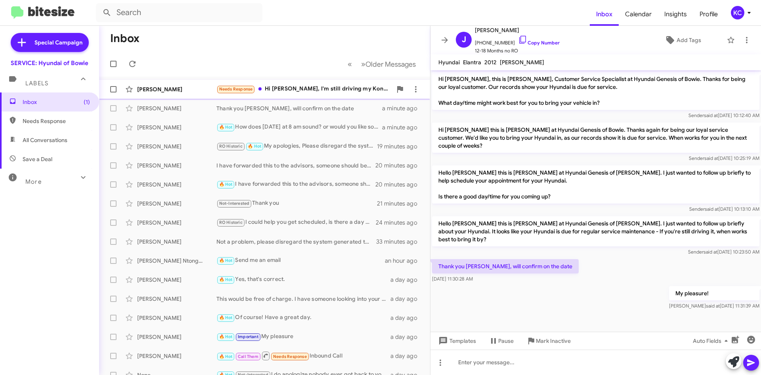
click at [293, 90] on div "Needs Response Hi Mia, I'm still driving my Kona EV, but I have switched the se…" at bounding box center [305, 88] width 176 height 9
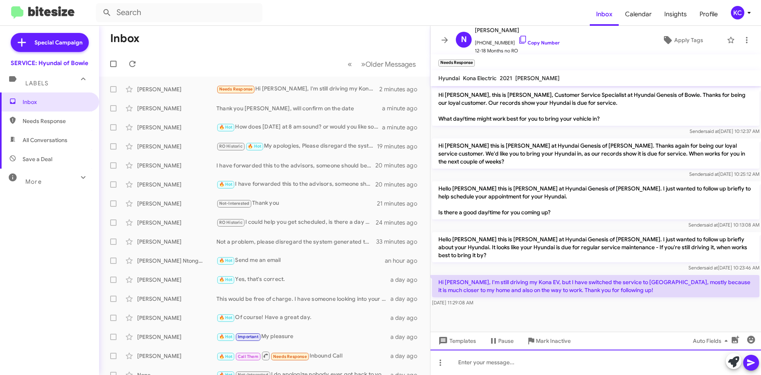
click at [582, 368] on div at bounding box center [596, 361] width 331 height 25
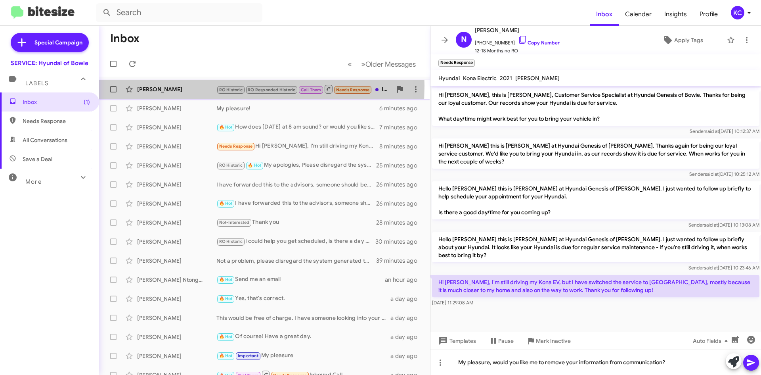
click at [167, 86] on div "[PERSON_NAME]" at bounding box center [176, 89] width 79 height 8
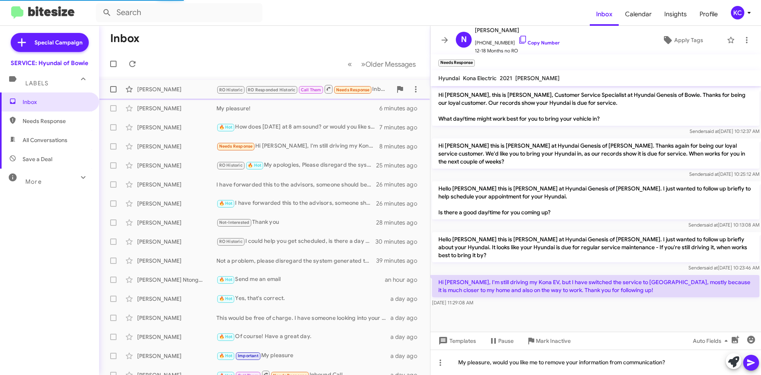
scroll to position [366, 0]
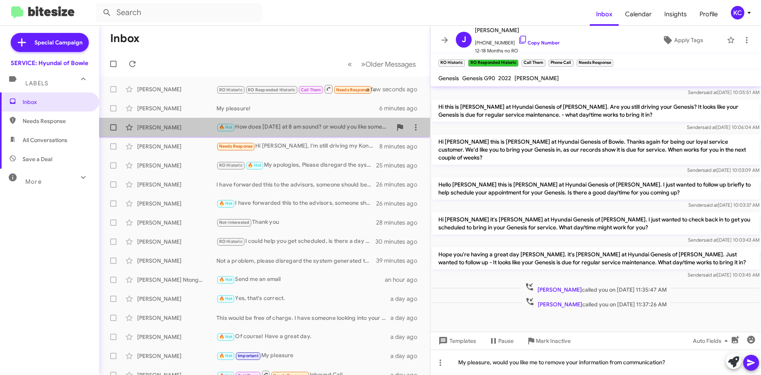
click at [317, 127] on div "🔥 Hot How does Tuesday the 23rd at 8 am sound? or would you like something a li…" at bounding box center [305, 127] width 176 height 9
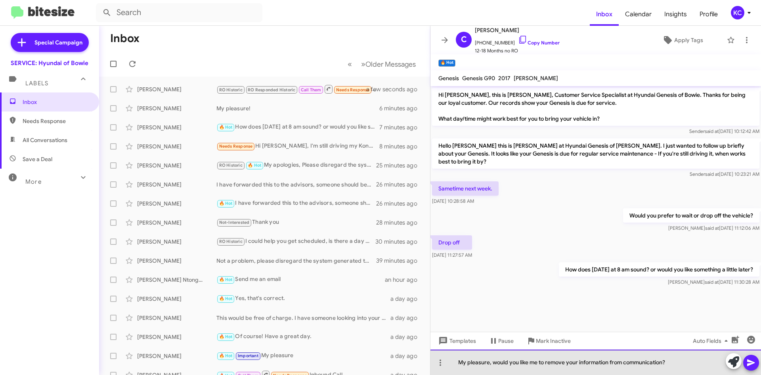
drag, startPoint x: 677, startPoint y: 363, endPoint x: 448, endPoint y: 362, distance: 228.8
click at [448, 362] on div "My pleasure, would you like me to remove your information from communication?" at bounding box center [596, 361] width 331 height 25
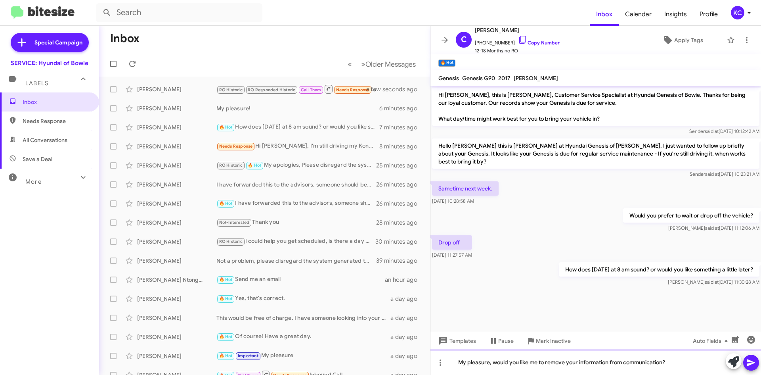
copy div "My pleasure, would you like me to remove your information from communication?"
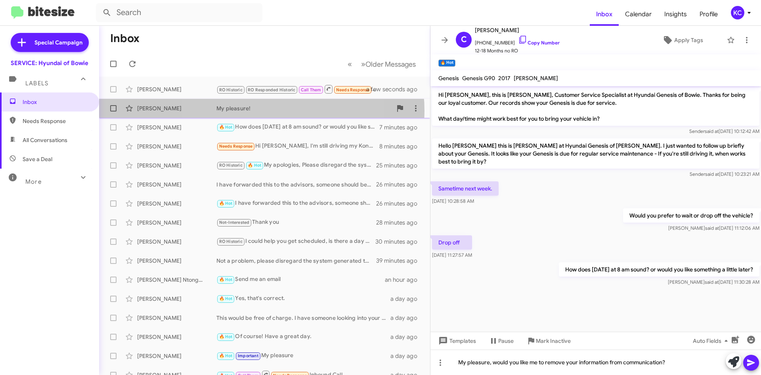
click at [253, 111] on div "My pleasure!" at bounding box center [305, 108] width 176 height 8
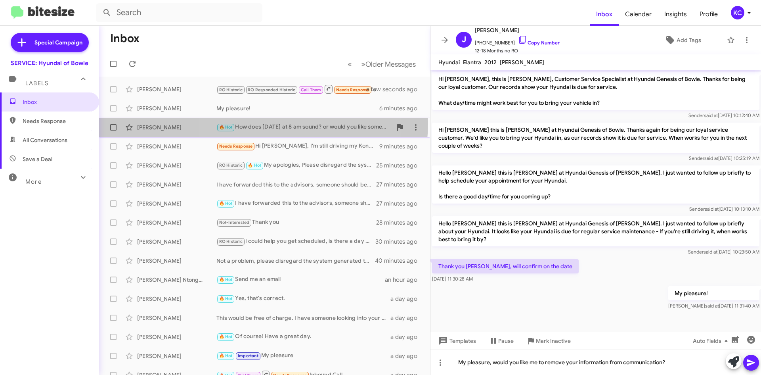
click at [263, 123] on div "🔥 Hot How does Tuesday the 23rd at 8 am sound? or would you like something a li…" at bounding box center [305, 127] width 176 height 9
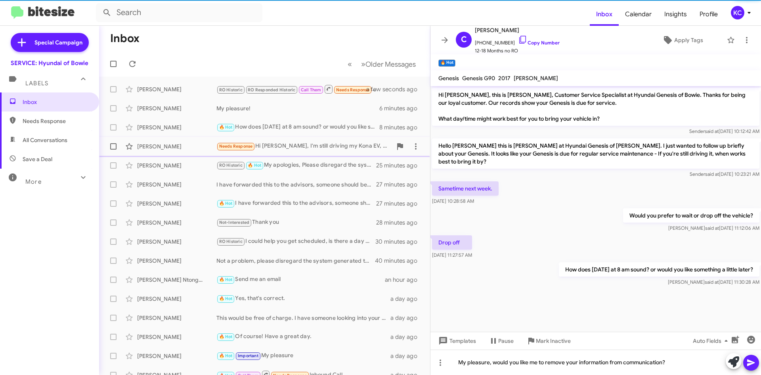
click at [273, 144] on div "Needs Response Hi Mia, I'm still driving my Kona EV, but I have switched the se…" at bounding box center [305, 146] width 176 height 9
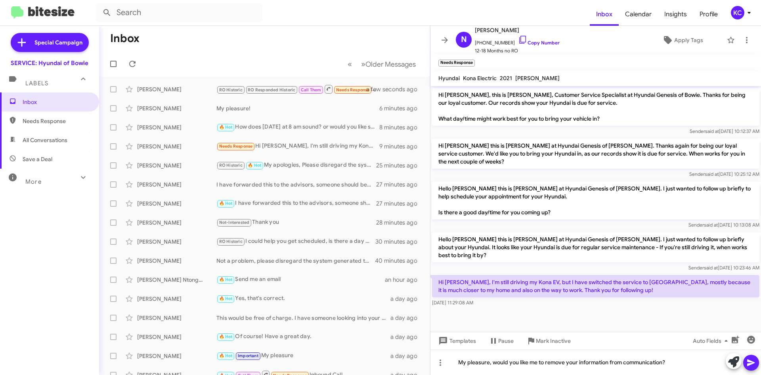
click at [757, 366] on button at bounding box center [751, 362] width 16 height 16
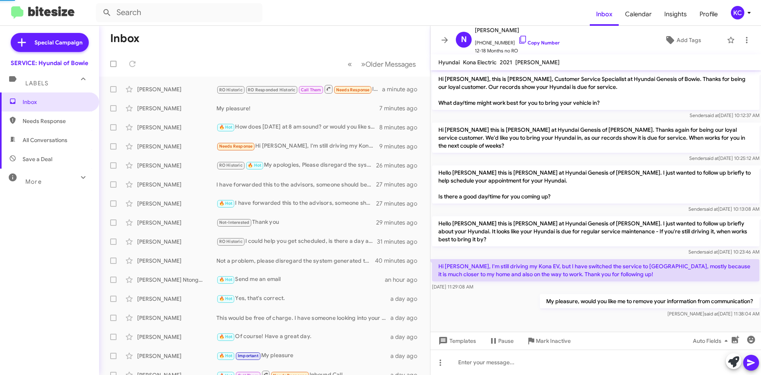
scroll to position [13, 0]
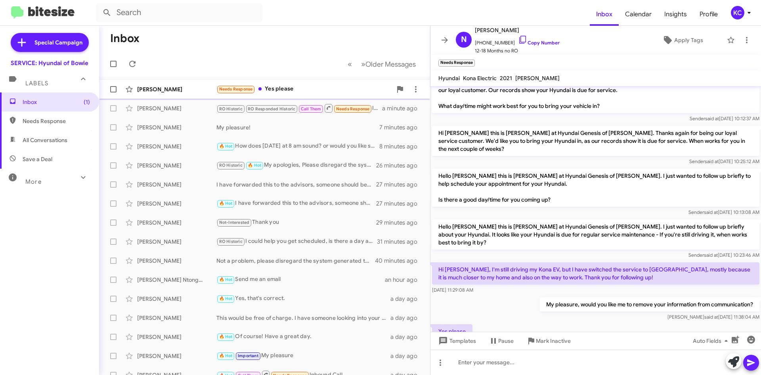
click at [295, 90] on div "Needs Response Yes please" at bounding box center [305, 88] width 176 height 9
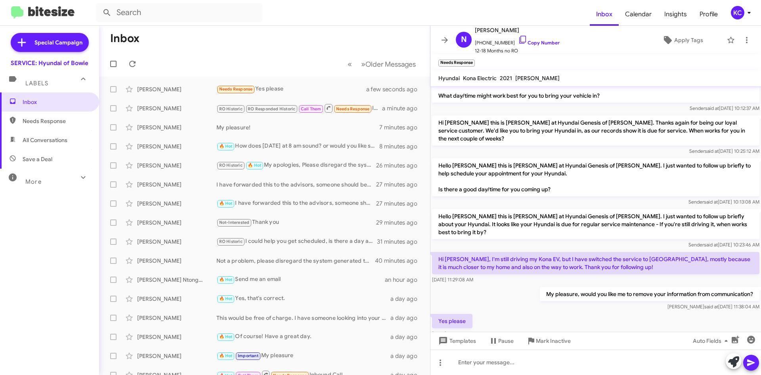
scroll to position [29, 0]
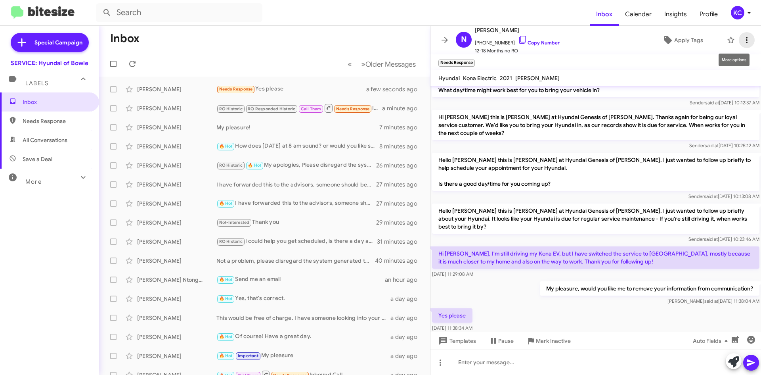
click at [745, 40] on icon at bounding box center [747, 40] width 10 height 10
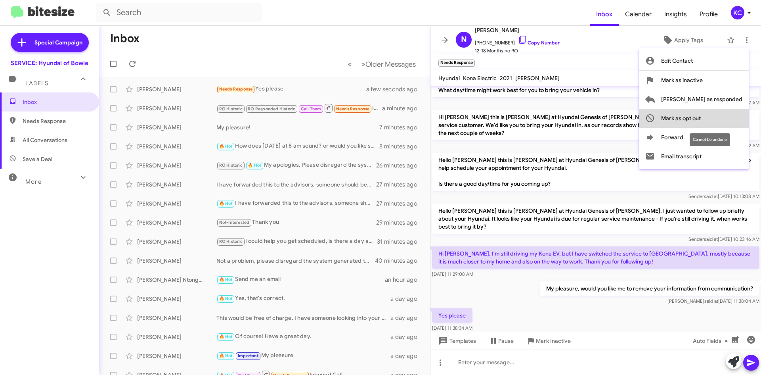
click at [701, 116] on span "Mark as opt out" at bounding box center [681, 118] width 40 height 19
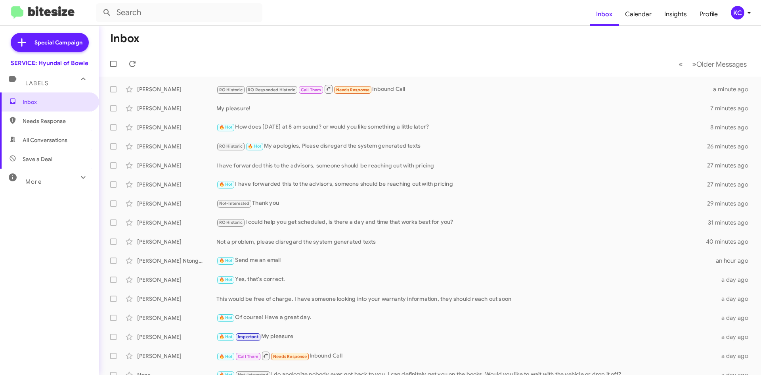
click at [57, 117] on span "Needs Response" at bounding box center [56, 121] width 67 height 8
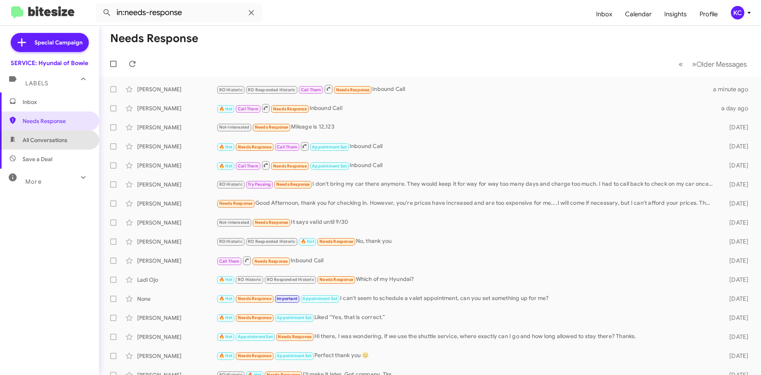
click at [56, 140] on span "All Conversations" at bounding box center [45, 140] width 45 height 8
type input "in:all-conversations"
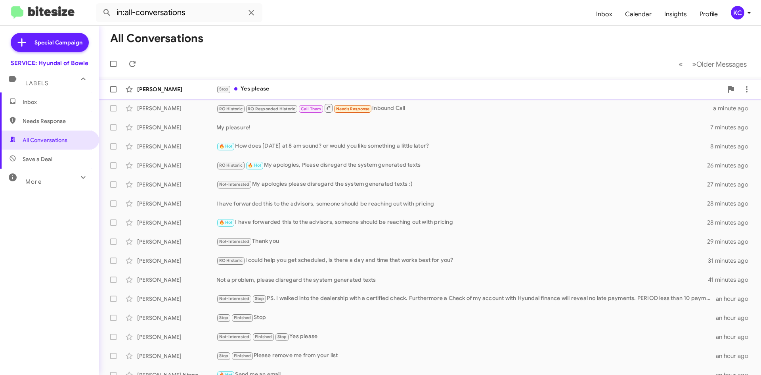
click at [298, 90] on div "Stop Yes please" at bounding box center [470, 88] width 507 height 9
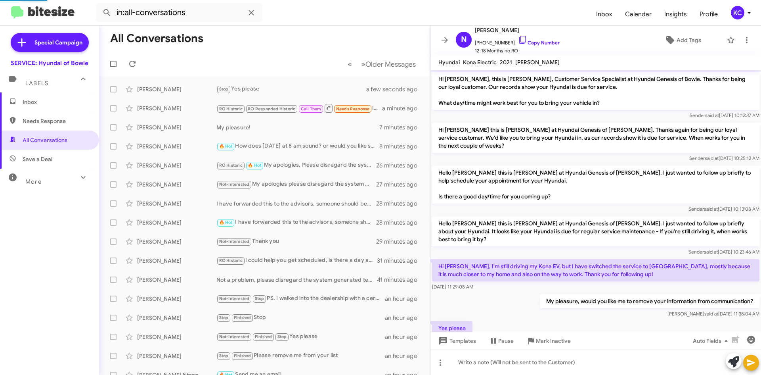
scroll to position [29, 0]
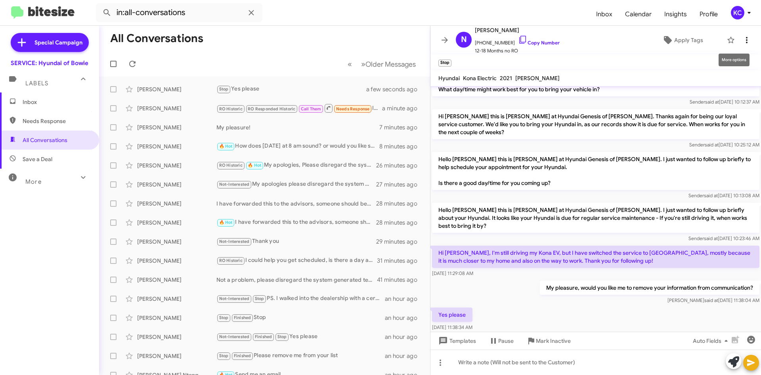
click at [742, 37] on icon at bounding box center [747, 40] width 10 height 10
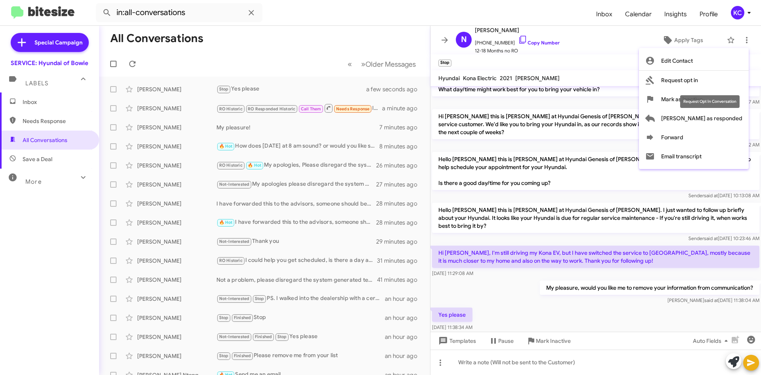
click at [735, 96] on div "Request Opt In Conversation" at bounding box center [709, 101] width 59 height 13
drag, startPoint x: 715, startPoint y: 97, endPoint x: 391, endPoint y: 5, distance: 337.5
click at [263, 100] on div "Edit Contact Request opt in Mark as inactive Mark as responded Mark as opt out …" at bounding box center [380, 187] width 761 height 375
click at [515, 40] on div at bounding box center [380, 187] width 761 height 375
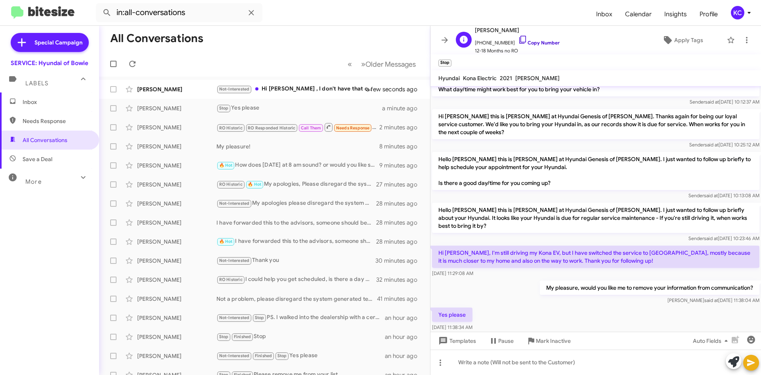
click at [519, 40] on icon at bounding box center [522, 40] width 7 height 8
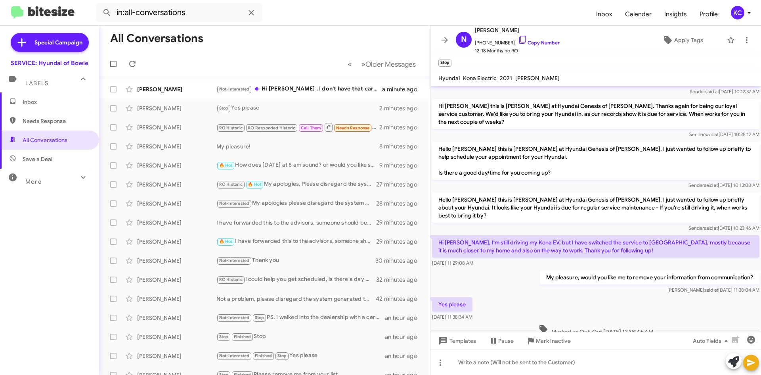
scroll to position [45, 0]
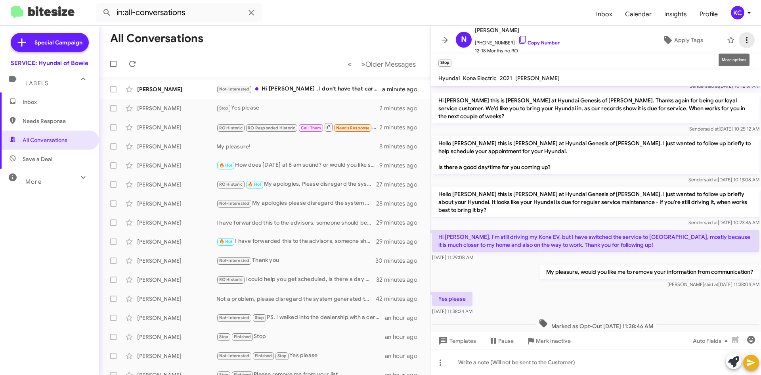
click at [742, 41] on icon at bounding box center [747, 40] width 10 height 10
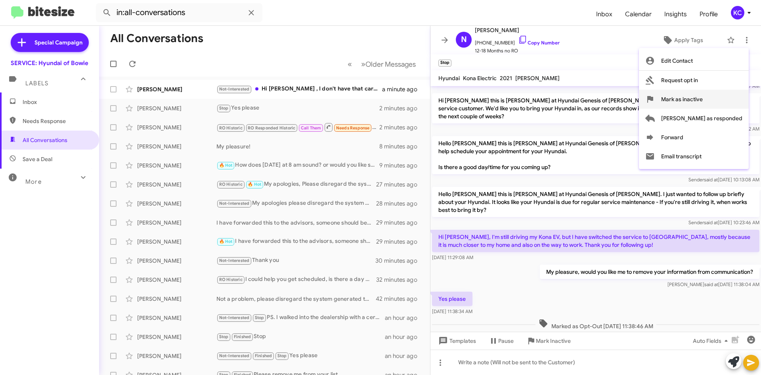
click at [703, 99] on span "Mark as inactive" at bounding box center [682, 99] width 42 height 19
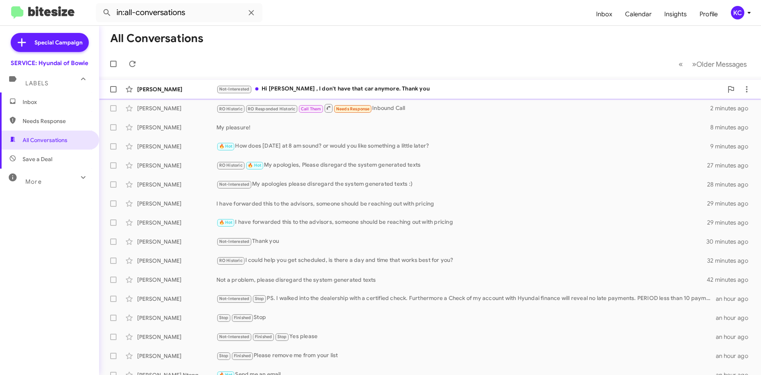
click at [297, 92] on div "Not-Interested Hi Mia , I don't have that car anymore. Thank you" at bounding box center [470, 88] width 507 height 9
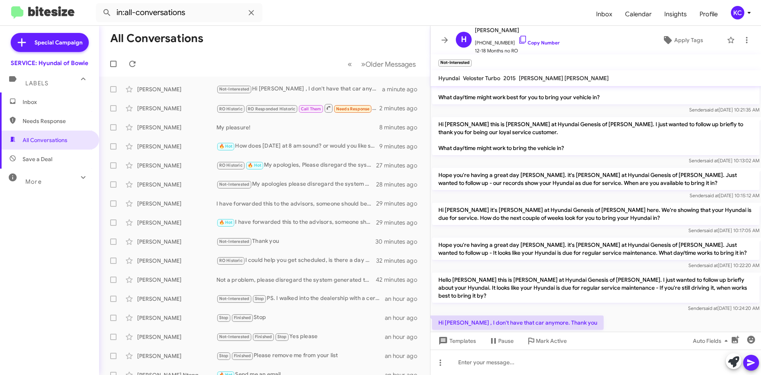
scroll to position [53, 0]
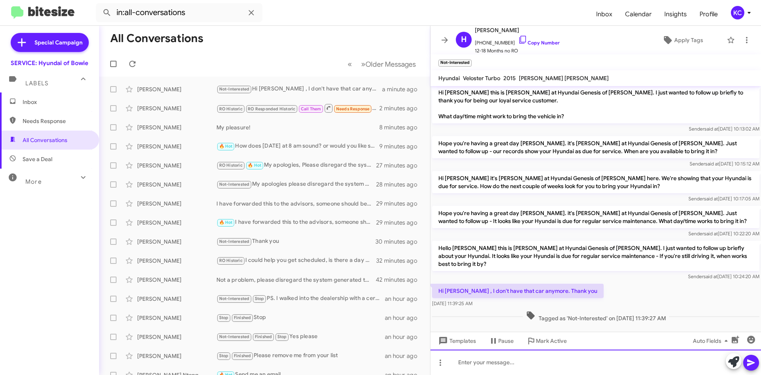
click at [529, 363] on div at bounding box center [596, 361] width 331 height 25
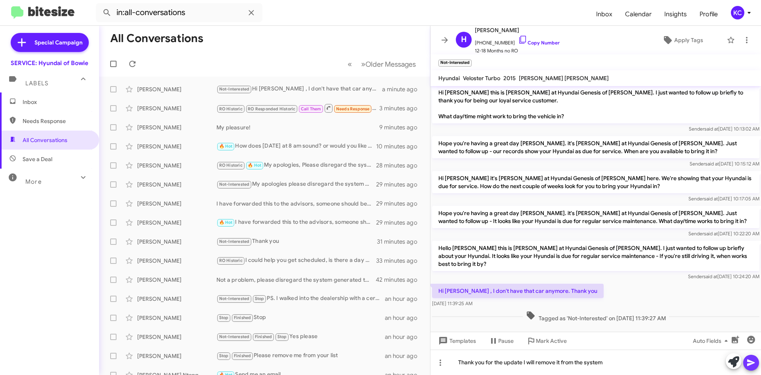
click at [751, 359] on icon at bounding box center [752, 363] width 10 height 10
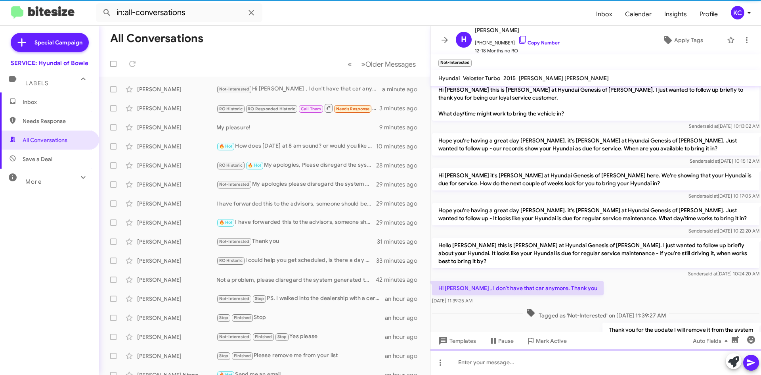
scroll to position [82, 0]
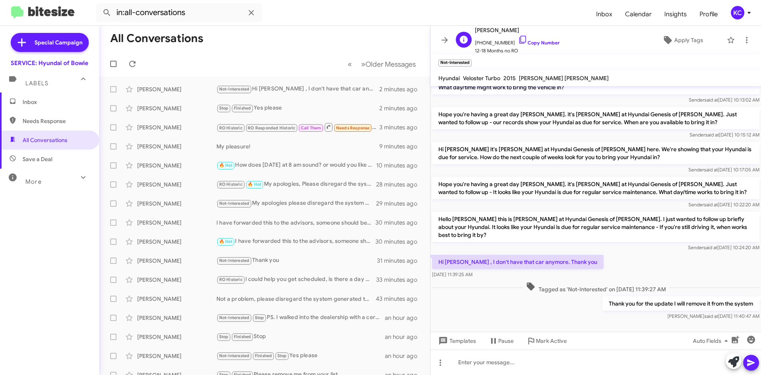
drag, startPoint x: 513, startPoint y: 30, endPoint x: 475, endPoint y: 29, distance: 38.1
click at [475, 29] on span "[PERSON_NAME]" at bounding box center [517, 30] width 85 height 10
copy span "[PERSON_NAME]"
click at [745, 38] on icon at bounding box center [747, 40] width 10 height 10
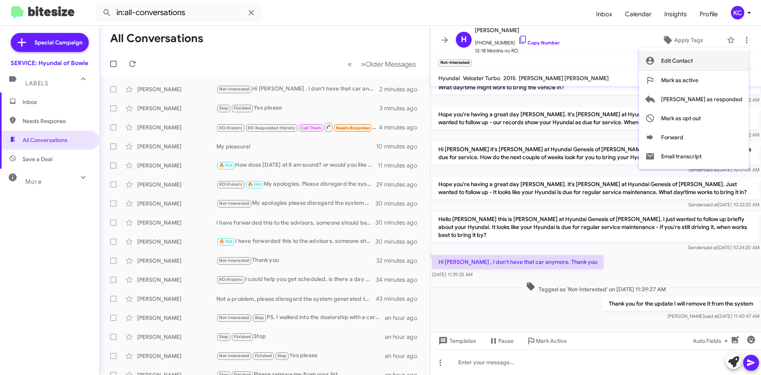
click at [693, 65] on span "Edit Contact" at bounding box center [677, 60] width 32 height 19
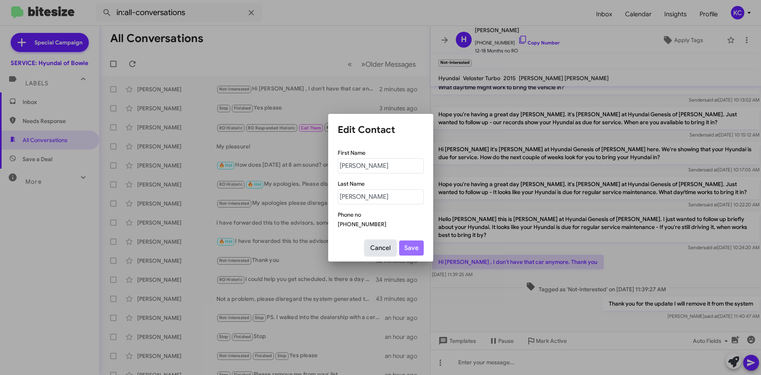
click at [393, 250] on button "Cancel" at bounding box center [380, 247] width 31 height 15
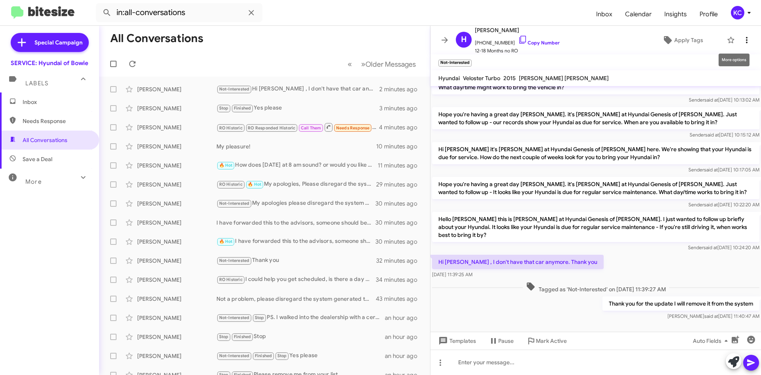
click at [746, 40] on icon at bounding box center [747, 40] width 2 height 6
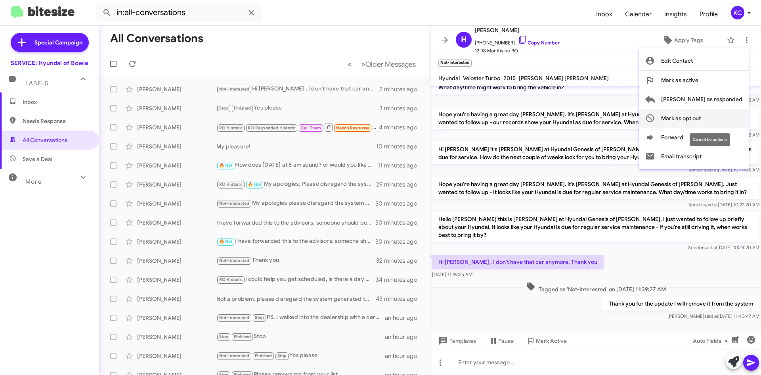
click at [701, 122] on span "Mark as opt out" at bounding box center [681, 118] width 40 height 19
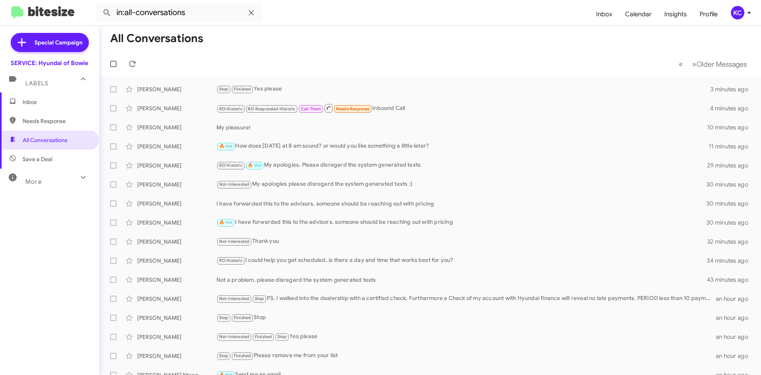
drag, startPoint x: 37, startPoint y: 182, endPoint x: 42, endPoint y: 151, distance: 32.1
click at [47, 156] on span "Save a Deal" at bounding box center [38, 159] width 30 height 8
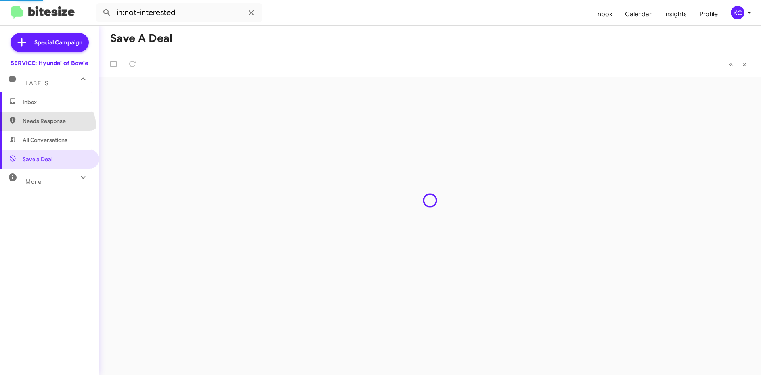
click at [42, 130] on span "Needs Response" at bounding box center [49, 120] width 99 height 19
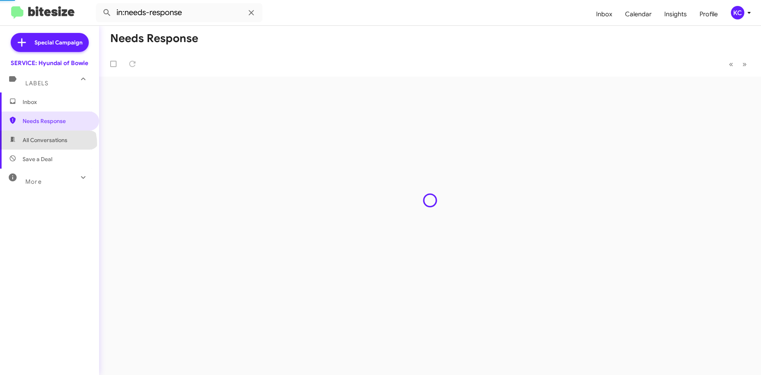
click at [48, 144] on span "All Conversations" at bounding box center [49, 139] width 99 height 19
type input "in:all-conversations"
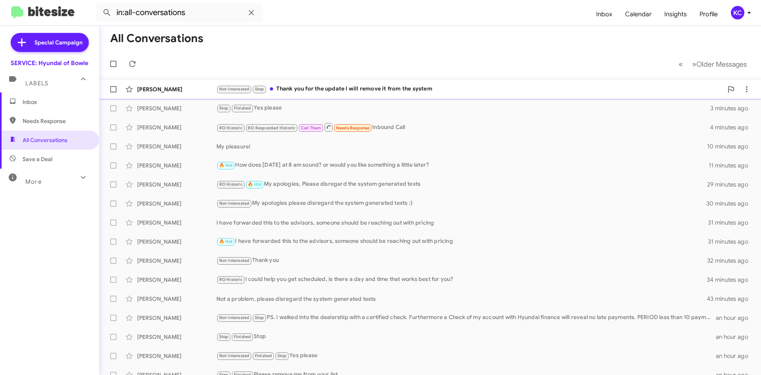
click at [327, 90] on div "Not-Interested Stop Thank you for the update I will remove it from the system" at bounding box center [470, 88] width 507 height 9
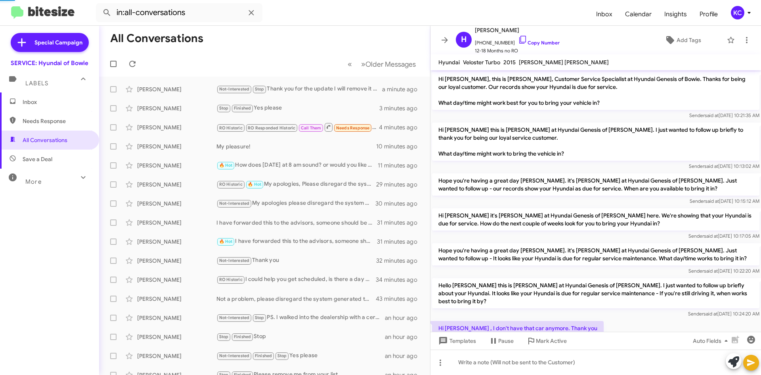
scroll to position [100, 0]
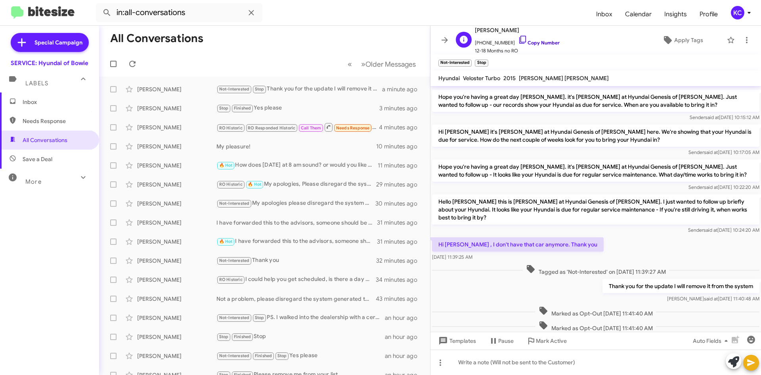
click at [518, 40] on icon at bounding box center [523, 40] width 10 height 10
click at [742, 38] on icon at bounding box center [747, 40] width 10 height 10
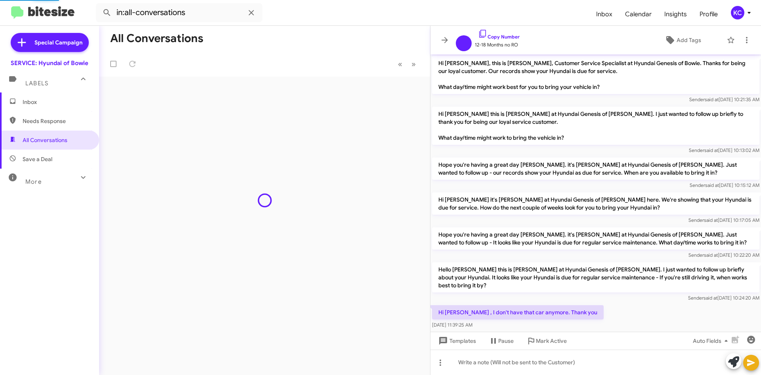
scroll to position [84, 0]
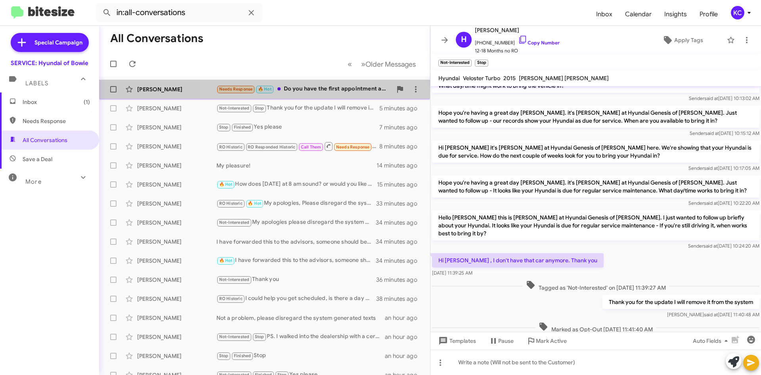
click at [326, 89] on div "Needs Response 🔥 Hot Do you have the first appointment available for [DATE]?" at bounding box center [305, 88] width 176 height 9
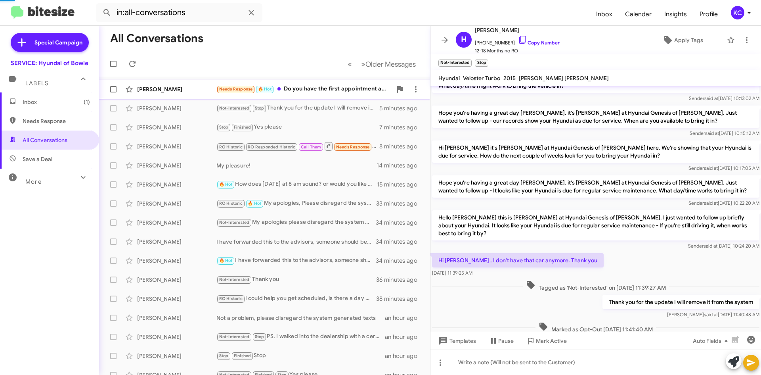
scroll to position [29, 0]
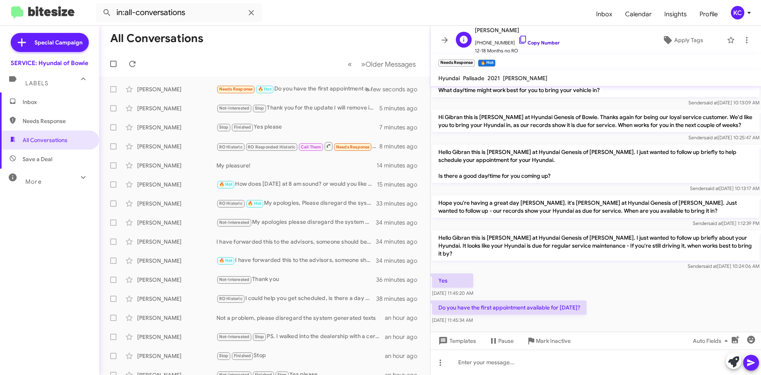
click at [518, 37] on icon at bounding box center [523, 40] width 10 height 10
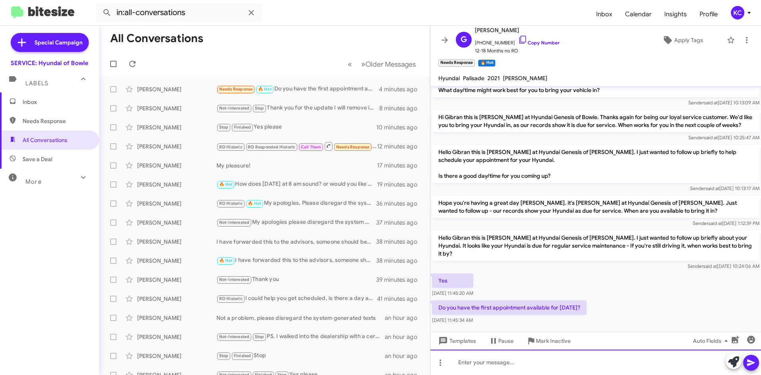
click at [510, 366] on div at bounding box center [596, 361] width 331 height 25
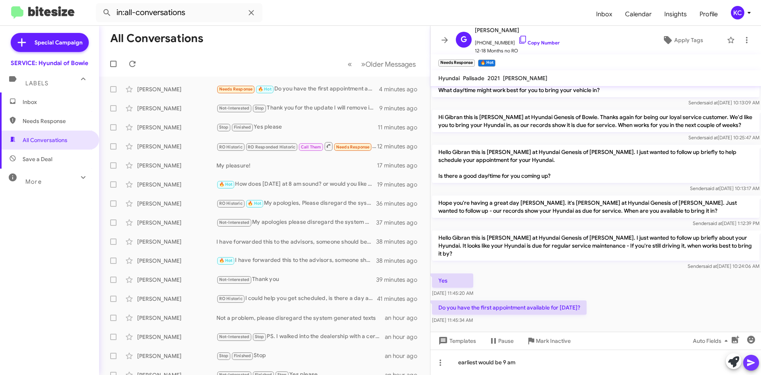
click at [750, 362] on icon at bounding box center [752, 363] width 10 height 10
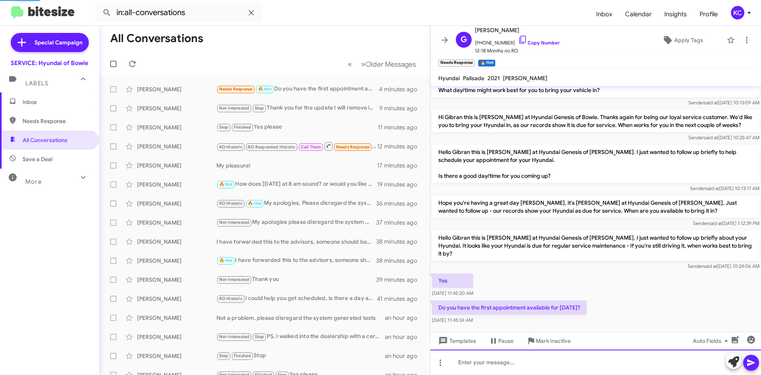
scroll to position [57, 0]
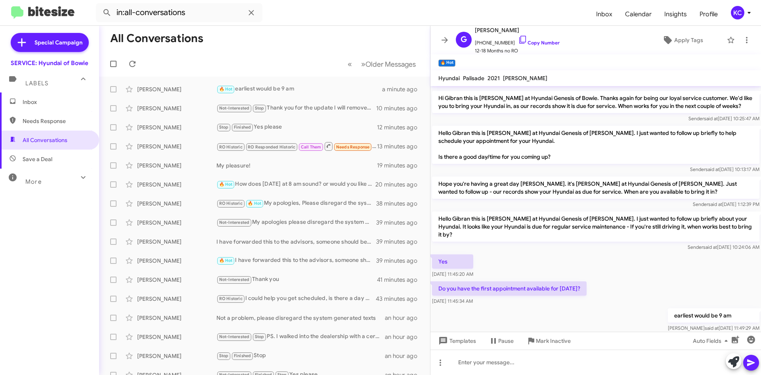
scroll to position [57, 0]
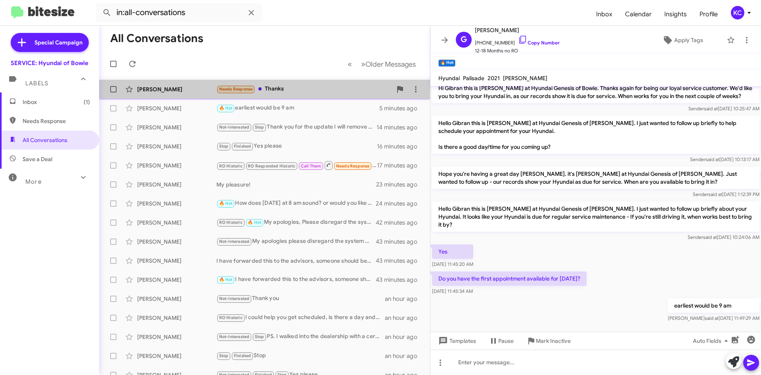
click at [277, 86] on div "Needs Response Thanks" at bounding box center [305, 88] width 176 height 9
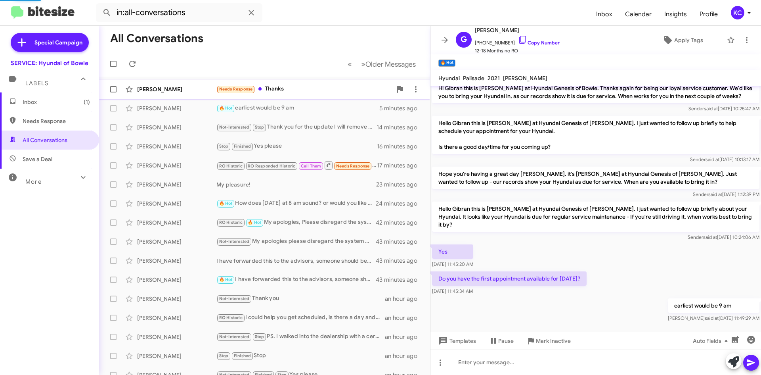
scroll to position [21, 0]
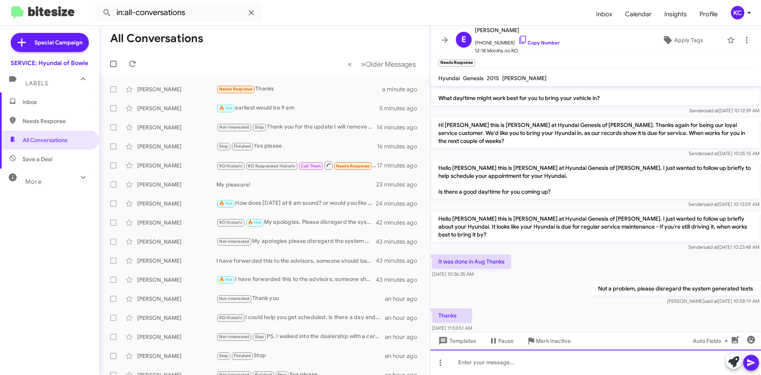
click at [527, 366] on div at bounding box center [596, 361] width 331 height 25
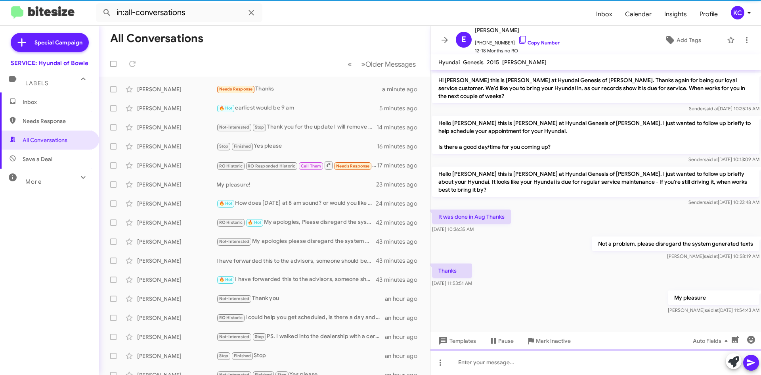
scroll to position [34, 0]
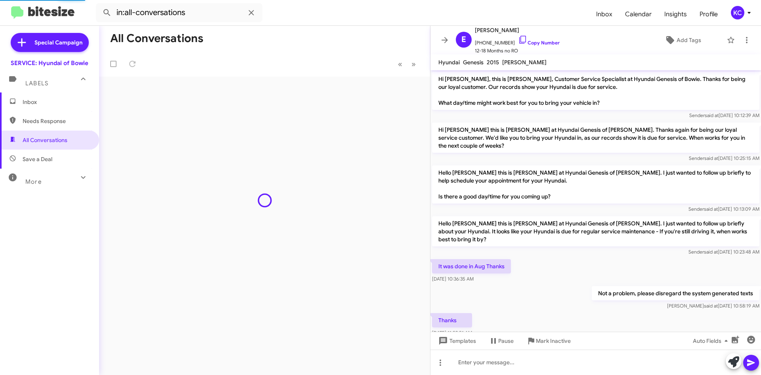
scroll to position [18, 0]
